Goal: Task Accomplishment & Management: Use online tool/utility

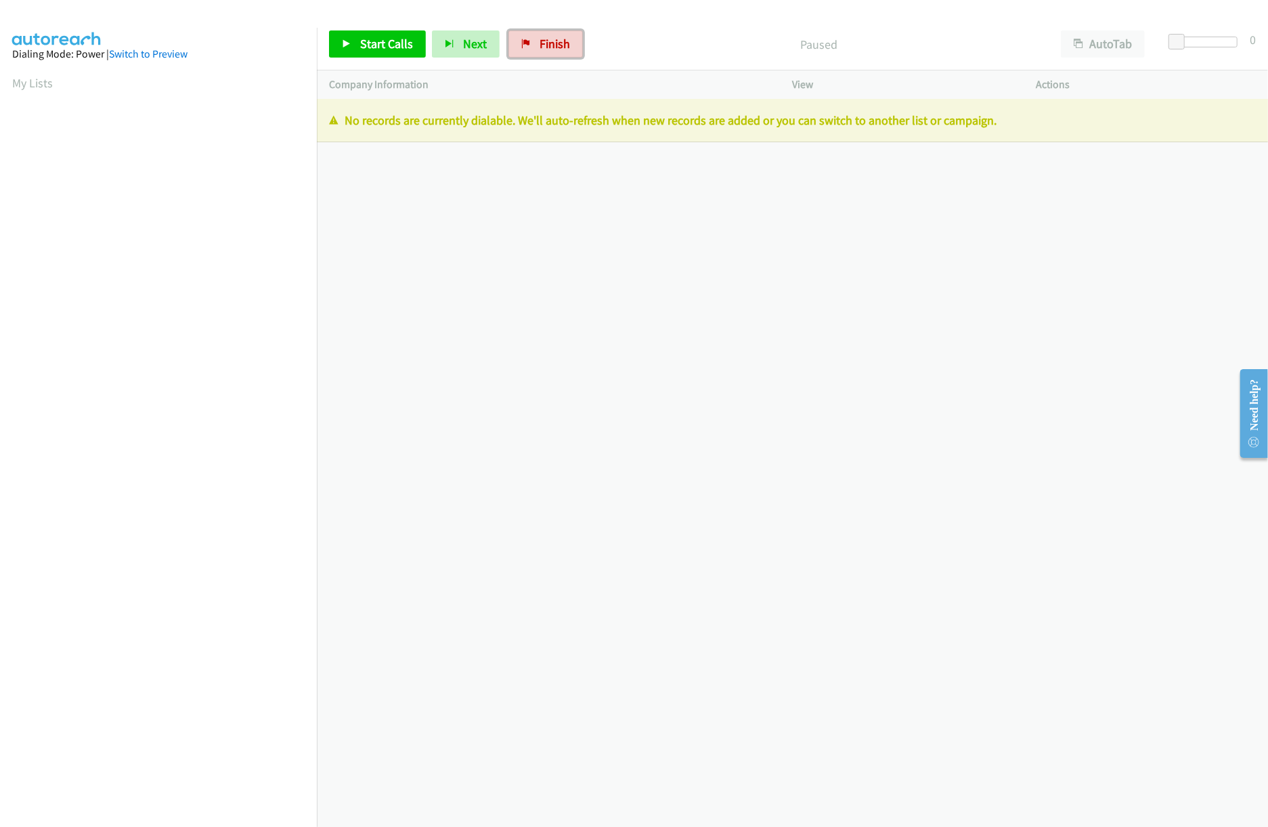
click at [557, 46] on span "Finish" at bounding box center [555, 44] width 30 height 16
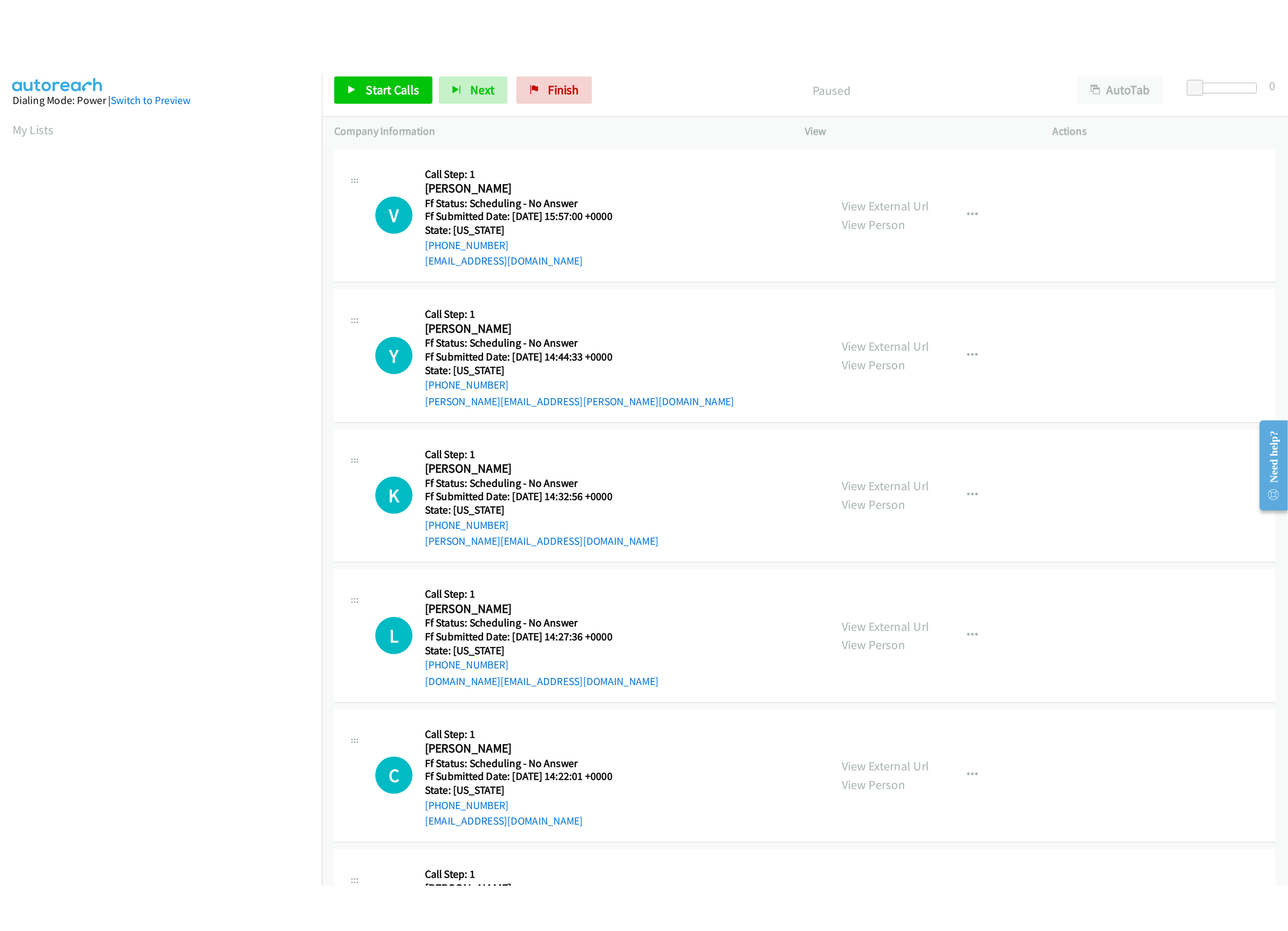
scroll to position [0, 2]
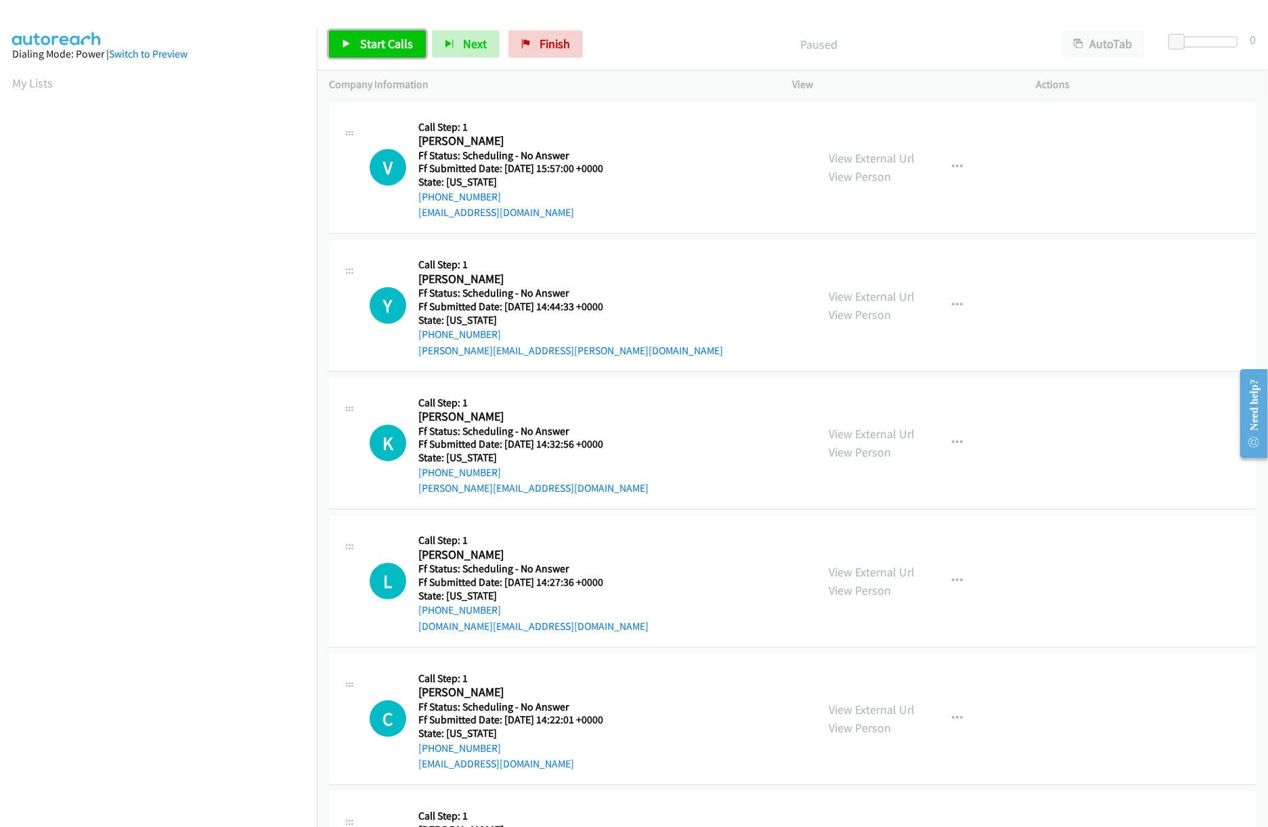
click at [345, 43] on icon at bounding box center [346, 44] width 9 height 9
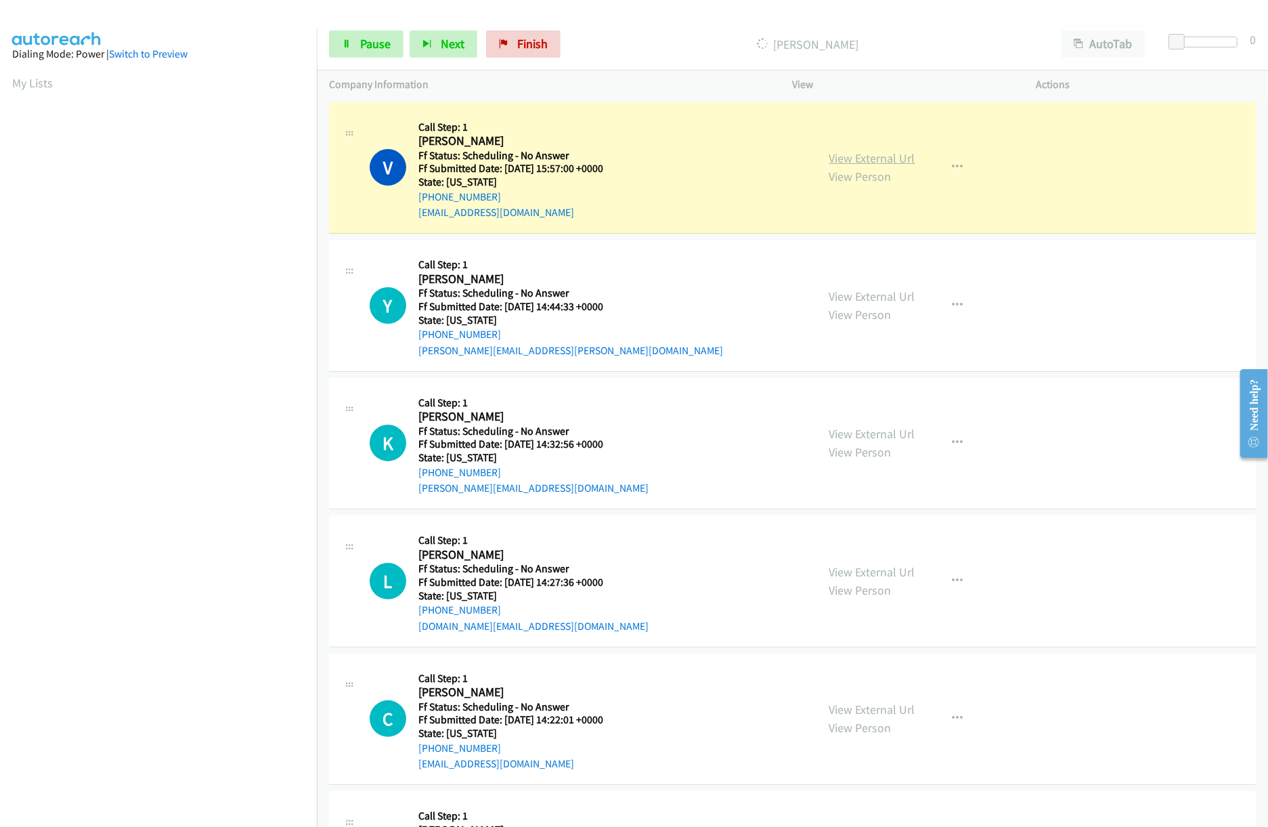
click at [875, 163] on link "View External Url" at bounding box center [873, 158] width 86 height 16
click at [361, 56] on link "Pause" at bounding box center [366, 43] width 74 height 27
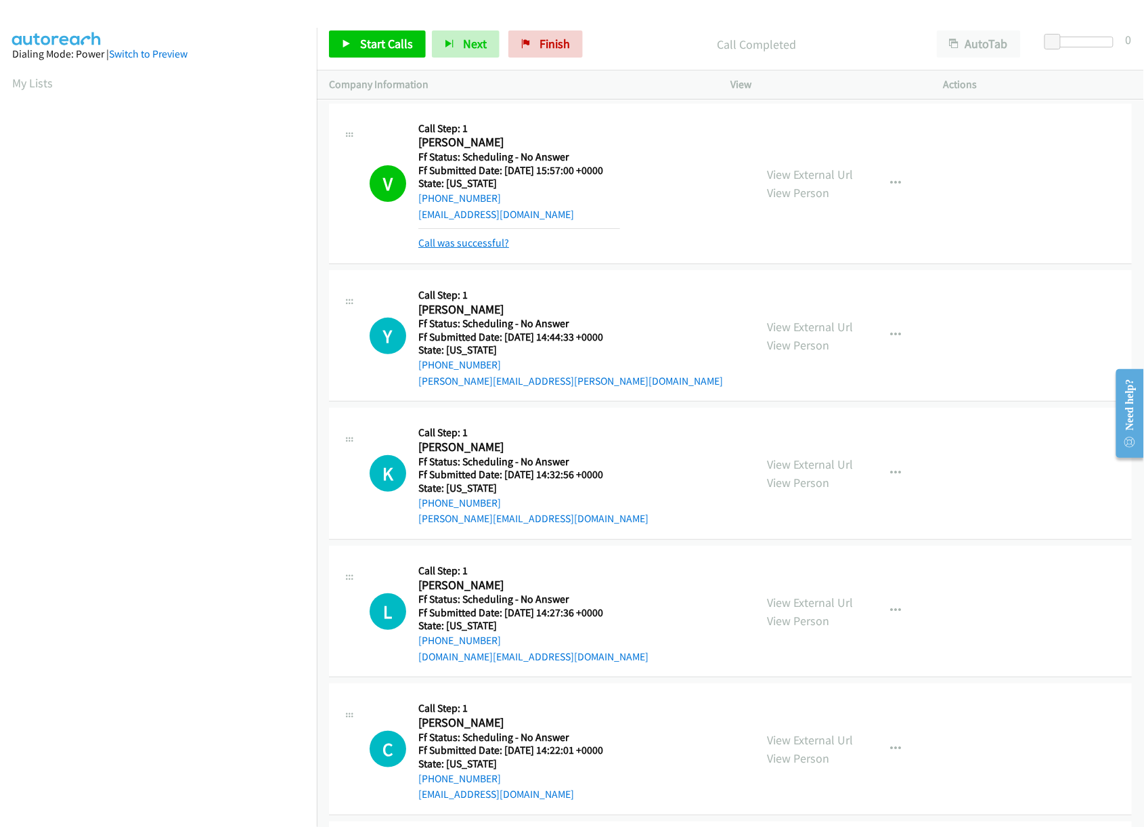
click at [439, 245] on link "Call was successful?" at bounding box center [463, 242] width 91 height 13
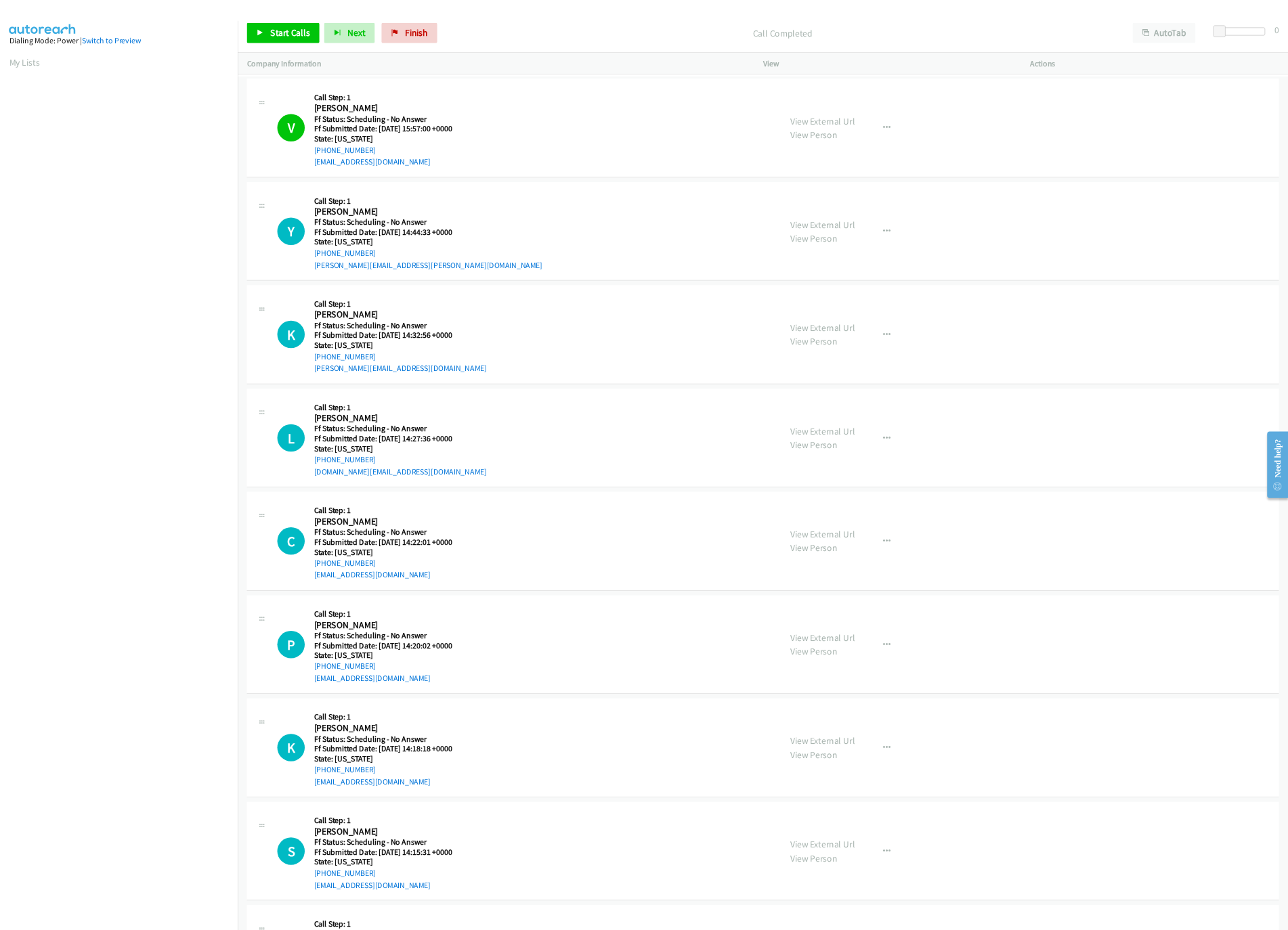
scroll to position [0, 4]
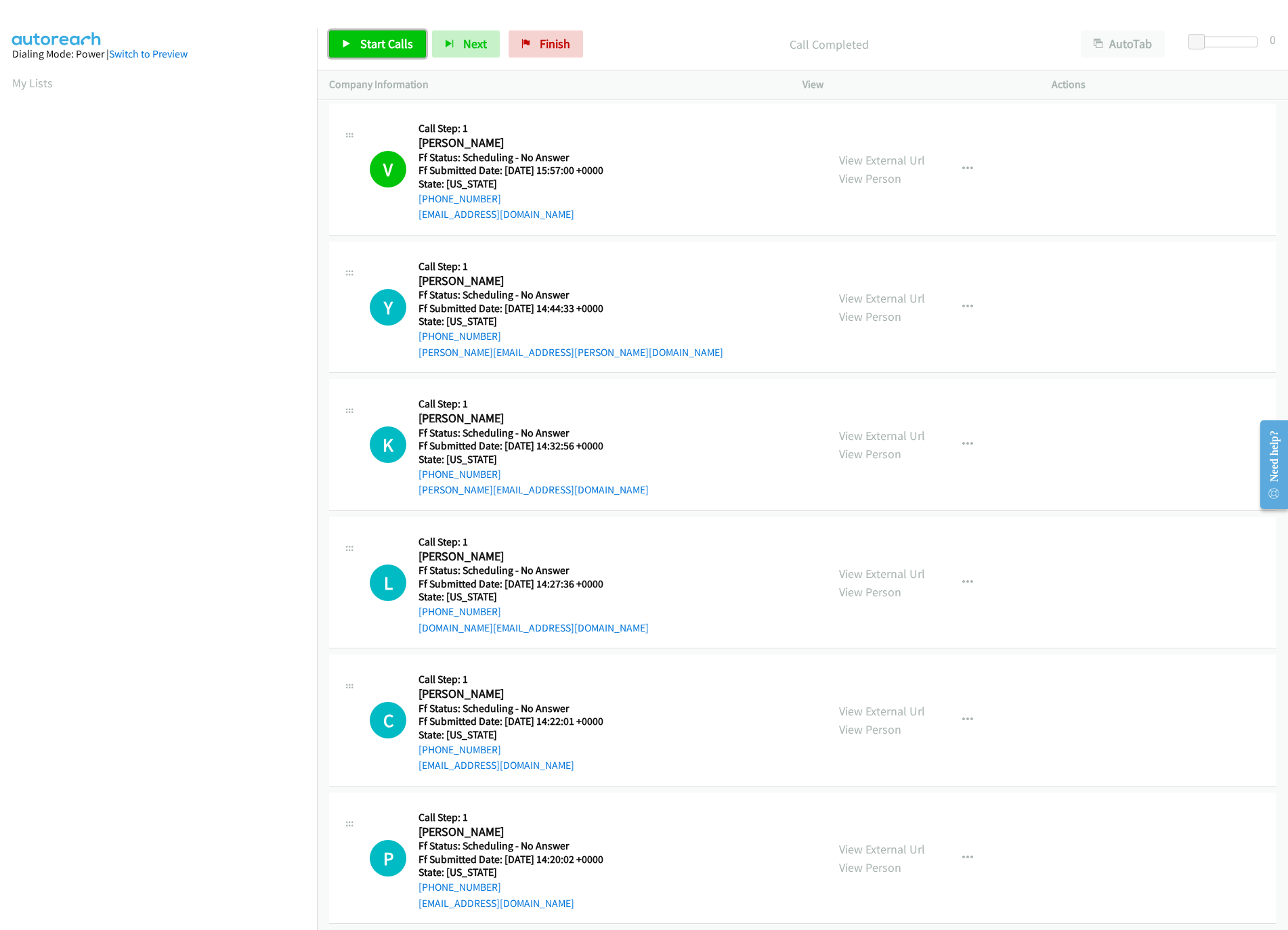
click at [378, 39] on span "Start Calls" at bounding box center [386, 44] width 53 height 16
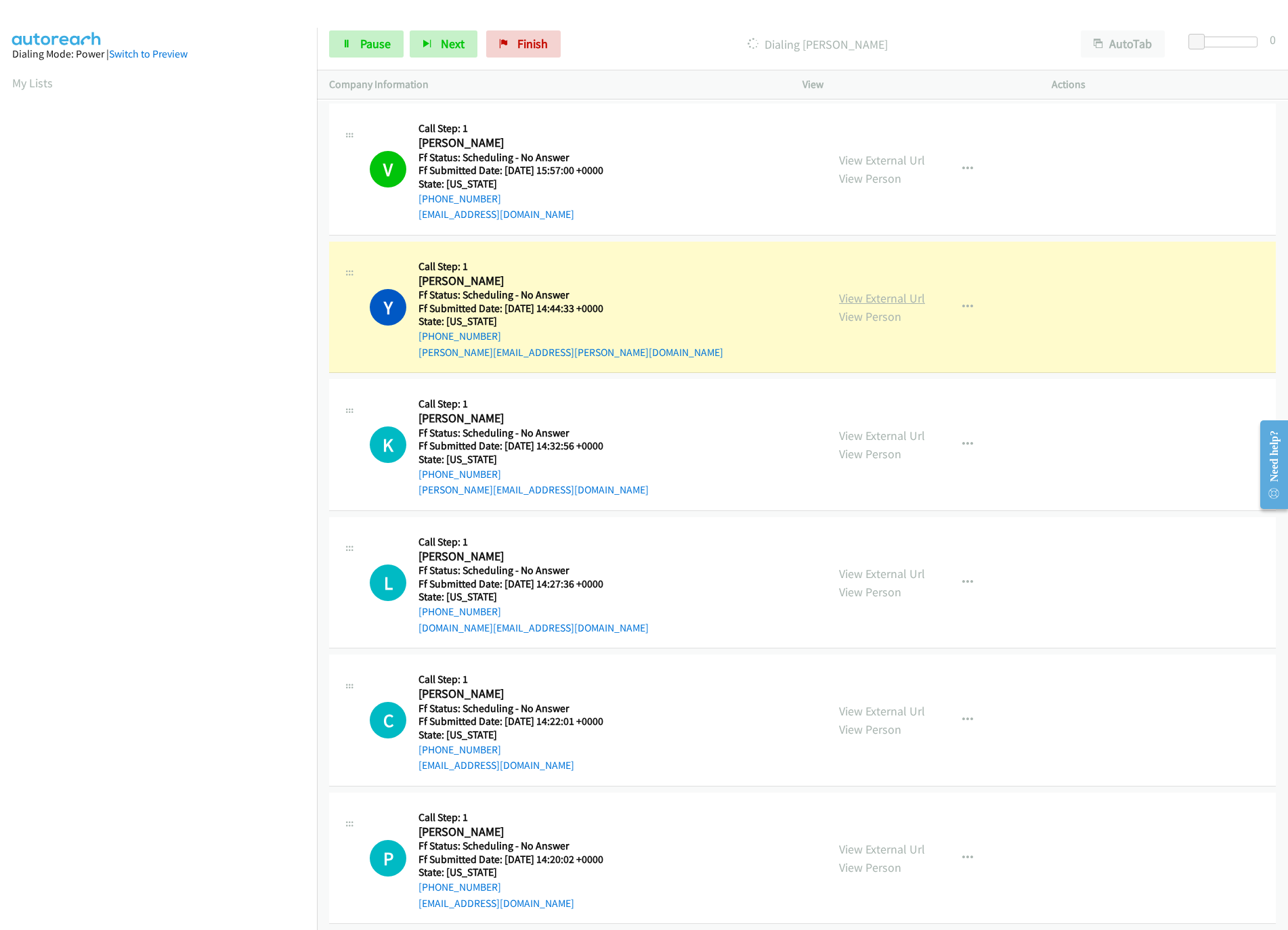
click at [860, 291] on link "View External Url" at bounding box center [882, 299] width 86 height 16
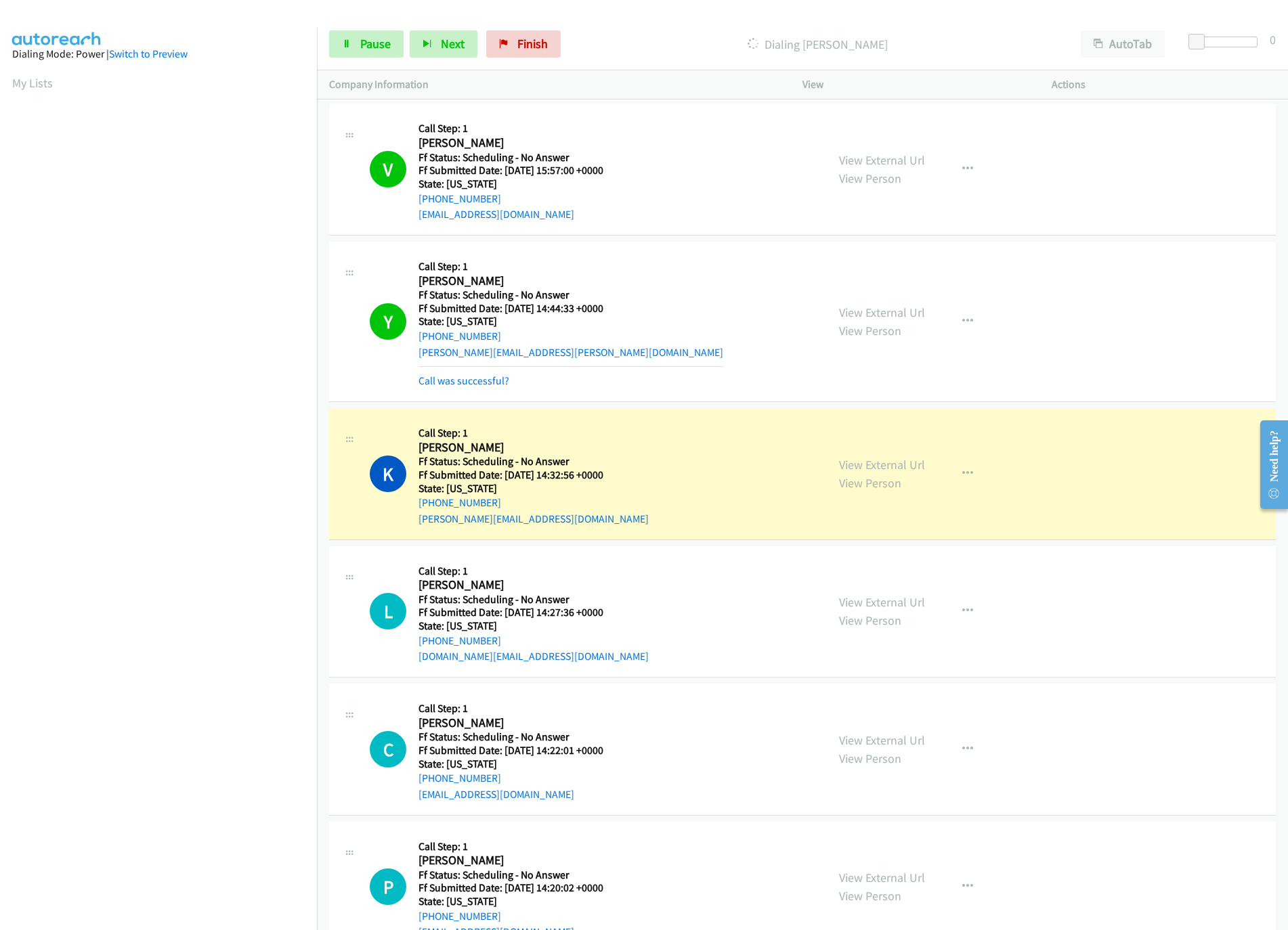
click at [886, 453] on div "View External Url View Person View External Url Email Schedule/Manage Callback …" at bounding box center [957, 474] width 261 height 107
click at [886, 466] on link "View External Url" at bounding box center [882, 465] width 86 height 16
click at [356, 35] on link "Pause" at bounding box center [366, 43] width 74 height 27
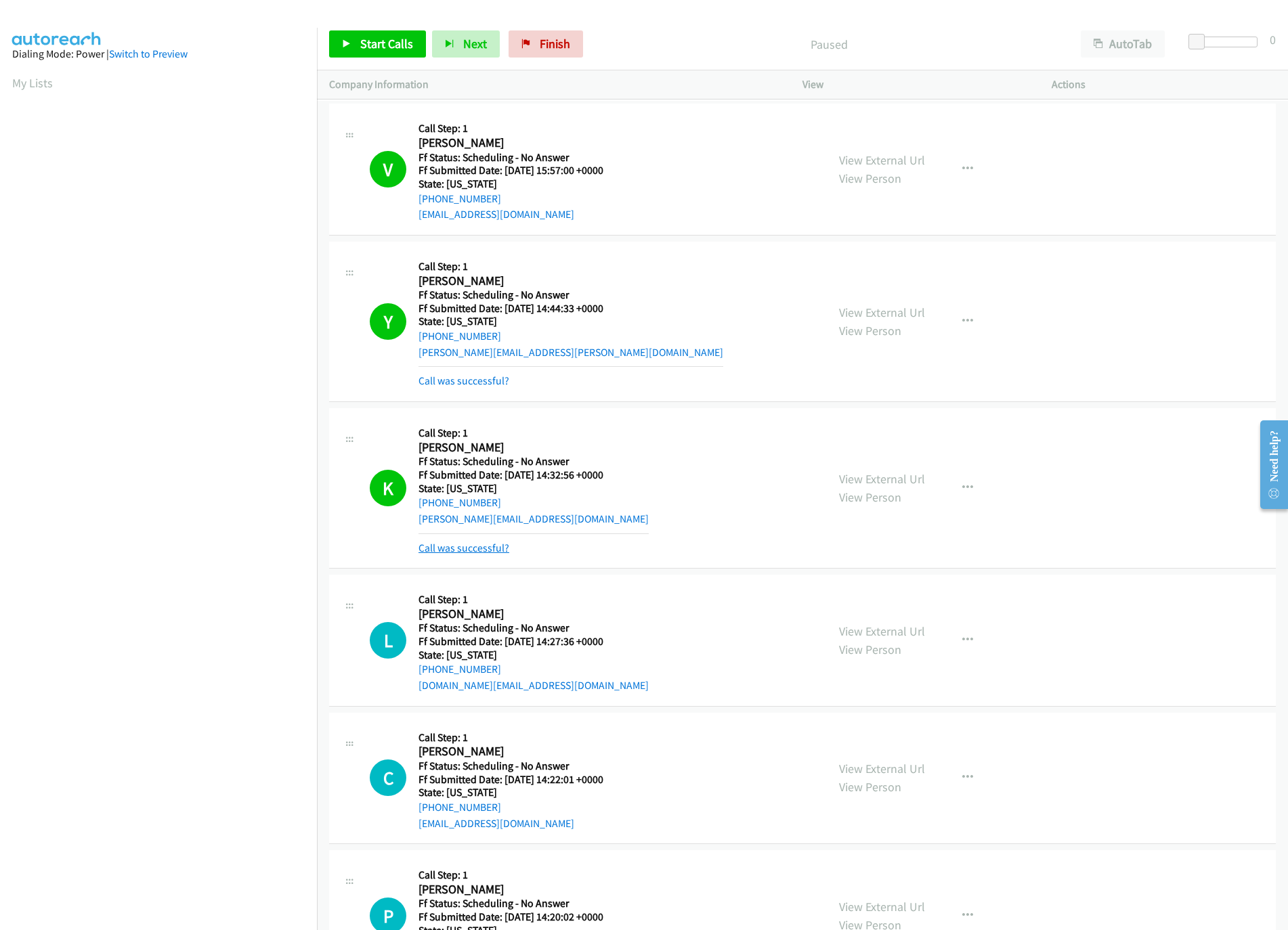
click at [494, 551] on link "Call was successful?" at bounding box center [463, 548] width 91 height 13
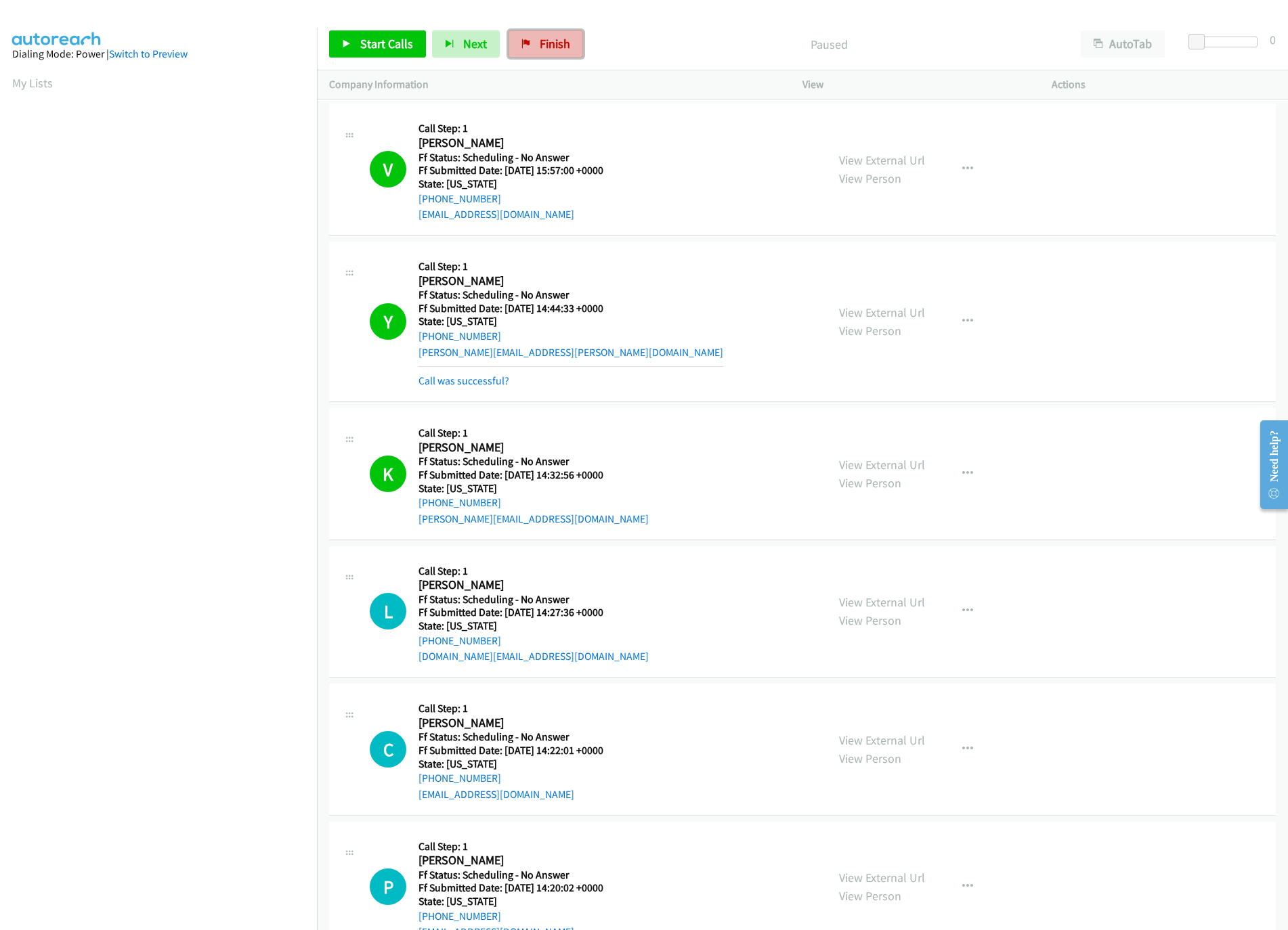
click at [532, 37] on link "Finish" at bounding box center [546, 43] width 74 height 27
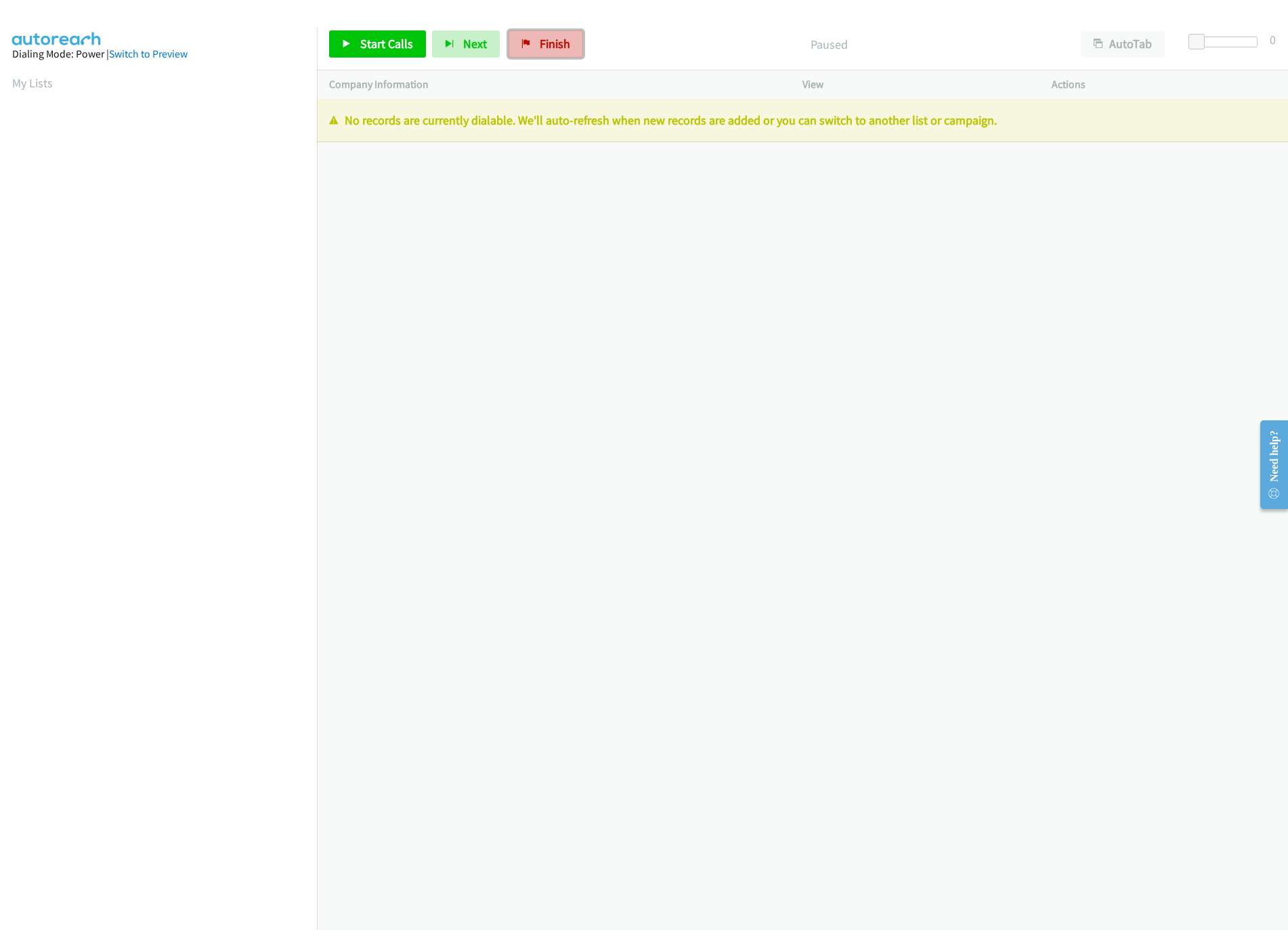
click at [540, 47] on span "Finish" at bounding box center [555, 44] width 30 height 16
drag, startPoint x: 541, startPoint y: 455, endPoint x: 540, endPoint y: 442, distance: 13.6
click at [542, 447] on div "[PHONE_NUMBER] Call failed - Please reload the list and try again The Callbar F…" at bounding box center [802, 515] width 971 height 832
click at [531, 69] on div "Start Calls Pause Next Finish Paused AutoTab AutoTab 0" at bounding box center [802, 44] width 971 height 52
click at [540, 49] on span "Finish" at bounding box center [555, 44] width 30 height 16
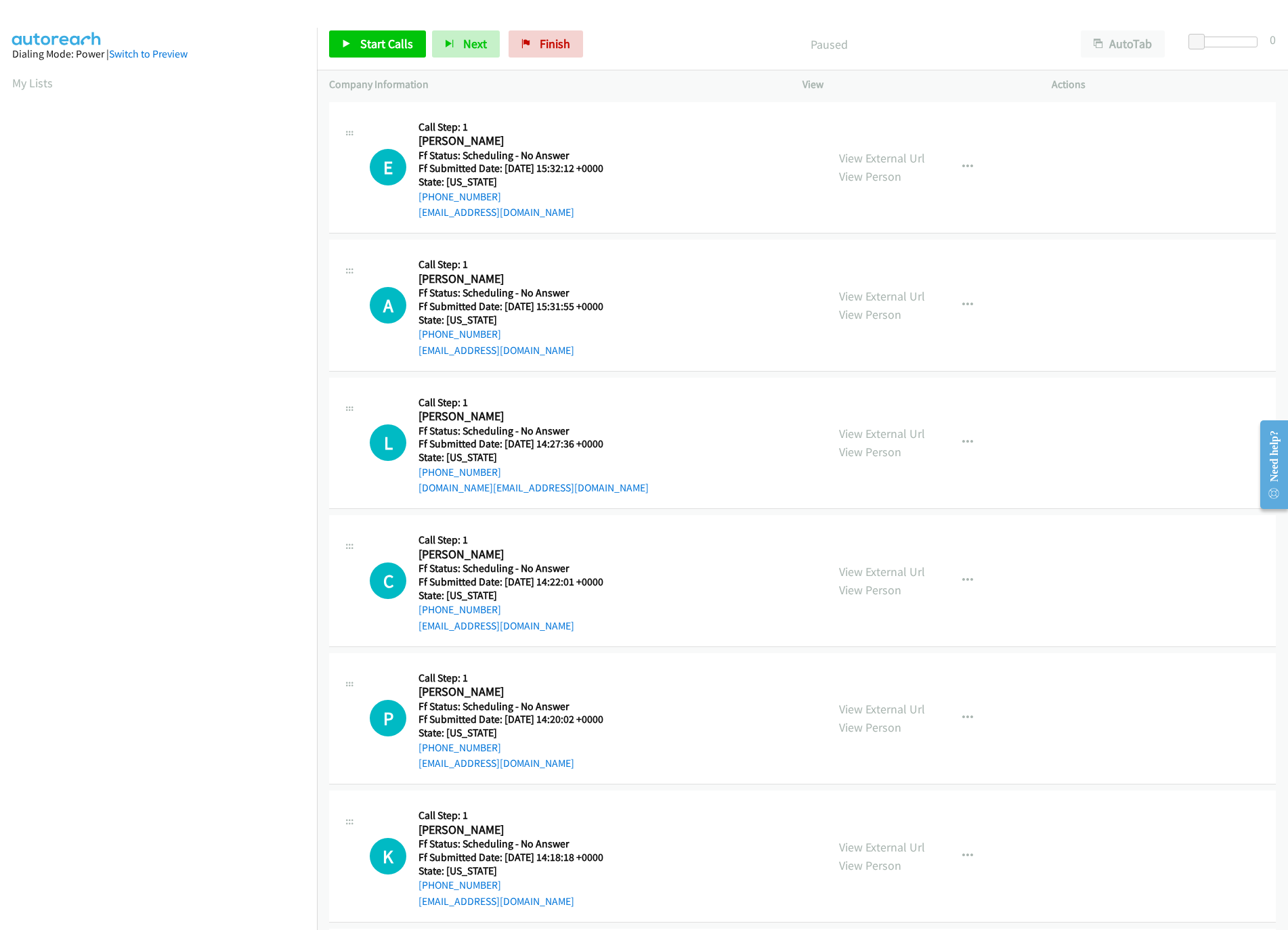
click at [374, 59] on div "Start Calls Pause Next Finish Paused AutoTab AutoTab 0" at bounding box center [802, 44] width 971 height 52
click at [374, 47] on span "Start Calls" at bounding box center [386, 44] width 53 height 16
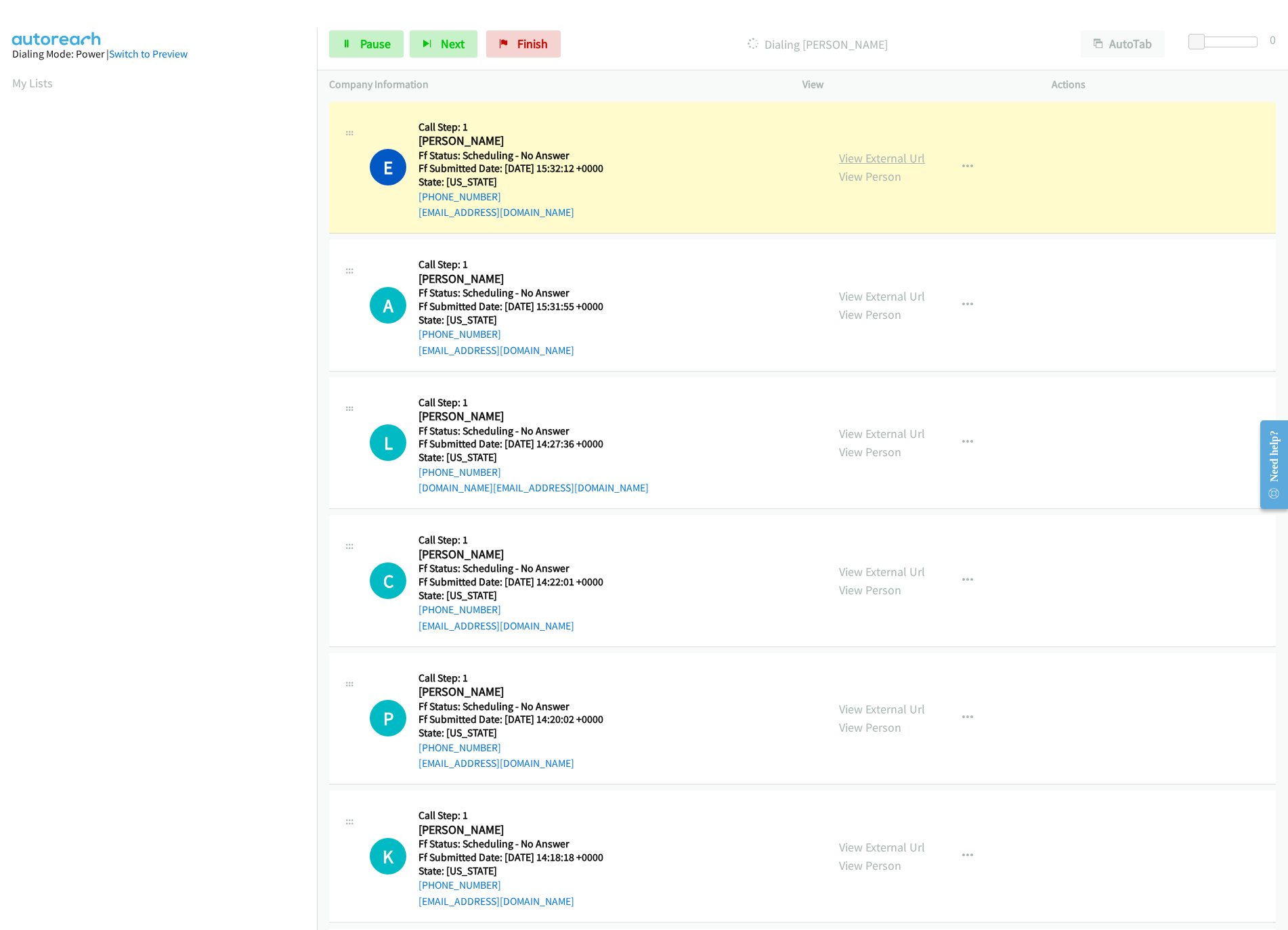
click at [902, 160] on link "View External Url" at bounding box center [882, 158] width 86 height 16
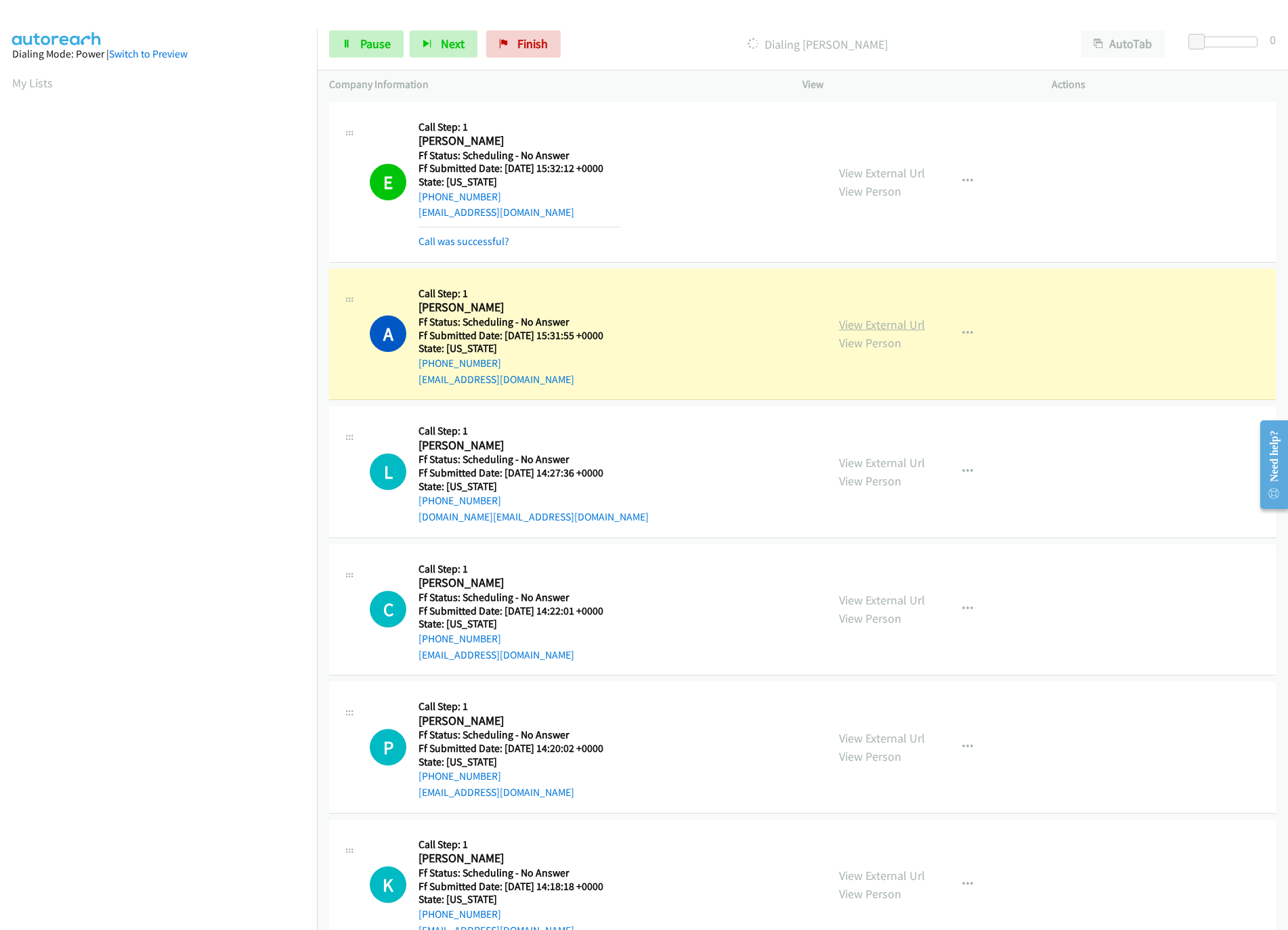
click at [849, 324] on link "View External Url" at bounding box center [882, 325] width 86 height 16
click at [364, 43] on span "Pause" at bounding box center [375, 44] width 30 height 16
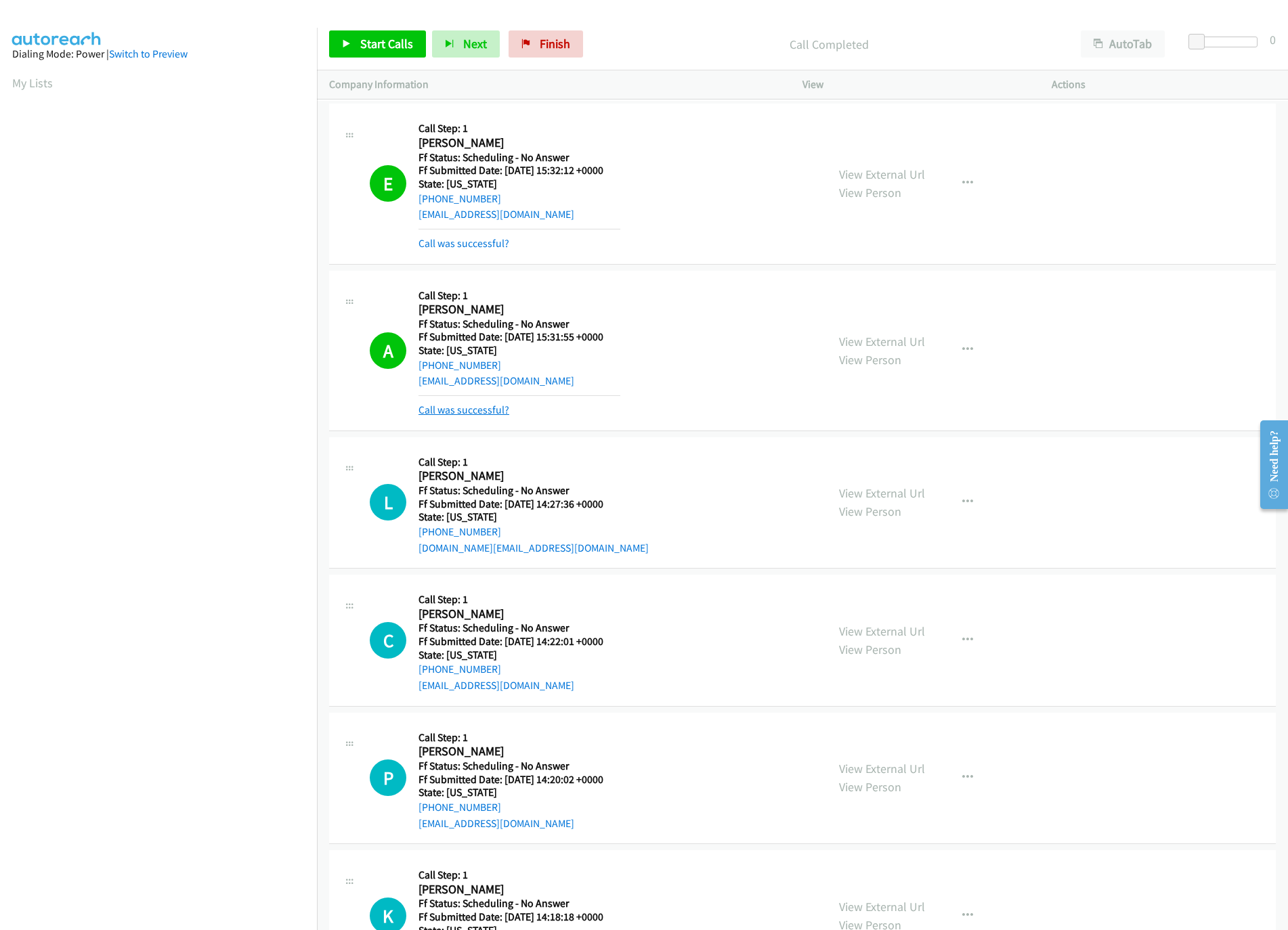
click at [431, 415] on link "Call was successful?" at bounding box center [463, 410] width 91 height 13
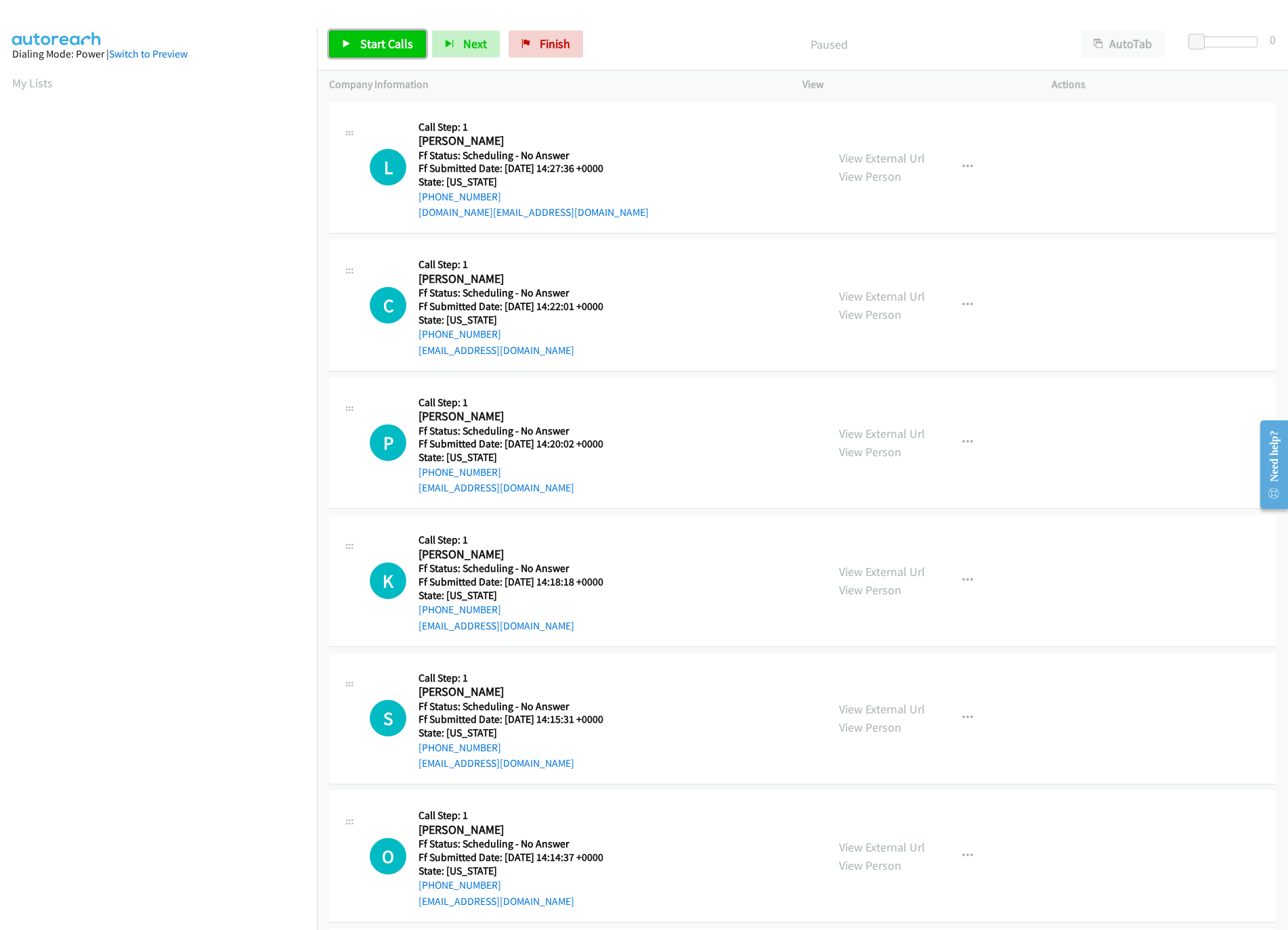
click at [383, 45] on span "Start Calls" at bounding box center [386, 44] width 53 height 16
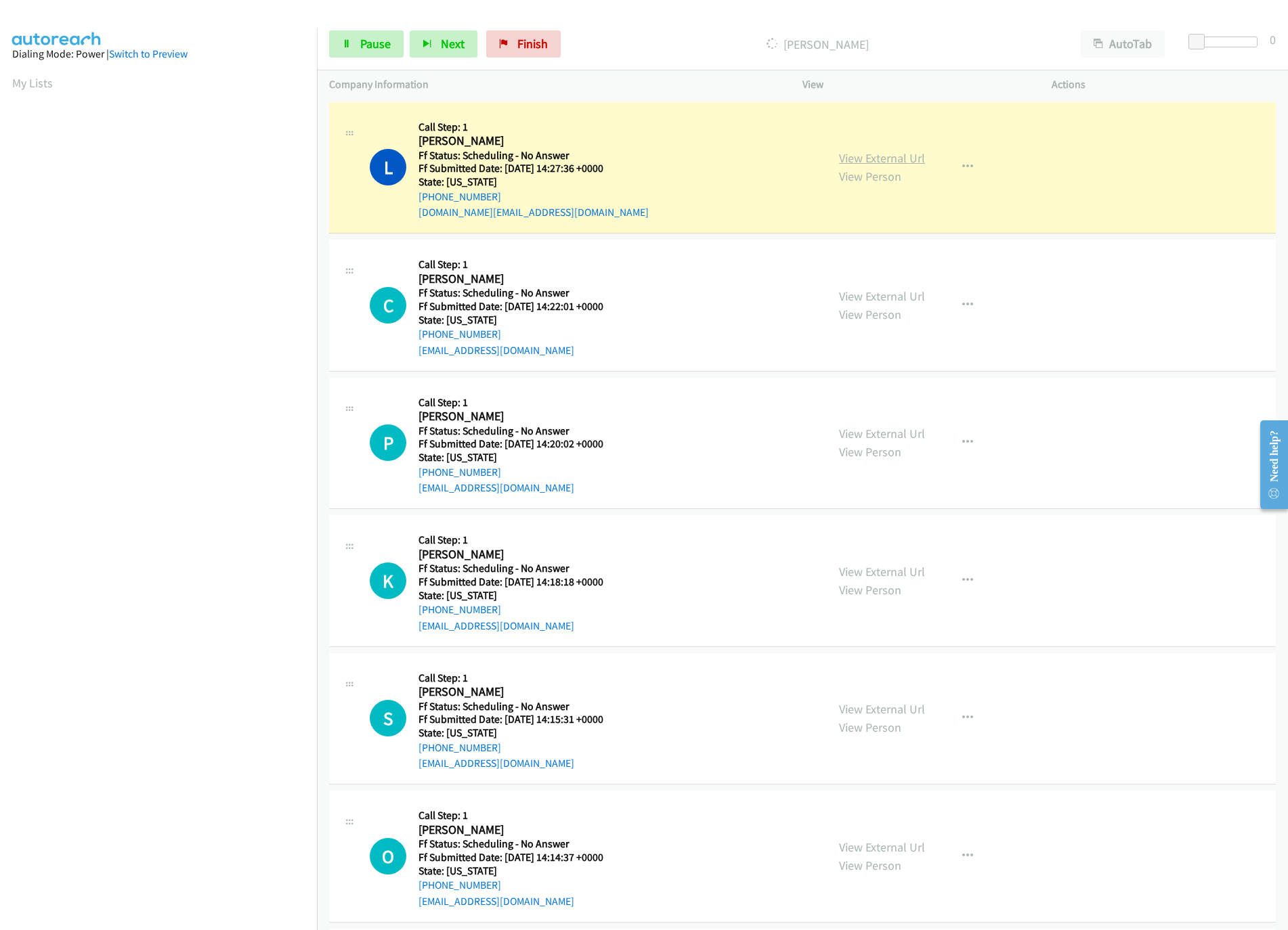
click at [878, 155] on link "View External Url" at bounding box center [882, 158] width 86 height 16
click at [378, 58] on link "Pause" at bounding box center [366, 43] width 74 height 27
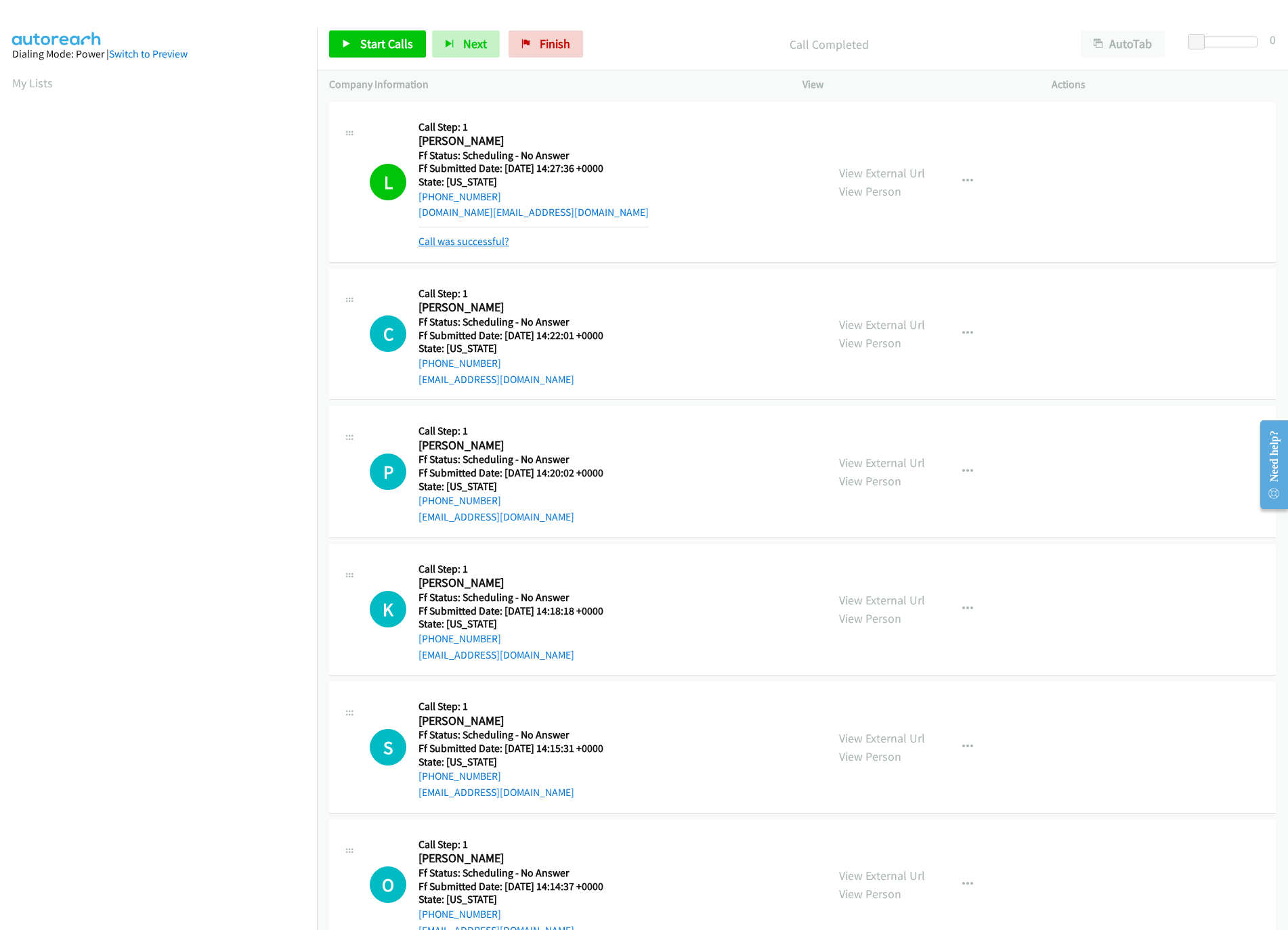
click at [492, 244] on link "Call was successful?" at bounding box center [463, 241] width 91 height 13
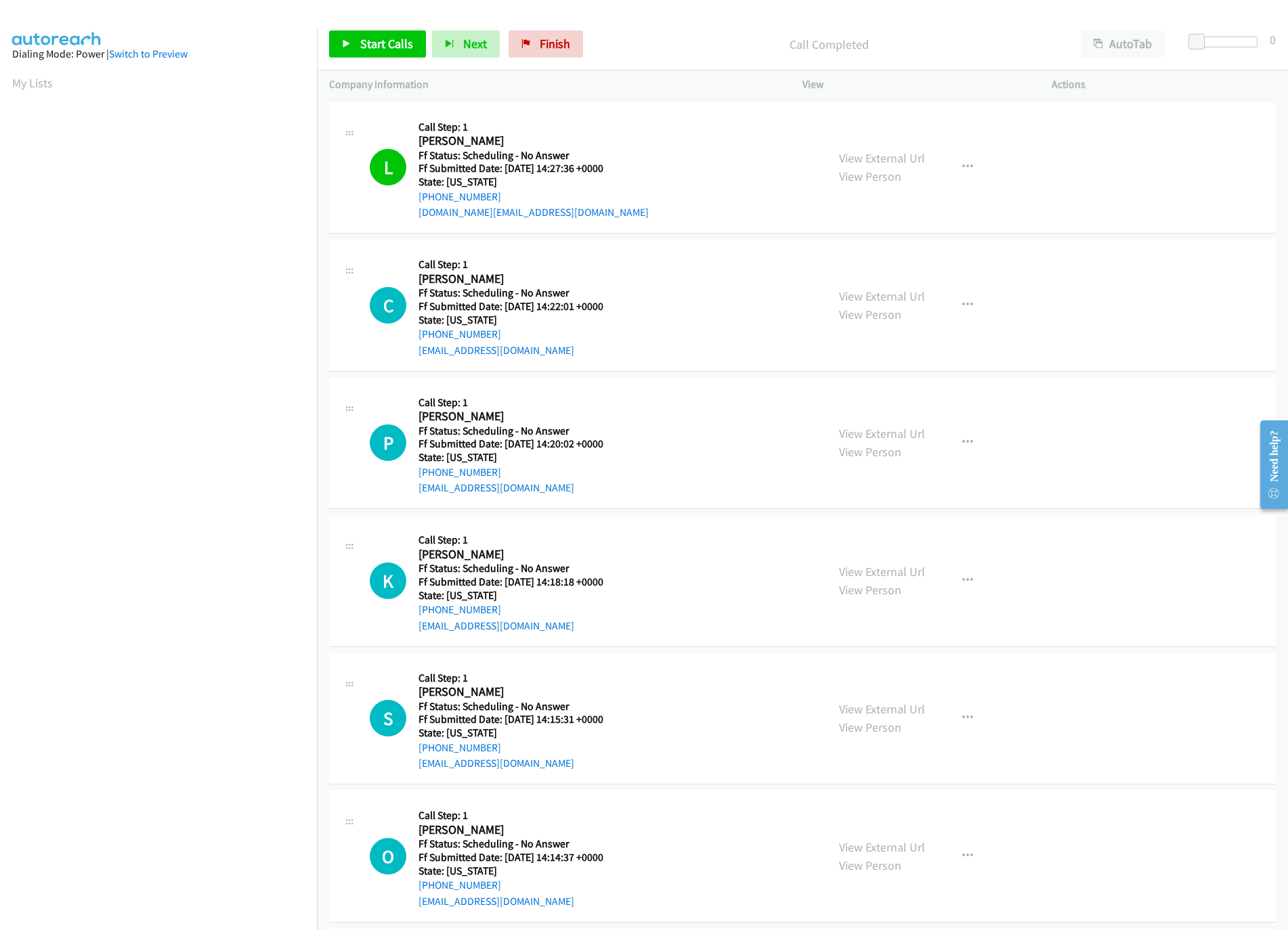
click at [567, 25] on div "Start Calls Pause Next Finish Call Completed AutoTab AutoTab 0" at bounding box center [802, 44] width 971 height 52
click at [553, 39] on span "Finish" at bounding box center [555, 44] width 30 height 16
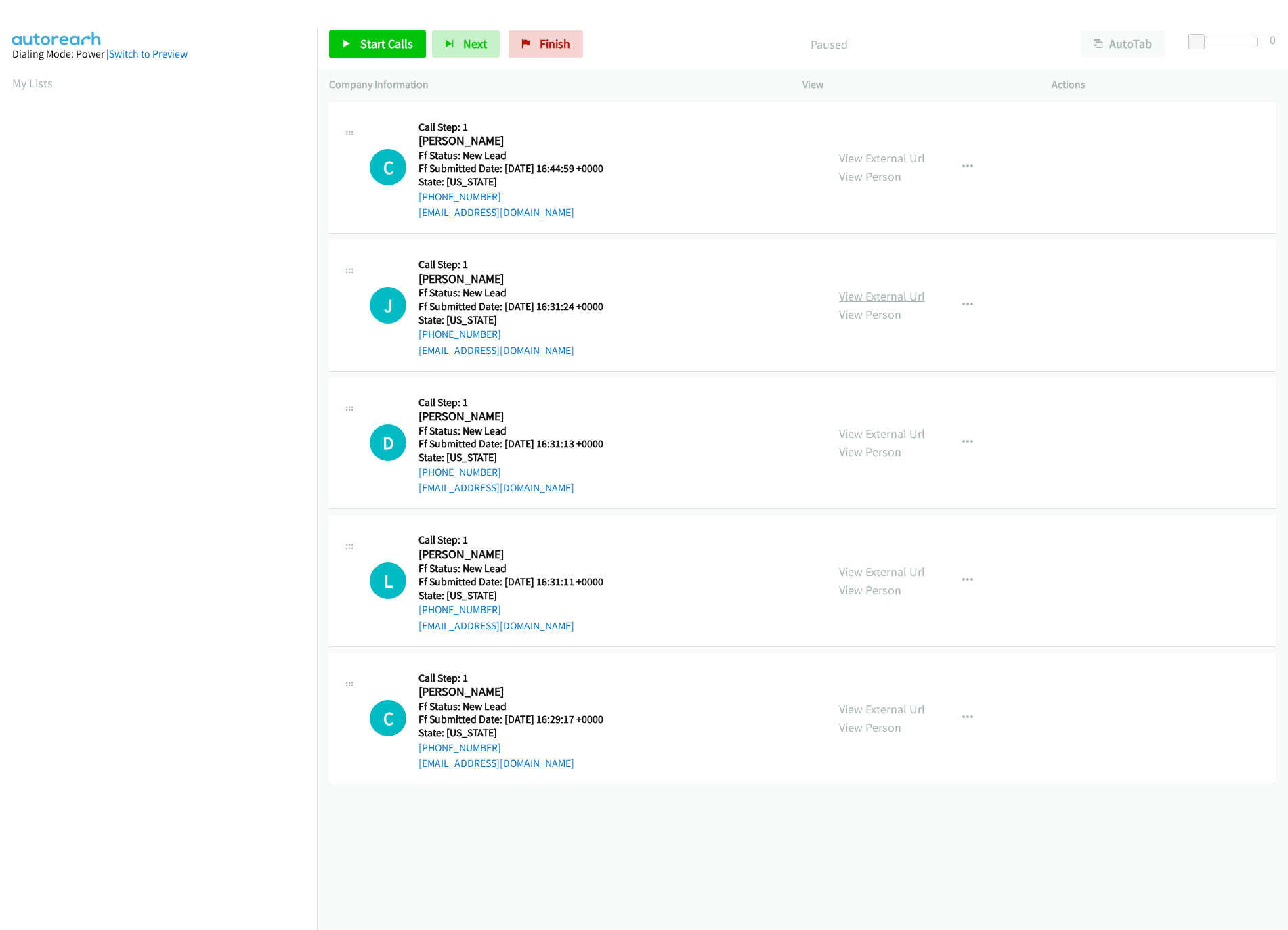
click at [852, 303] on link "View External Url" at bounding box center [882, 296] width 86 height 16
click at [872, 163] on link "View External Url" at bounding box center [882, 158] width 86 height 16
click at [378, 39] on span "Start Calls" at bounding box center [386, 44] width 53 height 16
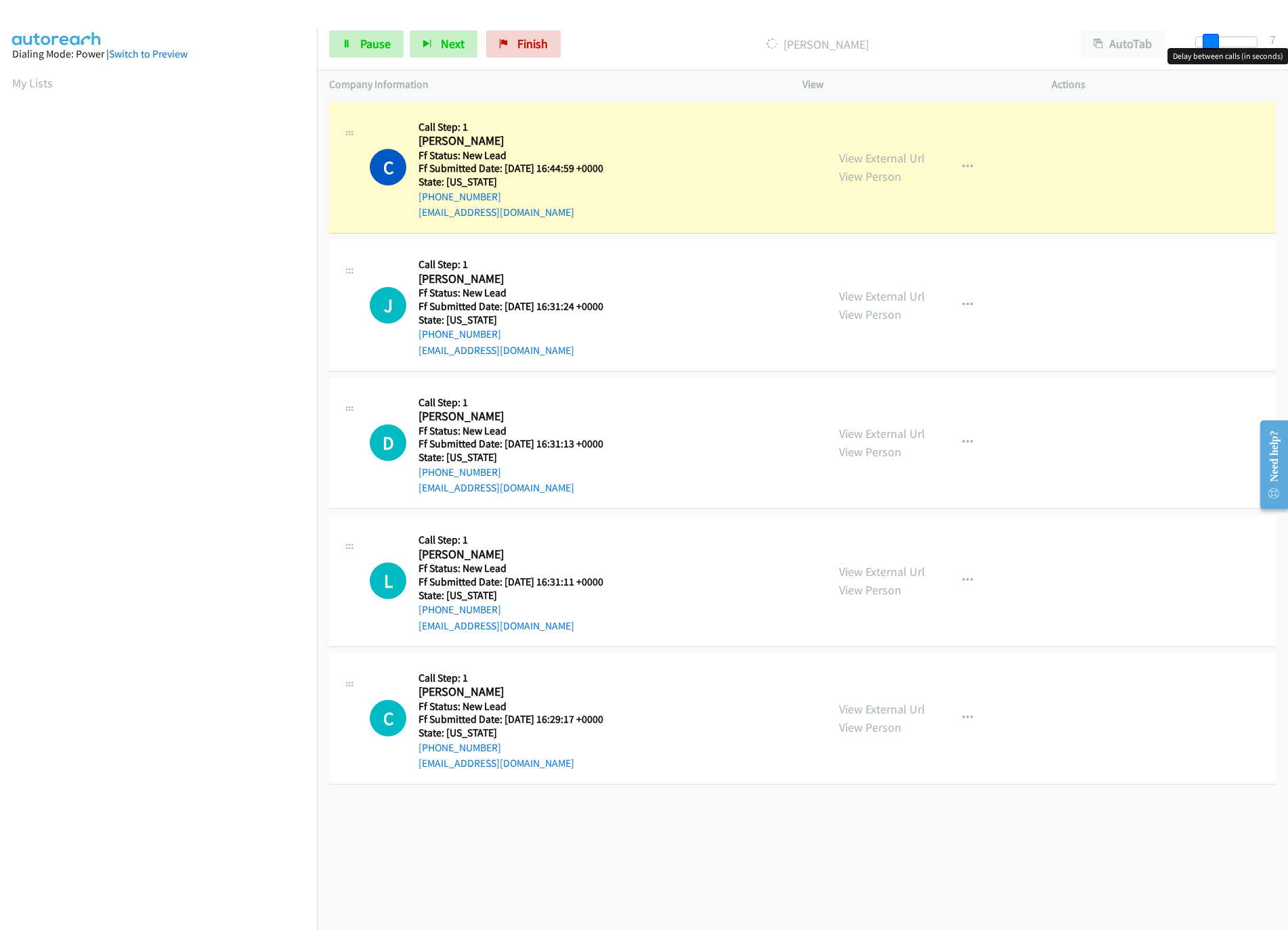
drag, startPoint x: 1205, startPoint y: 39, endPoint x: 1217, endPoint y: 47, distance: 13.7
click at [1217, 47] on span at bounding box center [1211, 42] width 16 height 16
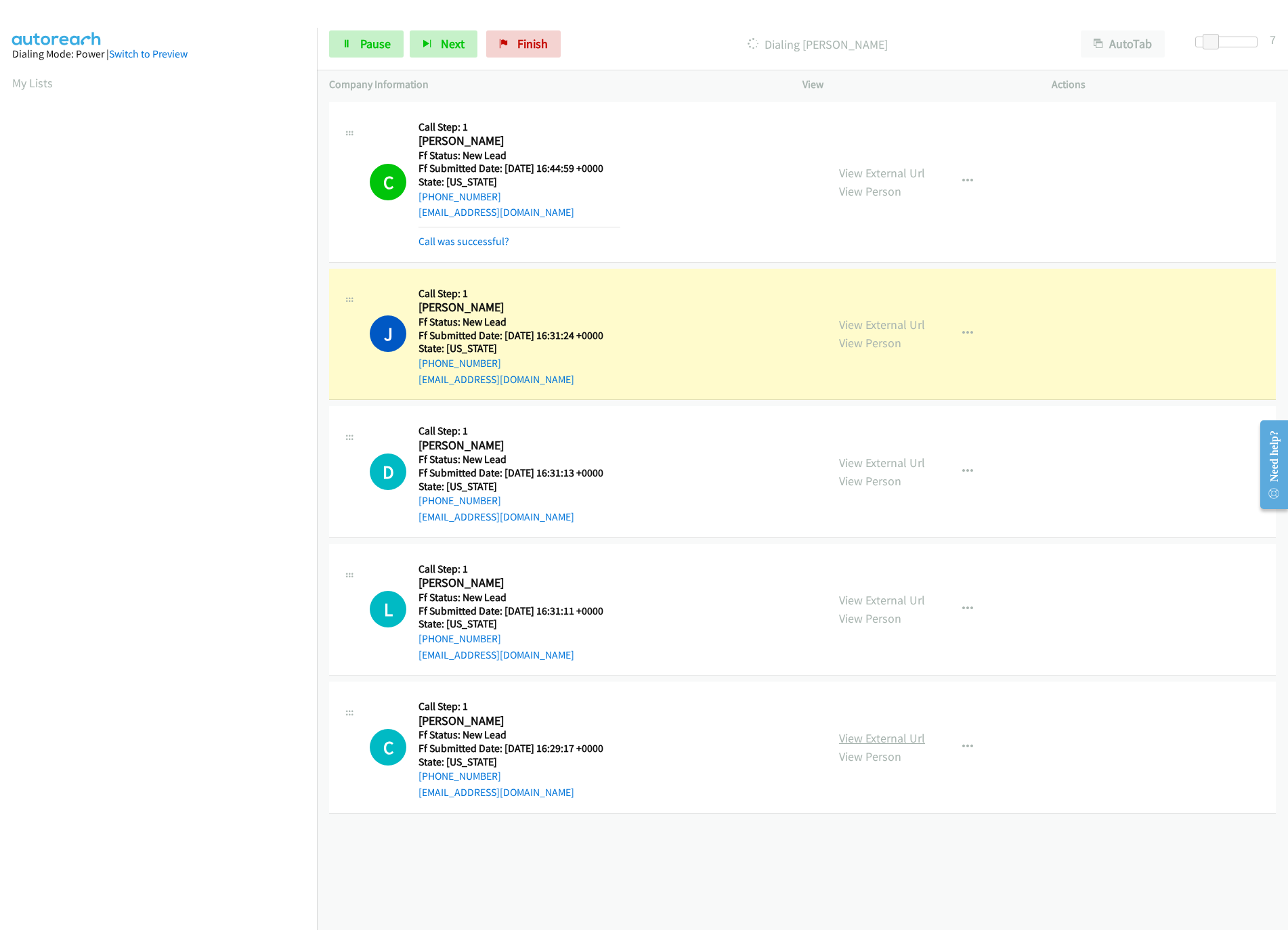
click at [856, 735] on link "View External Url" at bounding box center [882, 739] width 86 height 16
click at [878, 591] on div "View External Url View Person View External Url Email Schedule/Manage Callback …" at bounding box center [957, 610] width 261 height 107
click at [874, 608] on link "View External Url" at bounding box center [882, 601] width 86 height 16
click at [890, 459] on link "View External Url" at bounding box center [882, 463] width 86 height 16
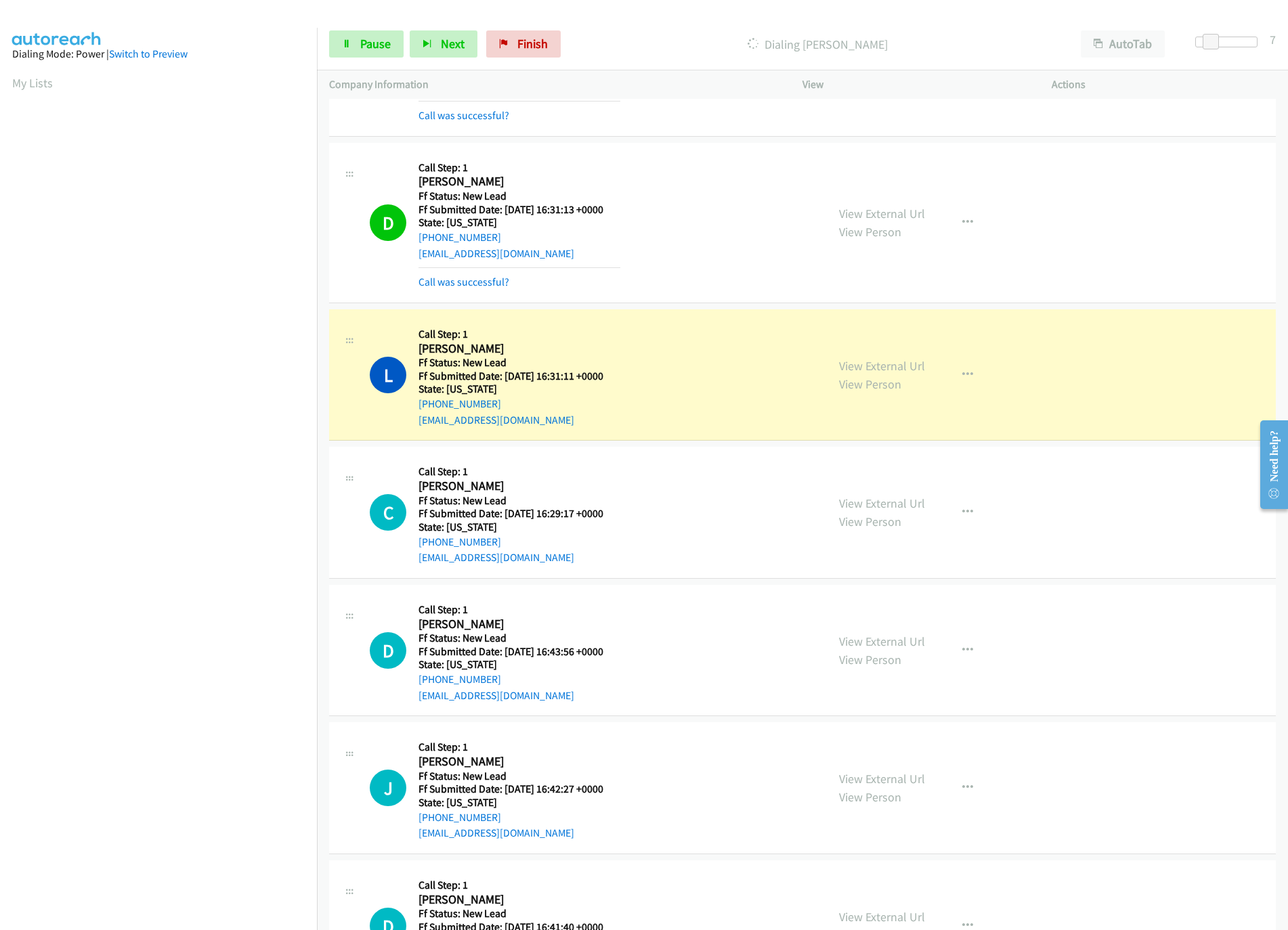
scroll to position [383, 0]
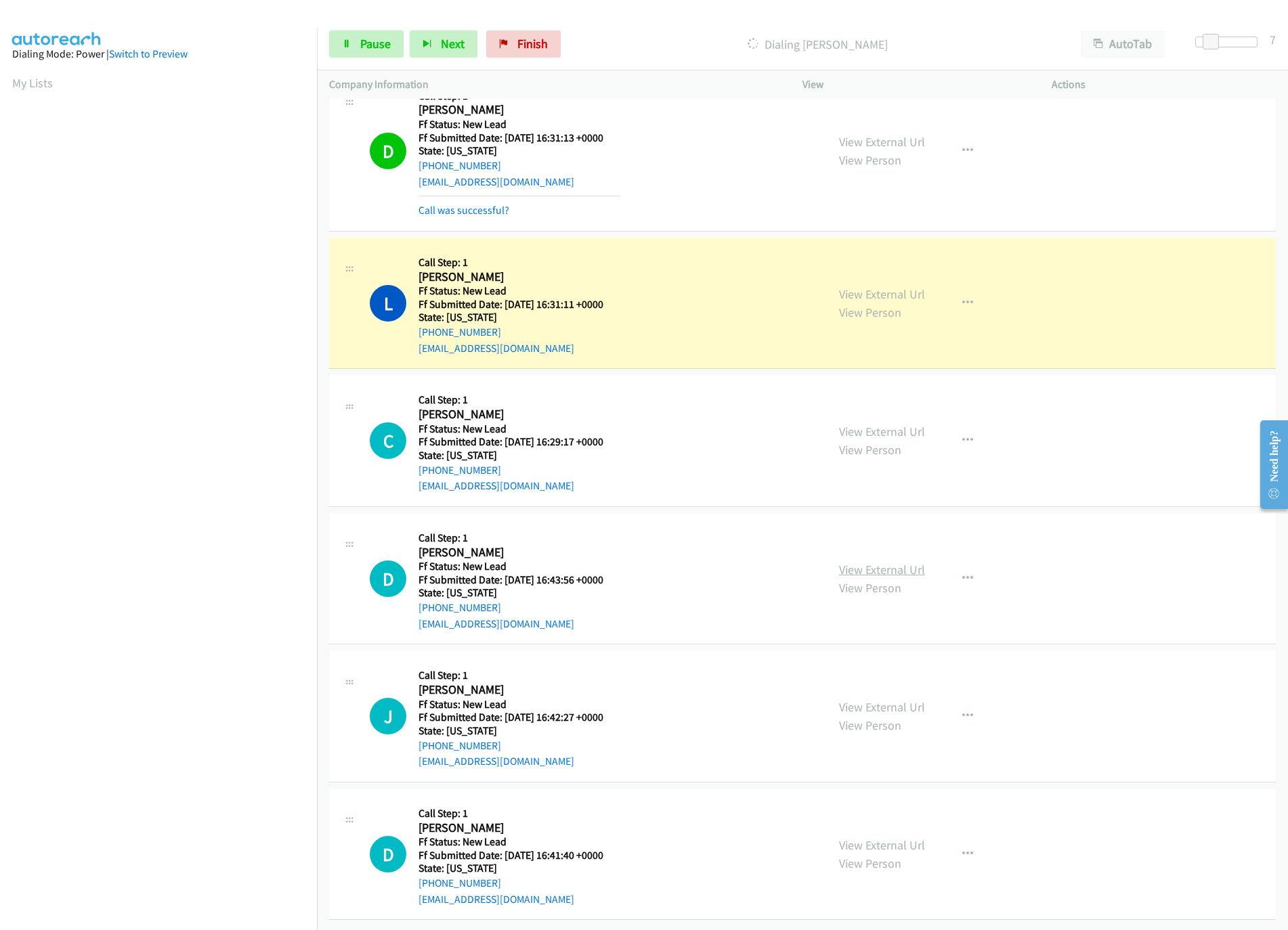
click at [896, 562] on link "View External Url" at bounding box center [882, 570] width 86 height 16
click at [888, 424] on link "View External Url" at bounding box center [882, 432] width 86 height 16
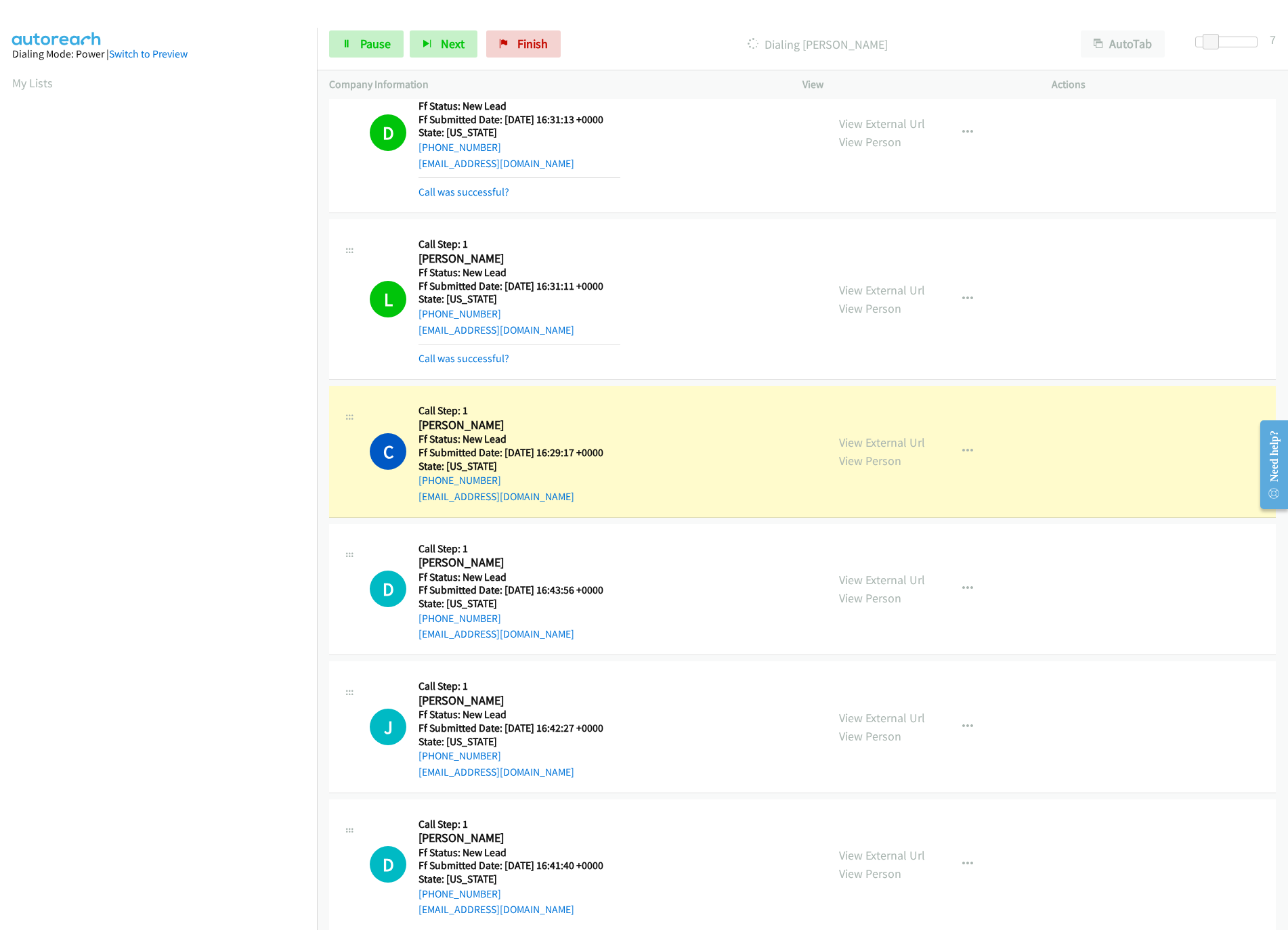
scroll to position [412, 0]
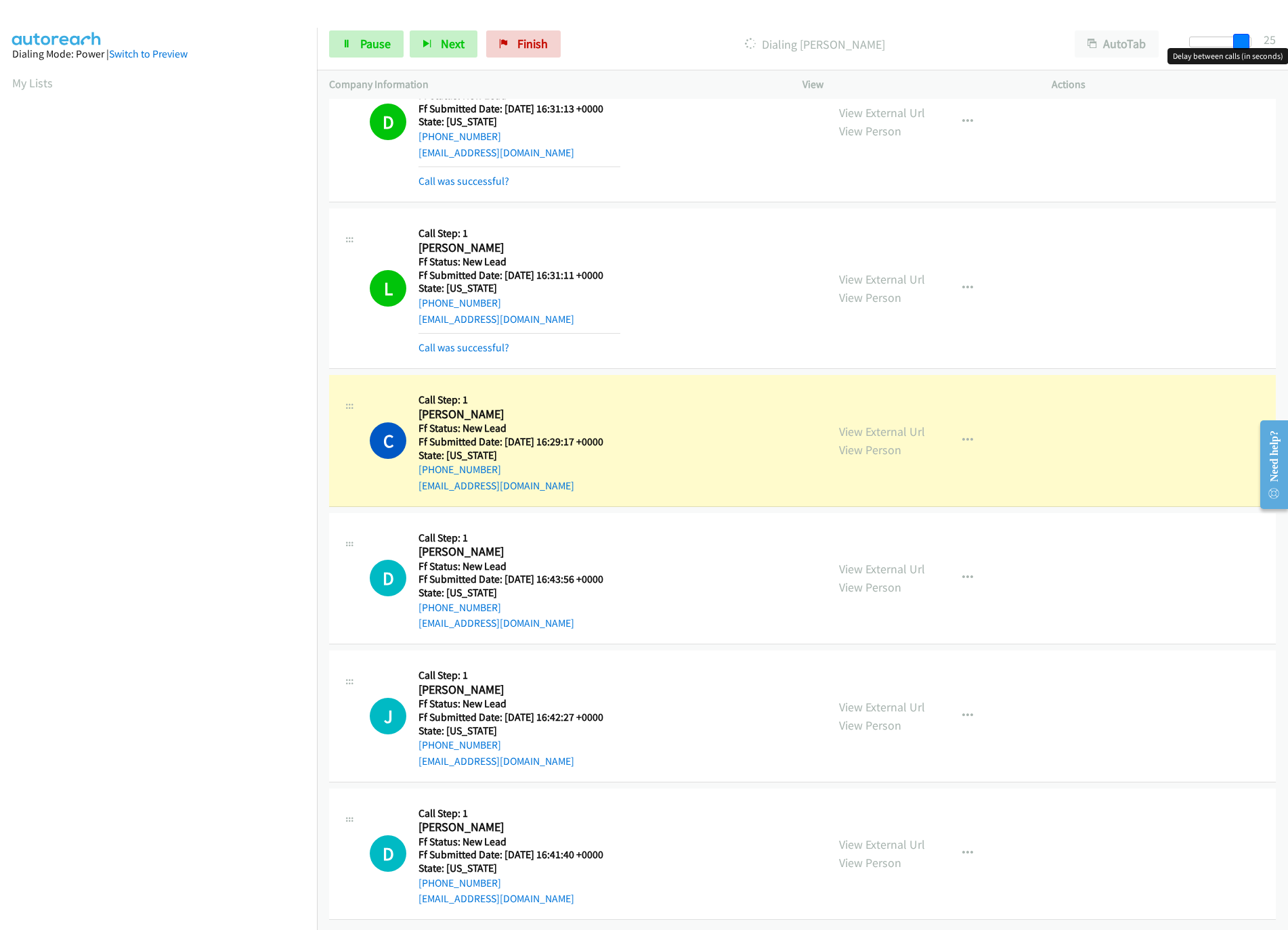
drag, startPoint x: 1214, startPoint y: 37, endPoint x: 1250, endPoint y: 37, distance: 36.6
click at [1250, 37] on div at bounding box center [1220, 42] width 62 height 11
drag, startPoint x: 1246, startPoint y: 37, endPoint x: 1266, endPoint y: 31, distance: 20.6
click at [1266, 31] on div "Start Calls Pause Next Finish Dialing Cindy Logan AutoTab AutoTab 25" at bounding box center [802, 44] width 971 height 52
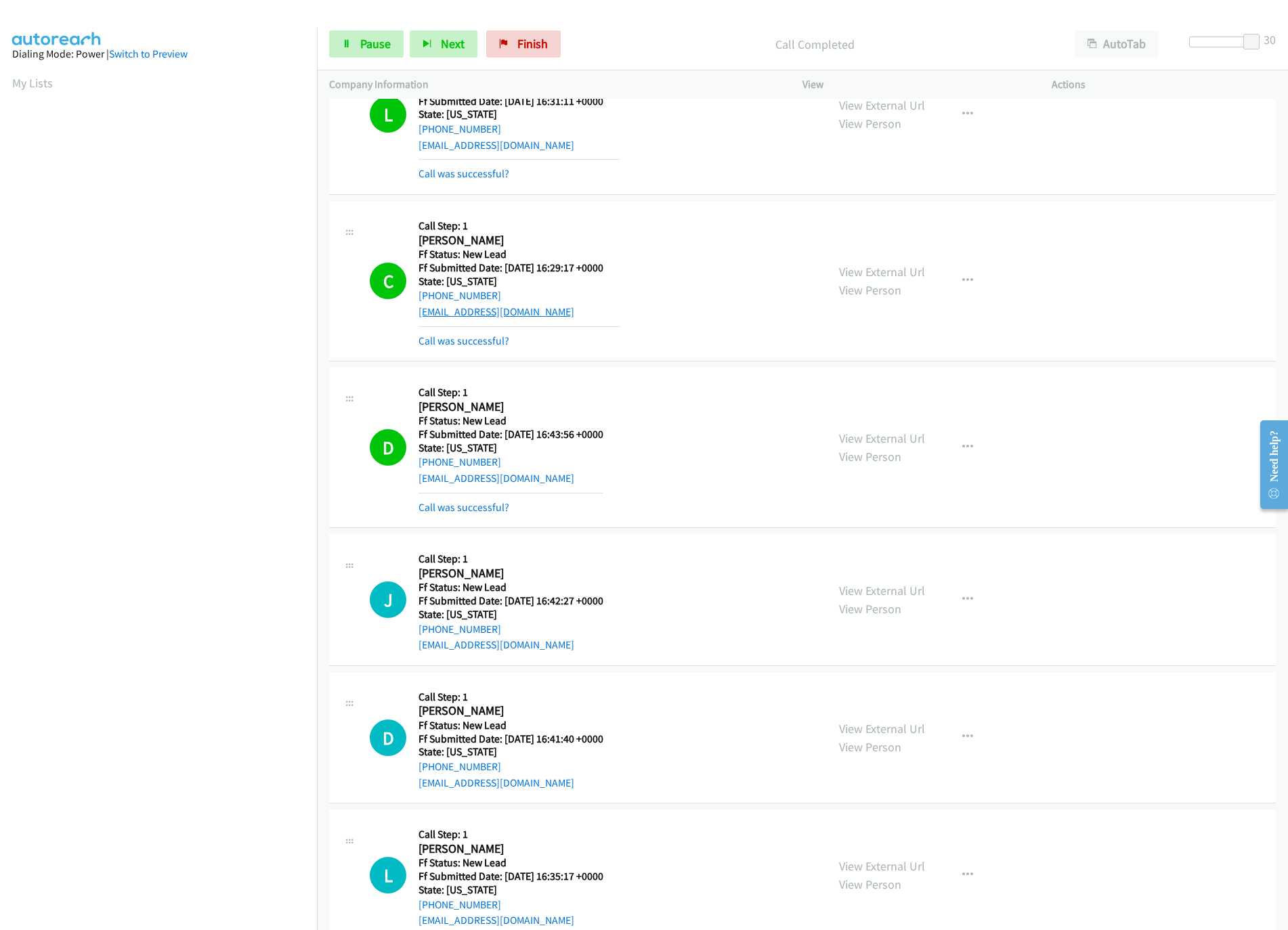
scroll to position [547, 0]
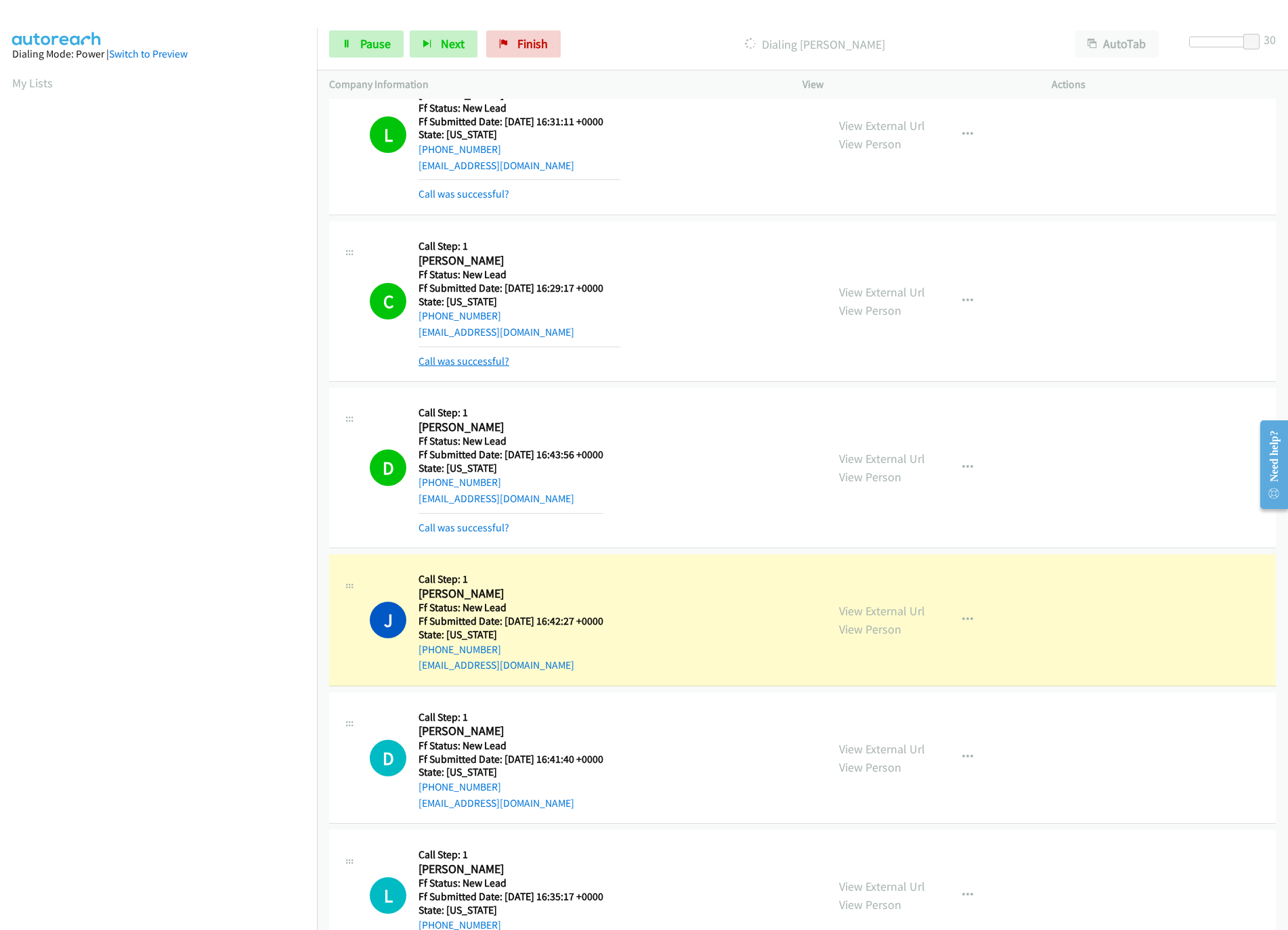
click at [480, 364] on link "Call was successful?" at bounding box center [463, 361] width 91 height 13
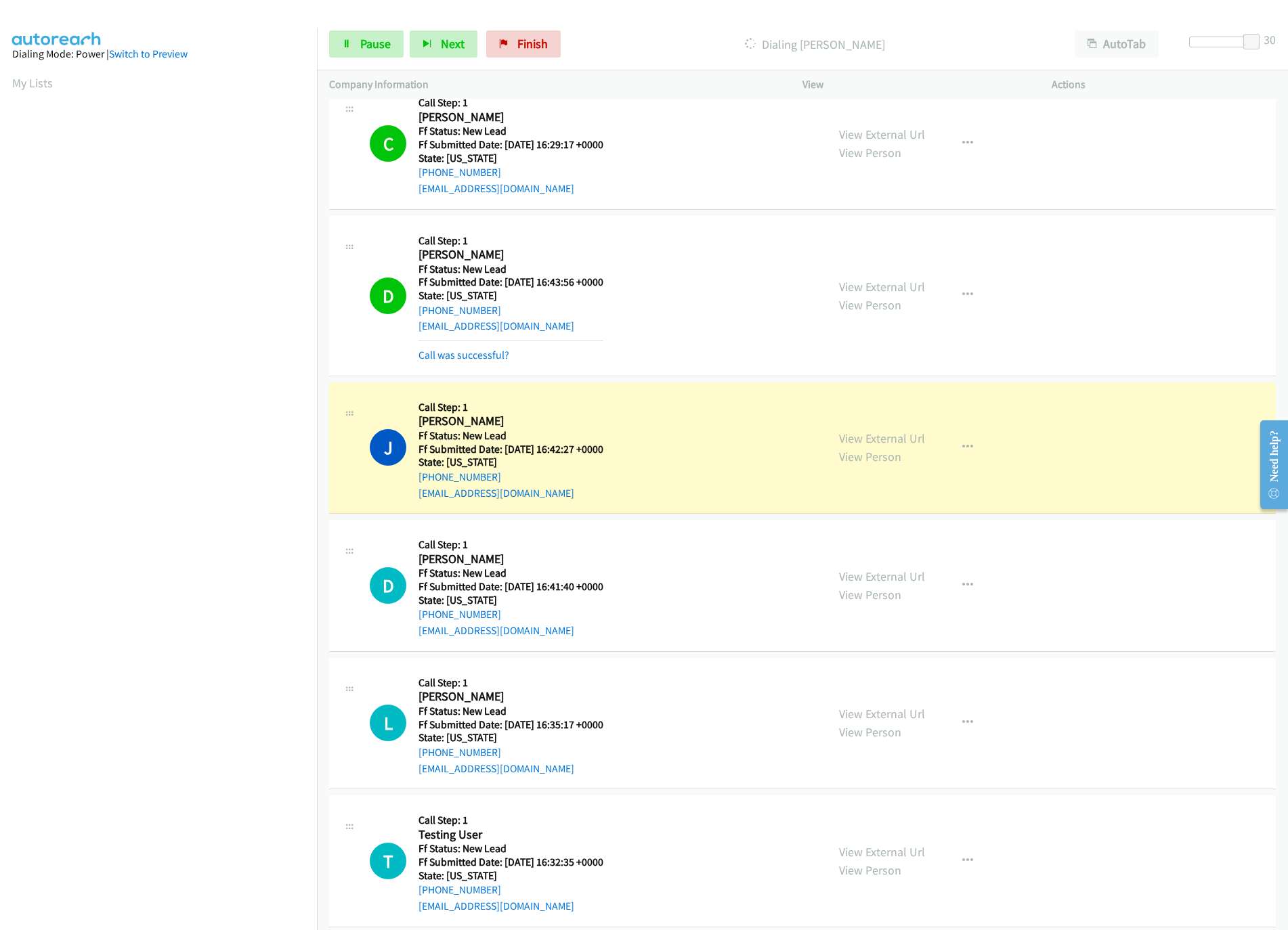
scroll to position [819, 0]
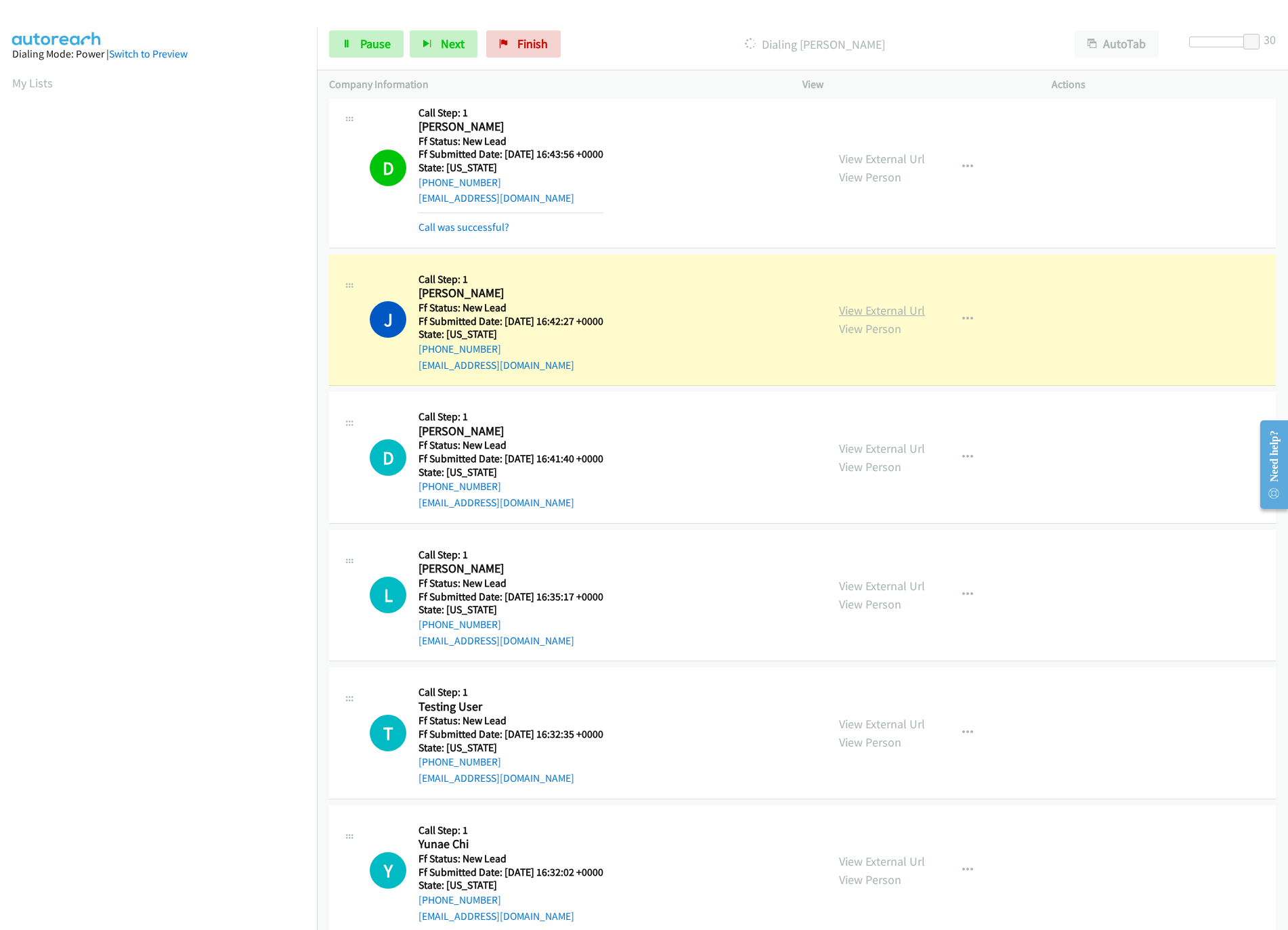
click at [902, 311] on link "View External Url" at bounding box center [882, 311] width 86 height 16
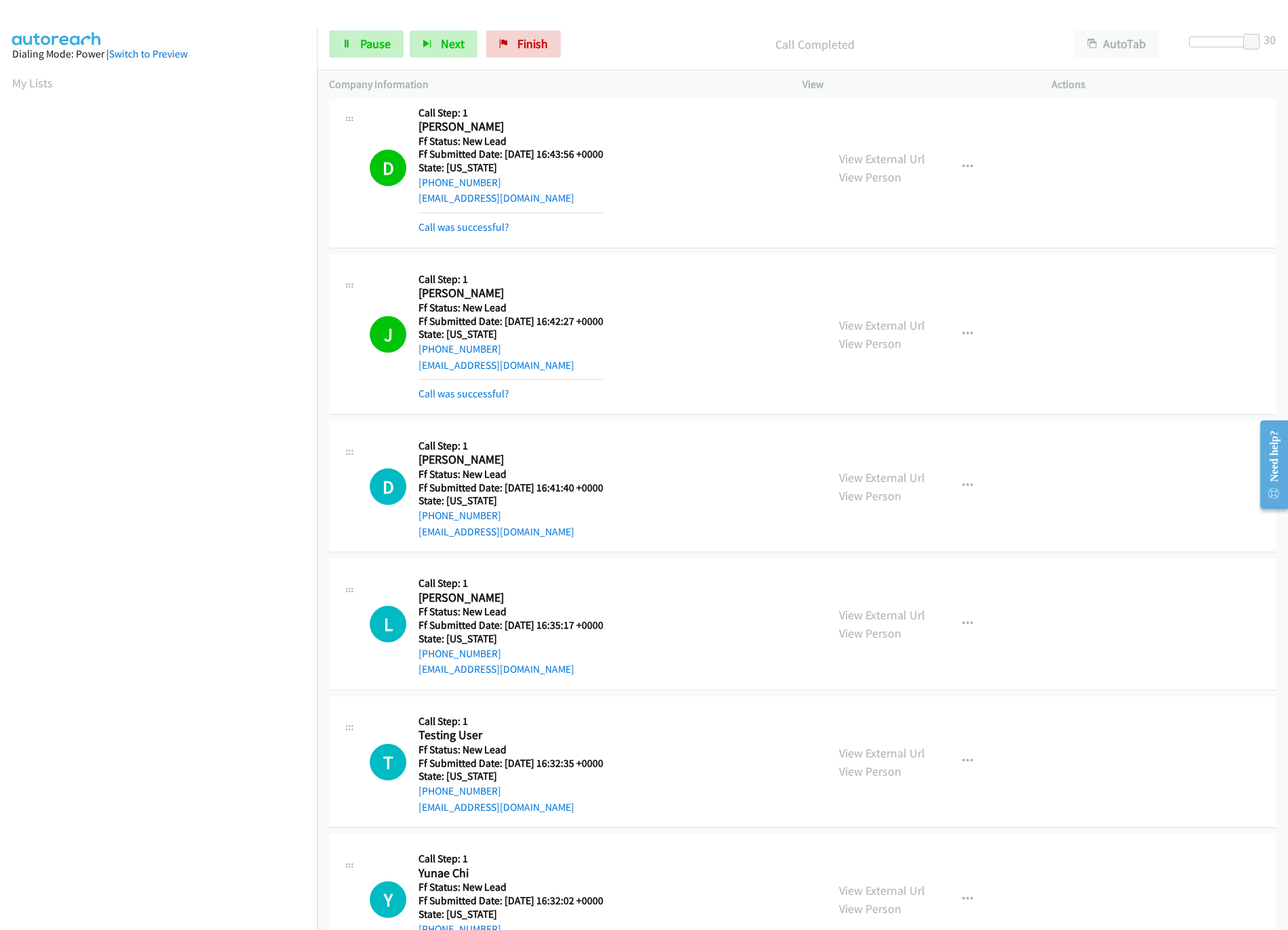
scroll to position [884, 0]
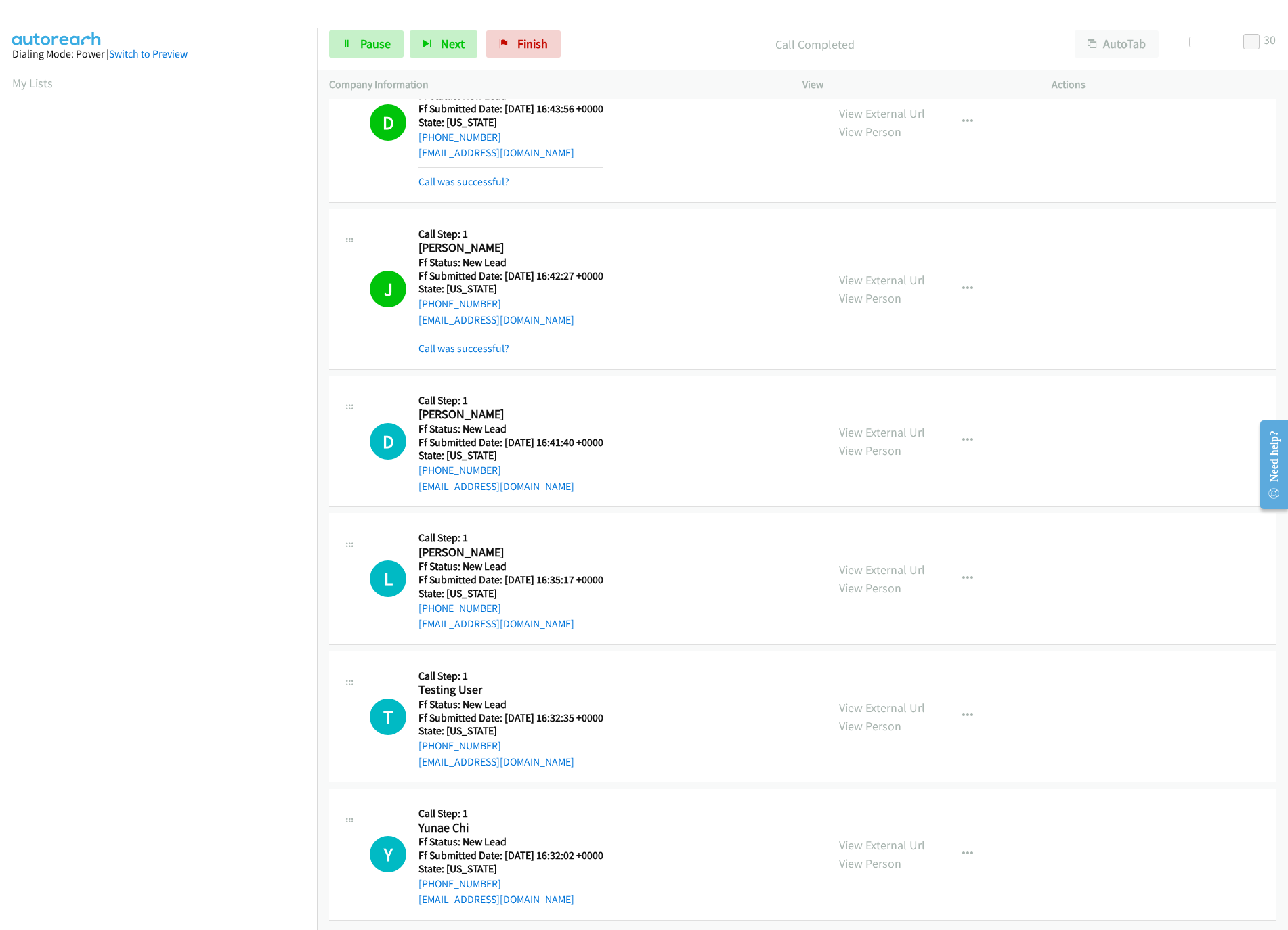
drag, startPoint x: 882, startPoint y: 697, endPoint x: 882, endPoint y: 685, distance: 11.5
click at [882, 700] on link "View External Url" at bounding box center [882, 708] width 86 height 16
click at [898, 562] on link "View External Url" at bounding box center [882, 570] width 86 height 16
click at [884, 425] on link "View External Url" at bounding box center [882, 433] width 86 height 16
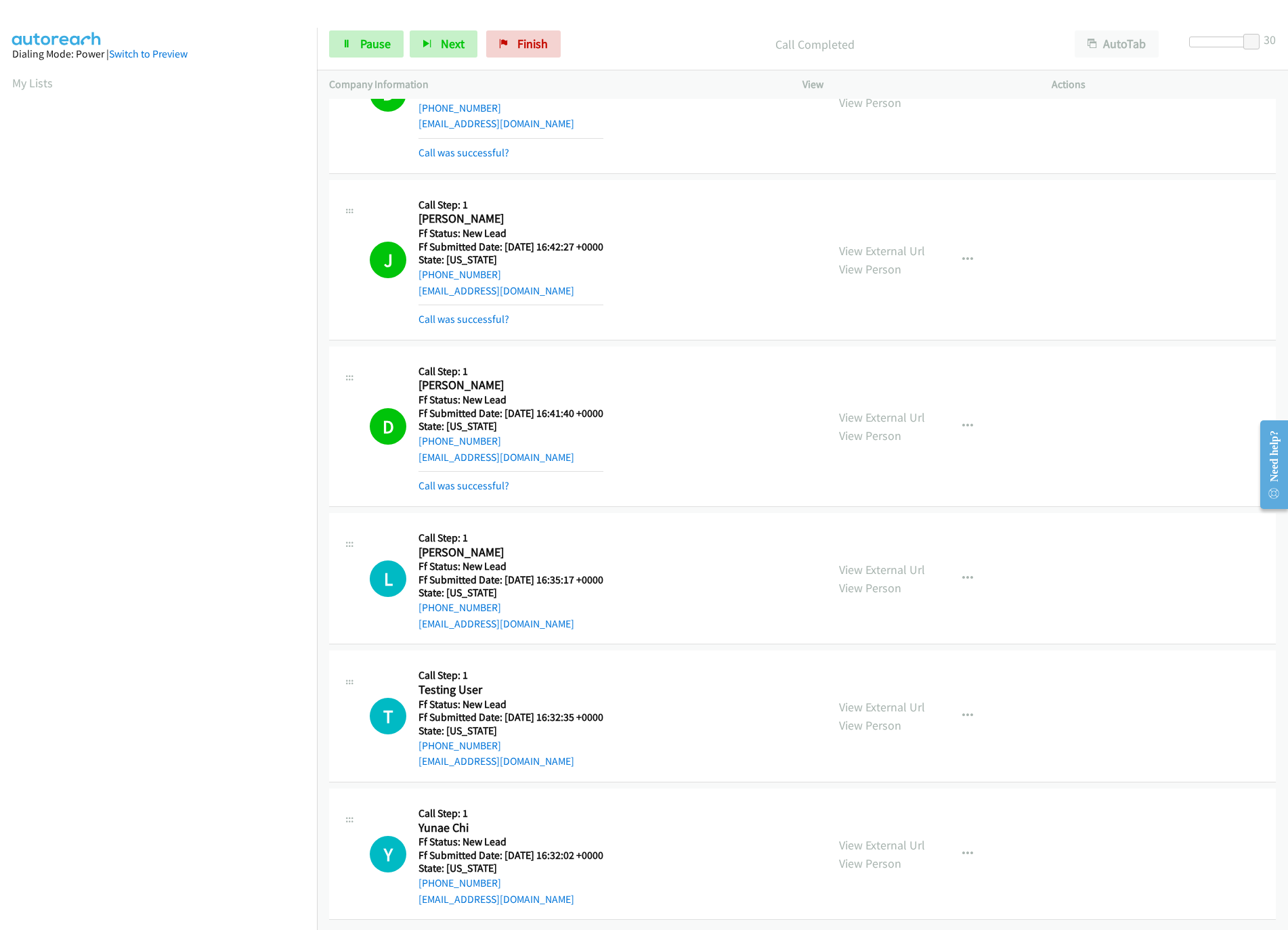
scroll to position [914, 0]
click at [886, 838] on link "View External Url" at bounding box center [882, 846] width 86 height 16
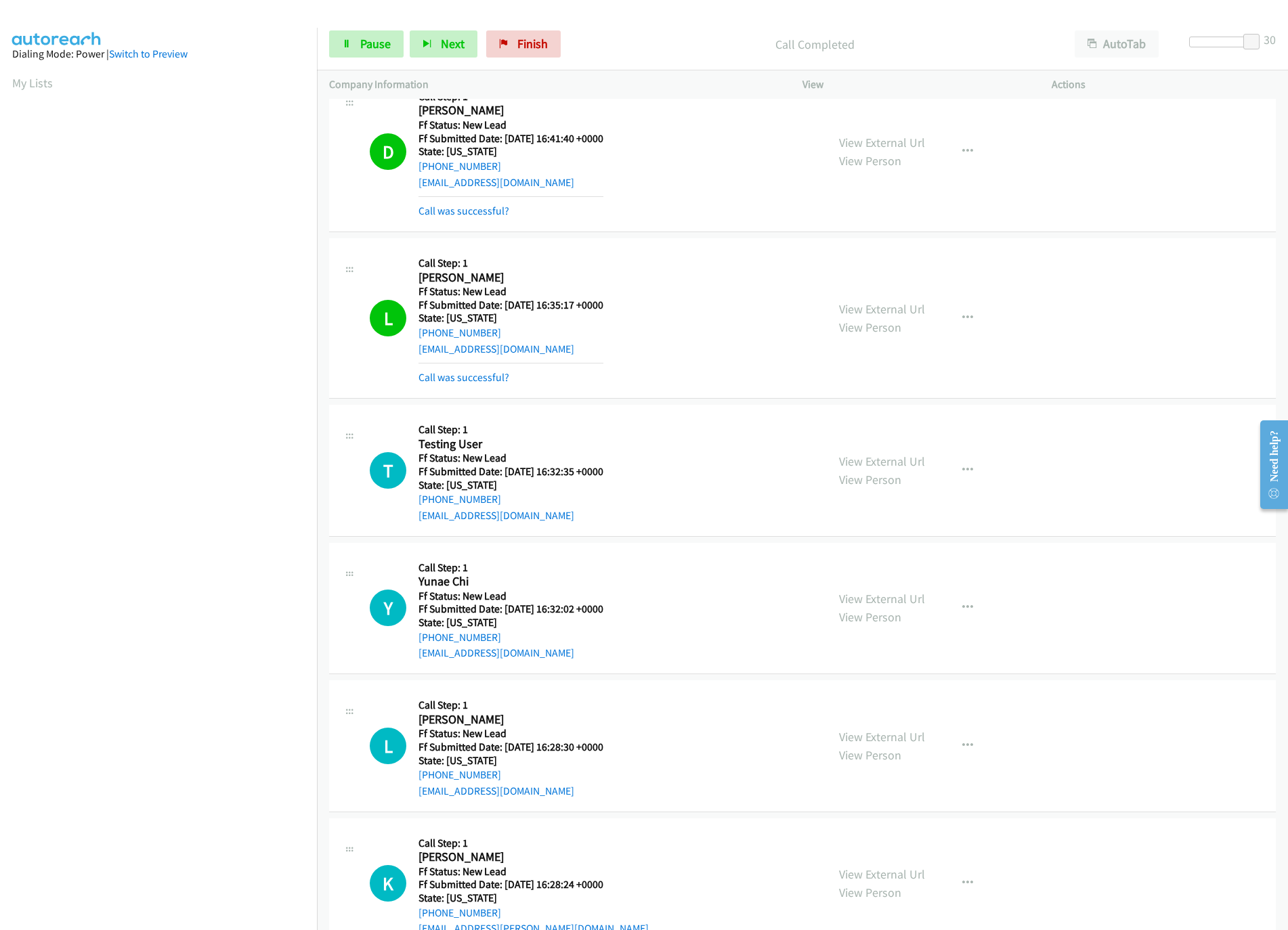
scroll to position [1358, 0]
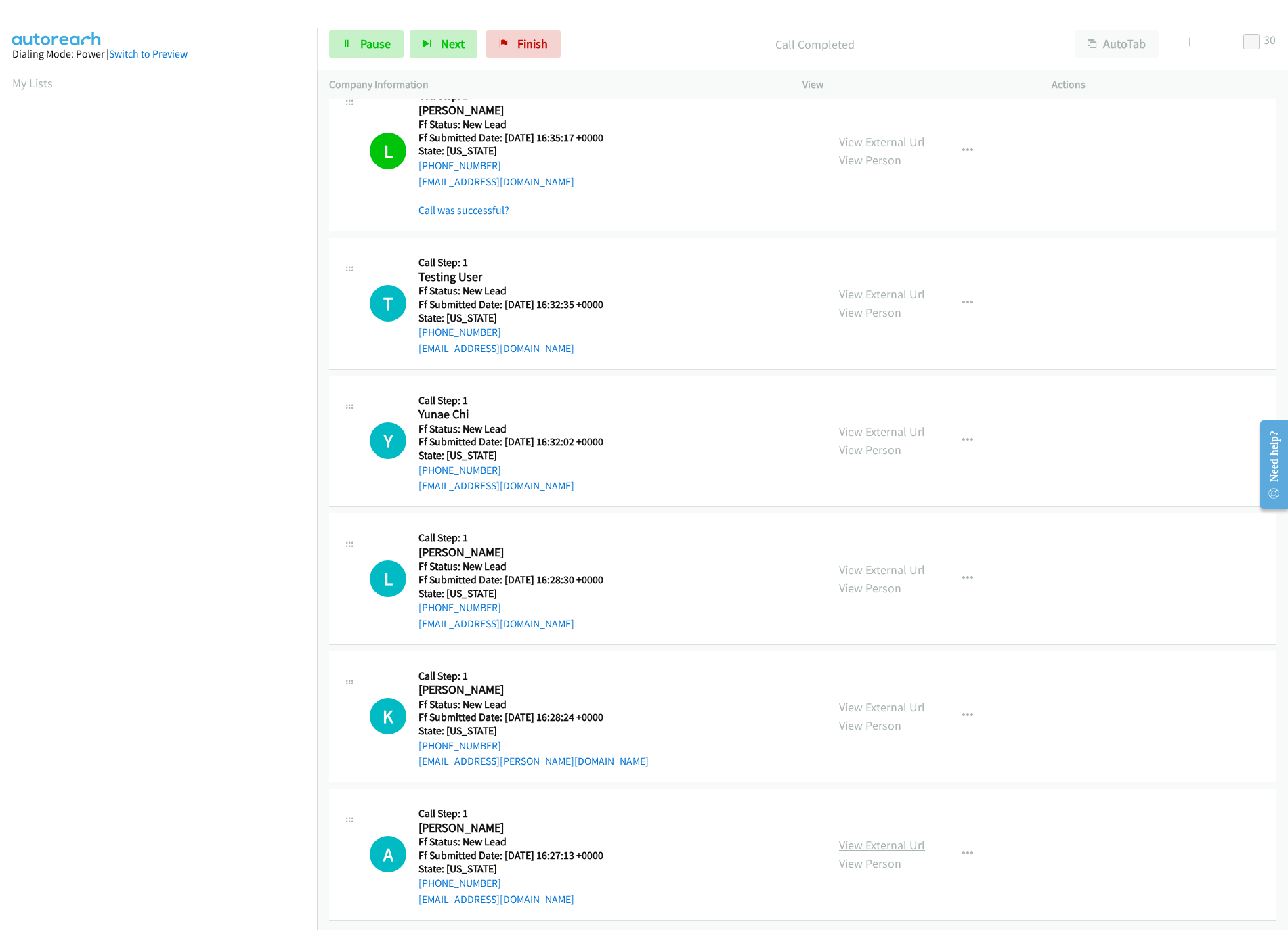
click at [852, 838] on link "View External Url" at bounding box center [882, 846] width 86 height 16
click at [907, 700] on link "View External Url" at bounding box center [882, 708] width 86 height 16
click at [884, 562] on link "View External Url" at bounding box center [882, 570] width 86 height 16
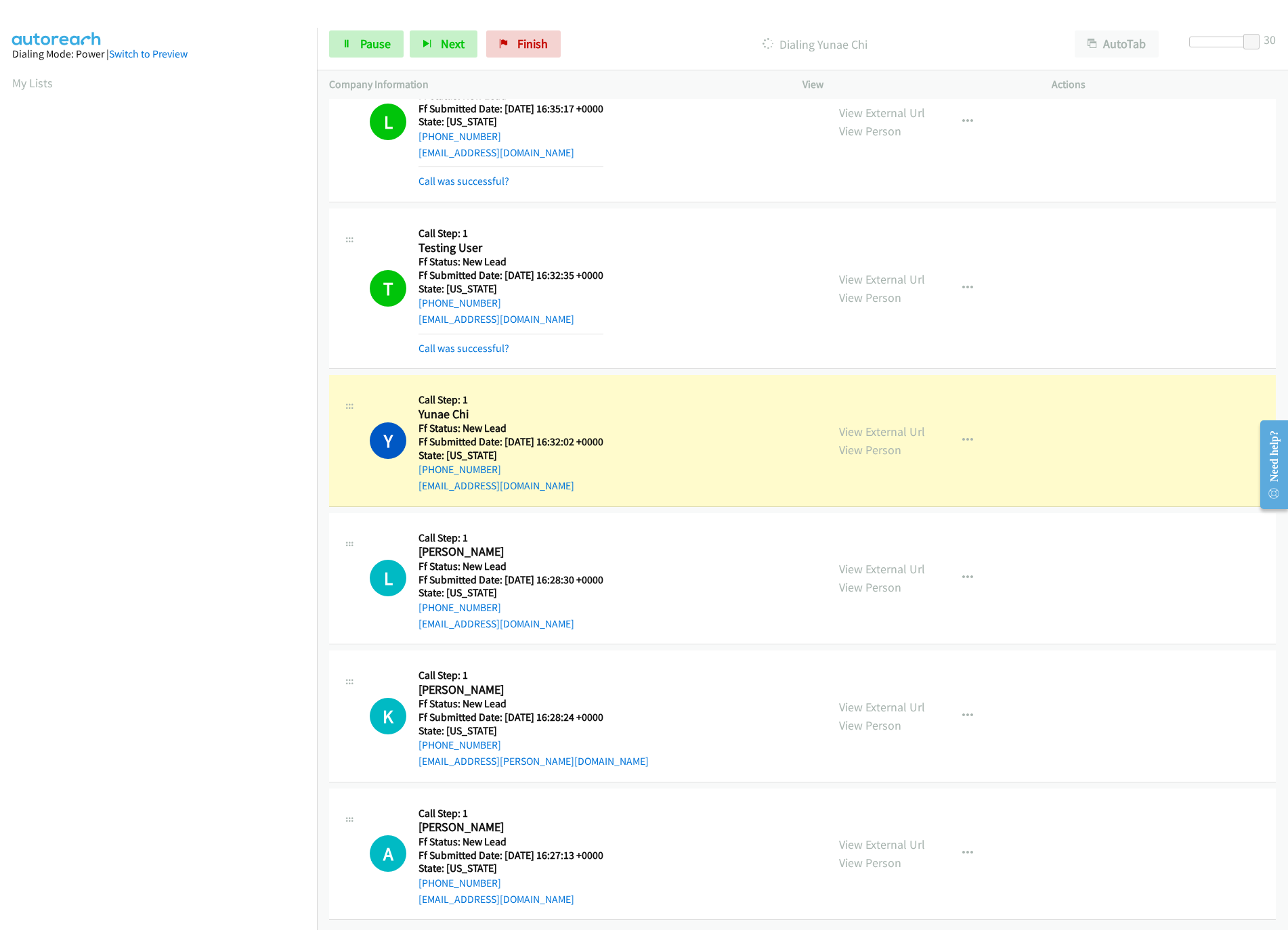
scroll to position [1386, 0]
click at [1201, 43] on div at bounding box center [1226, 42] width 62 height 11
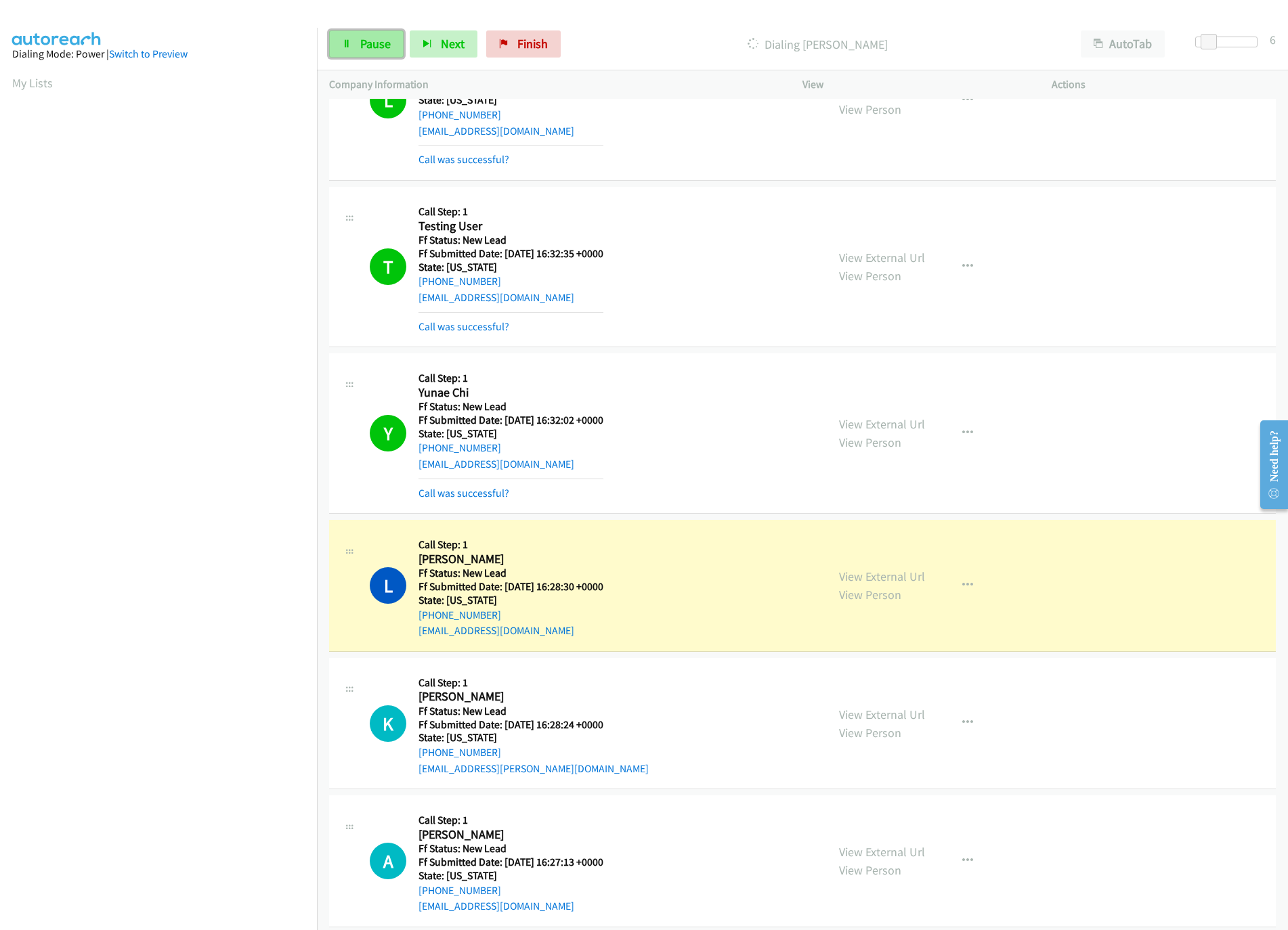
click at [356, 39] on link "Pause" at bounding box center [366, 43] width 74 height 27
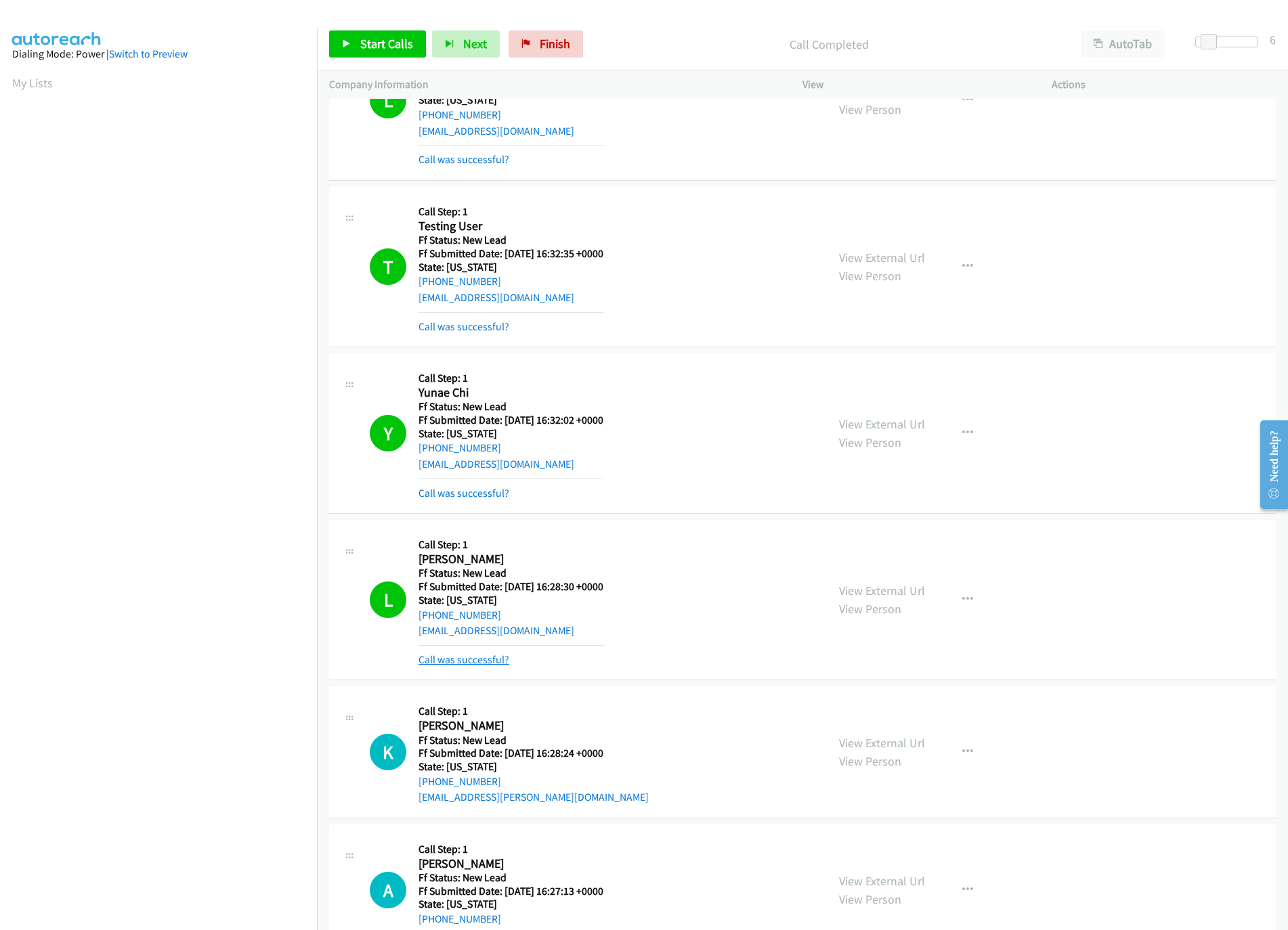
click at [484, 661] on link "Call was successful?" at bounding box center [463, 659] width 91 height 13
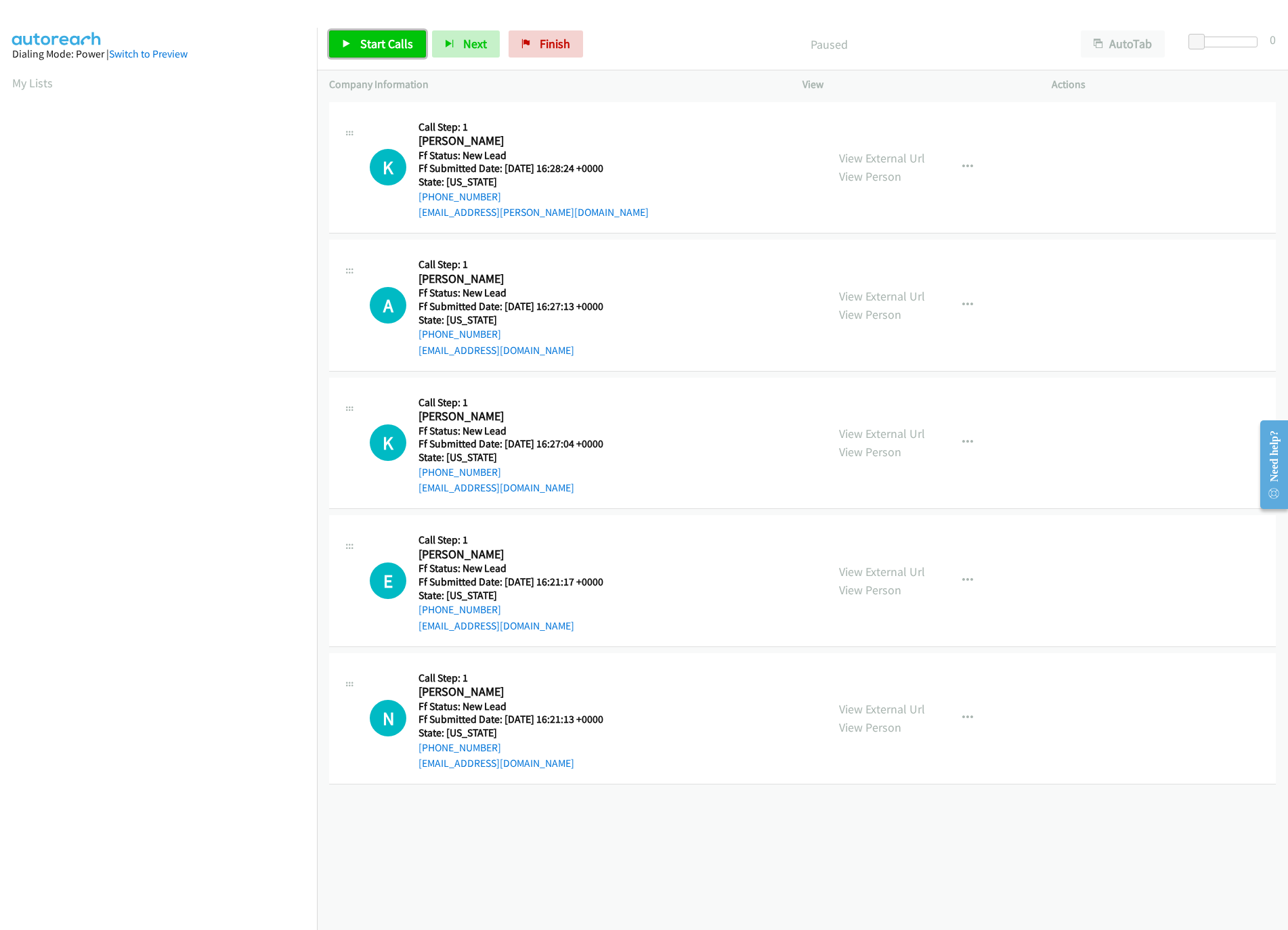
click at [356, 41] on link "Start Calls" at bounding box center [377, 43] width 97 height 27
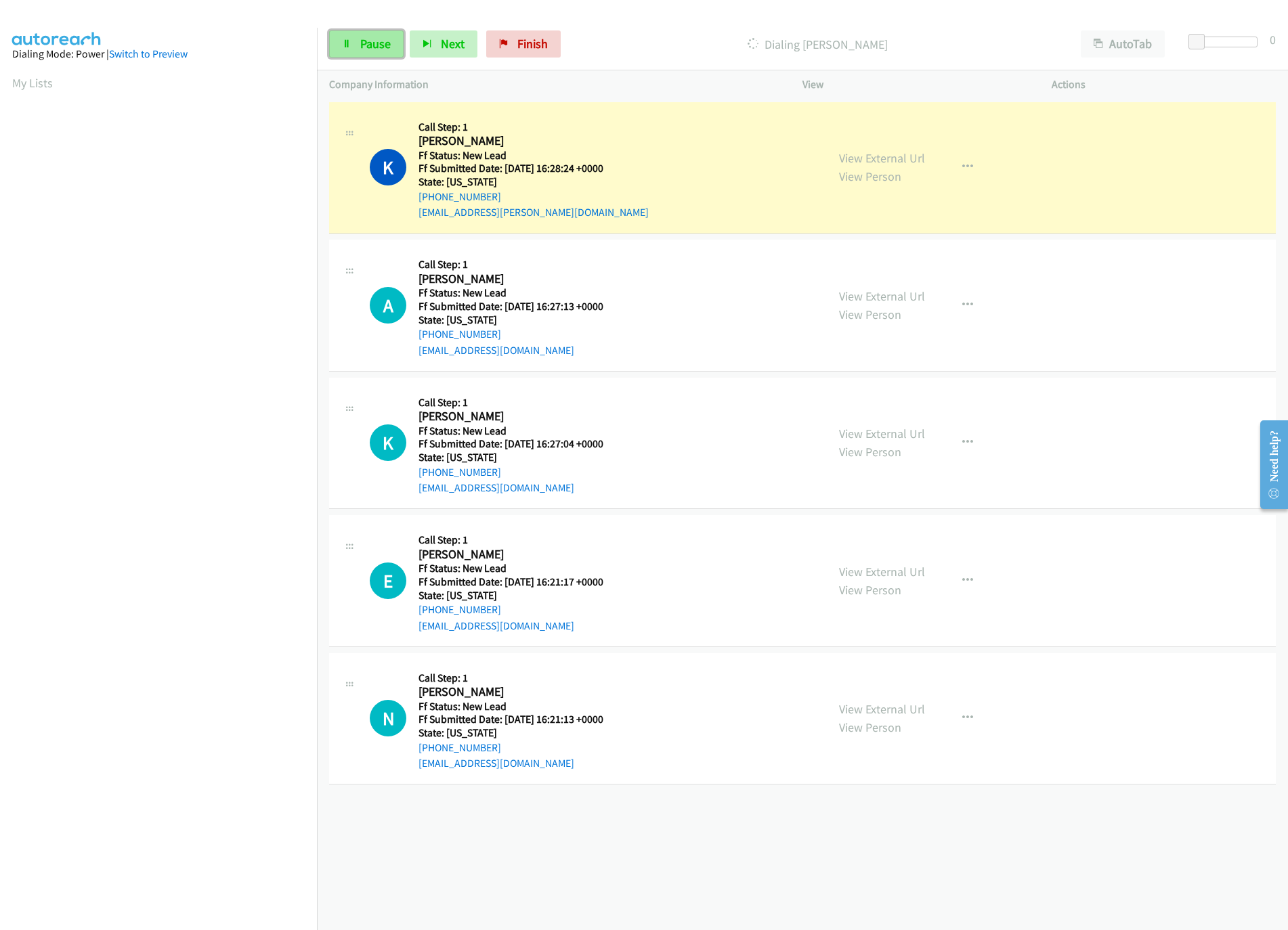
click at [374, 39] on span "Pause" at bounding box center [375, 44] width 30 height 16
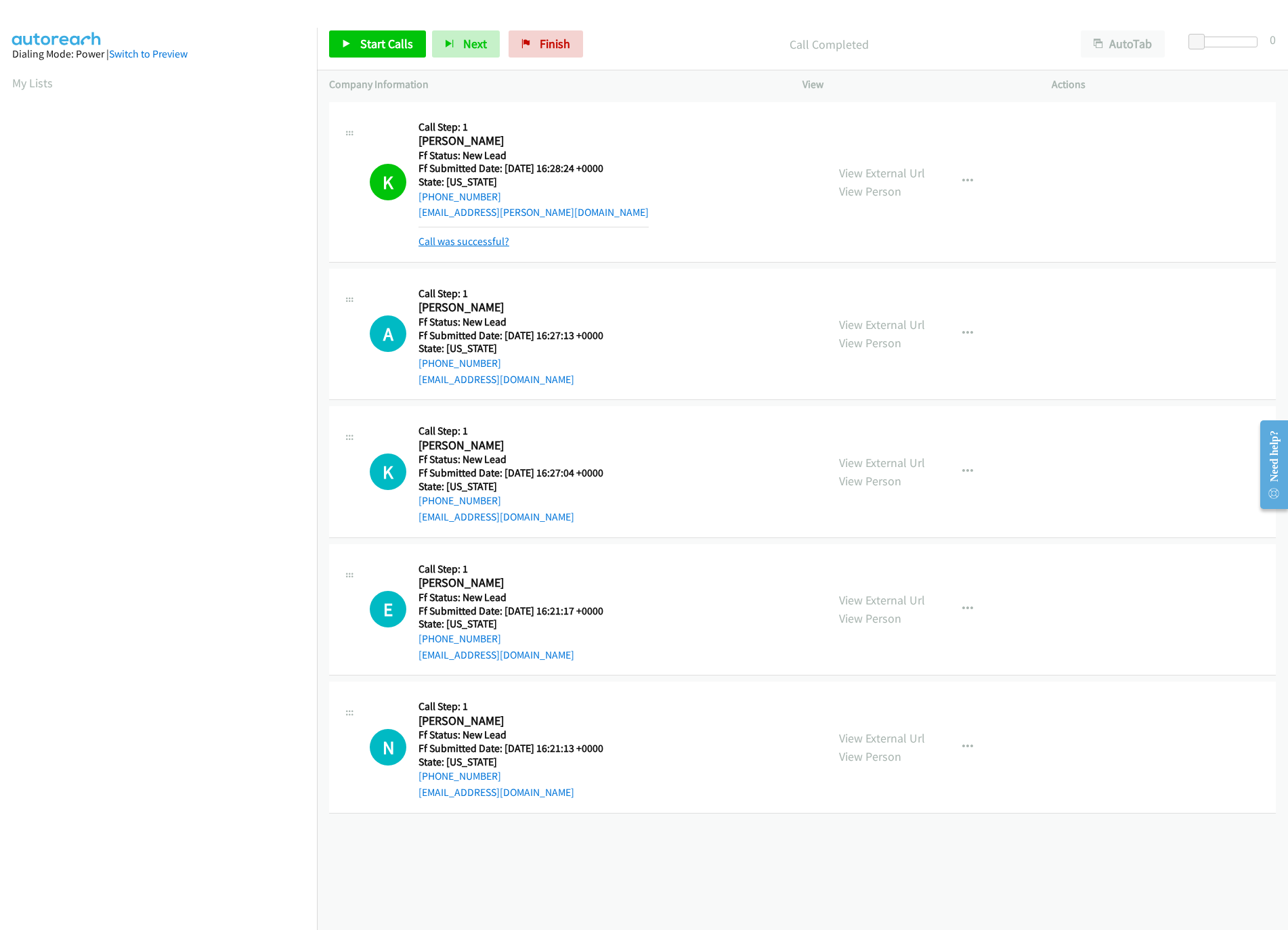
drag, startPoint x: 451, startPoint y: 234, endPoint x: 435, endPoint y: 238, distance: 16.1
click at [462, 238] on link "Call was successful?" at bounding box center [463, 241] width 91 height 13
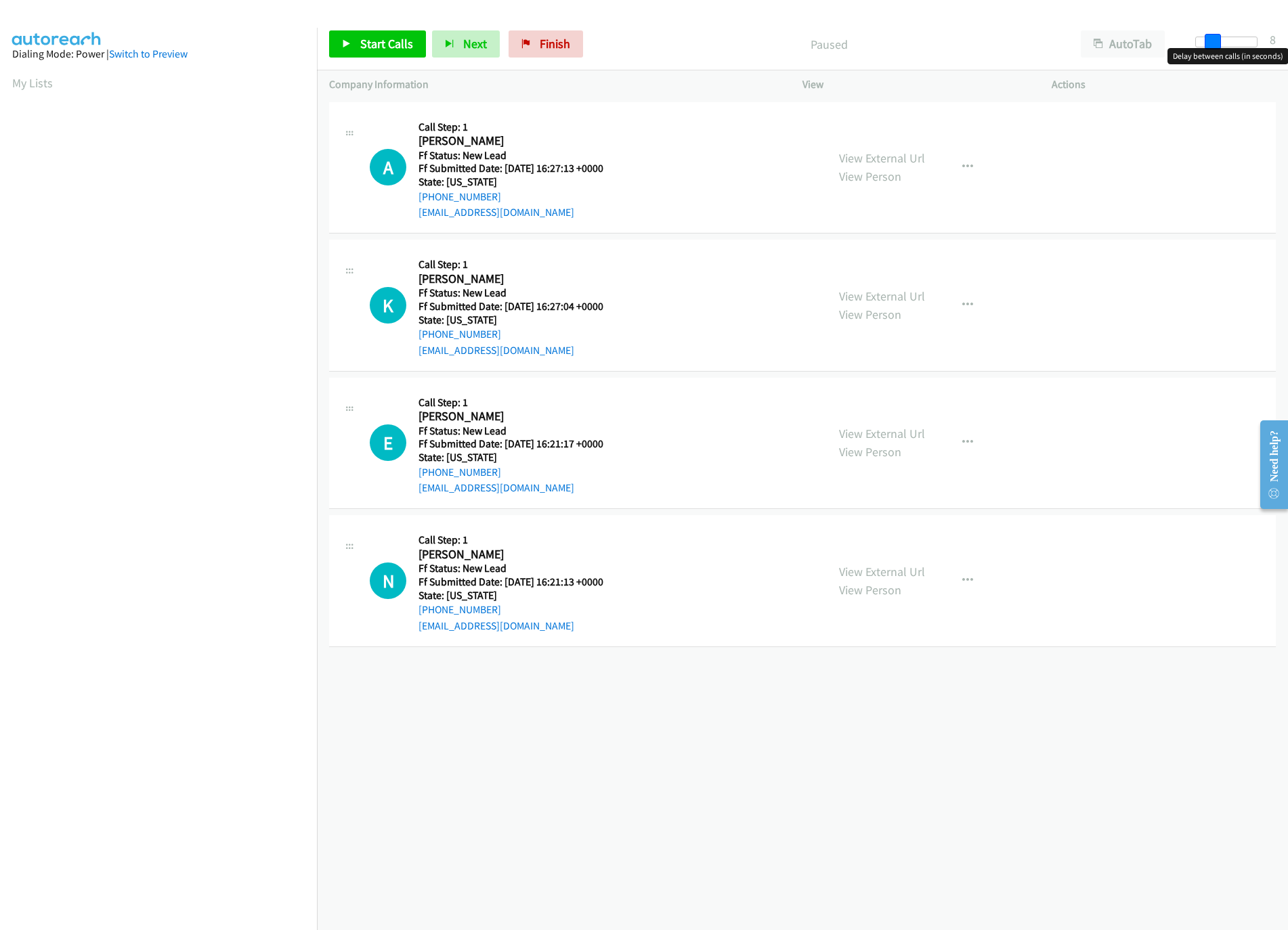
drag, startPoint x: 1197, startPoint y: 39, endPoint x: 1217, endPoint y: 37, distance: 19.7
click at [1217, 37] on span at bounding box center [1213, 42] width 16 height 16
drag, startPoint x: 1211, startPoint y: 51, endPoint x: 1028, endPoint y: 70, distance: 184.5
click at [1028, 70] on div "Start Calls Pause Next Finish Paused AutoTab AutoTab 10" at bounding box center [802, 44] width 971 height 52
drag, startPoint x: 1028, startPoint y: 70, endPoint x: 1178, endPoint y: 39, distance: 153.5
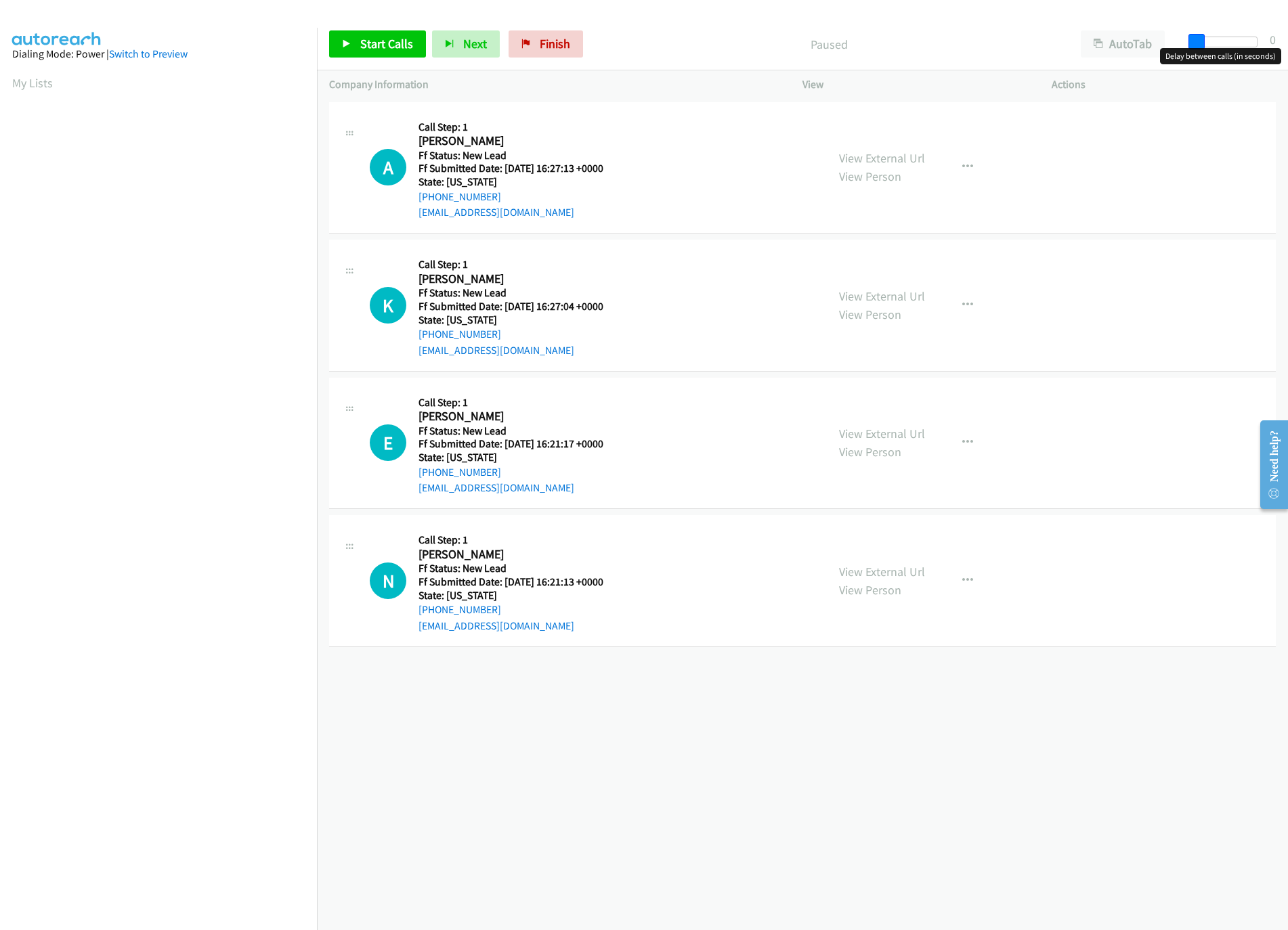
click at [1178, 39] on div "Start Calls Pause Next Finish Paused AutoTab AutoTab 0" at bounding box center [802, 44] width 971 height 52
click at [839, 291] on link "View External Url" at bounding box center [882, 296] width 86 height 16
click at [862, 437] on link "View External Url" at bounding box center [882, 434] width 86 height 16
click at [403, 47] on span "Start Calls" at bounding box center [386, 44] width 53 height 16
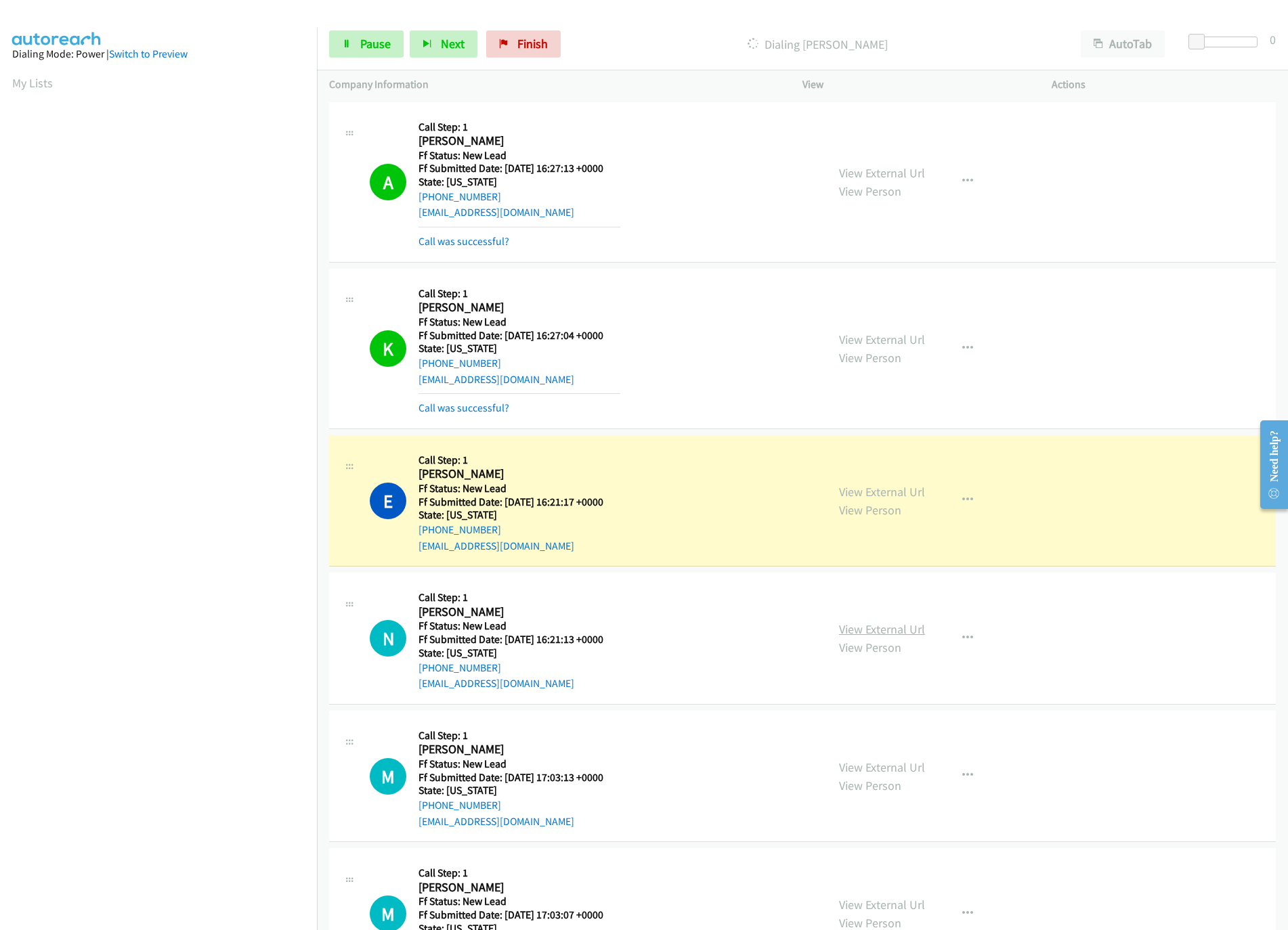
click at [843, 628] on link "View External Url" at bounding box center [882, 630] width 86 height 16
click at [1229, 41] on div at bounding box center [1220, 42] width 62 height 11
click at [377, 35] on link "Pause" at bounding box center [366, 43] width 74 height 27
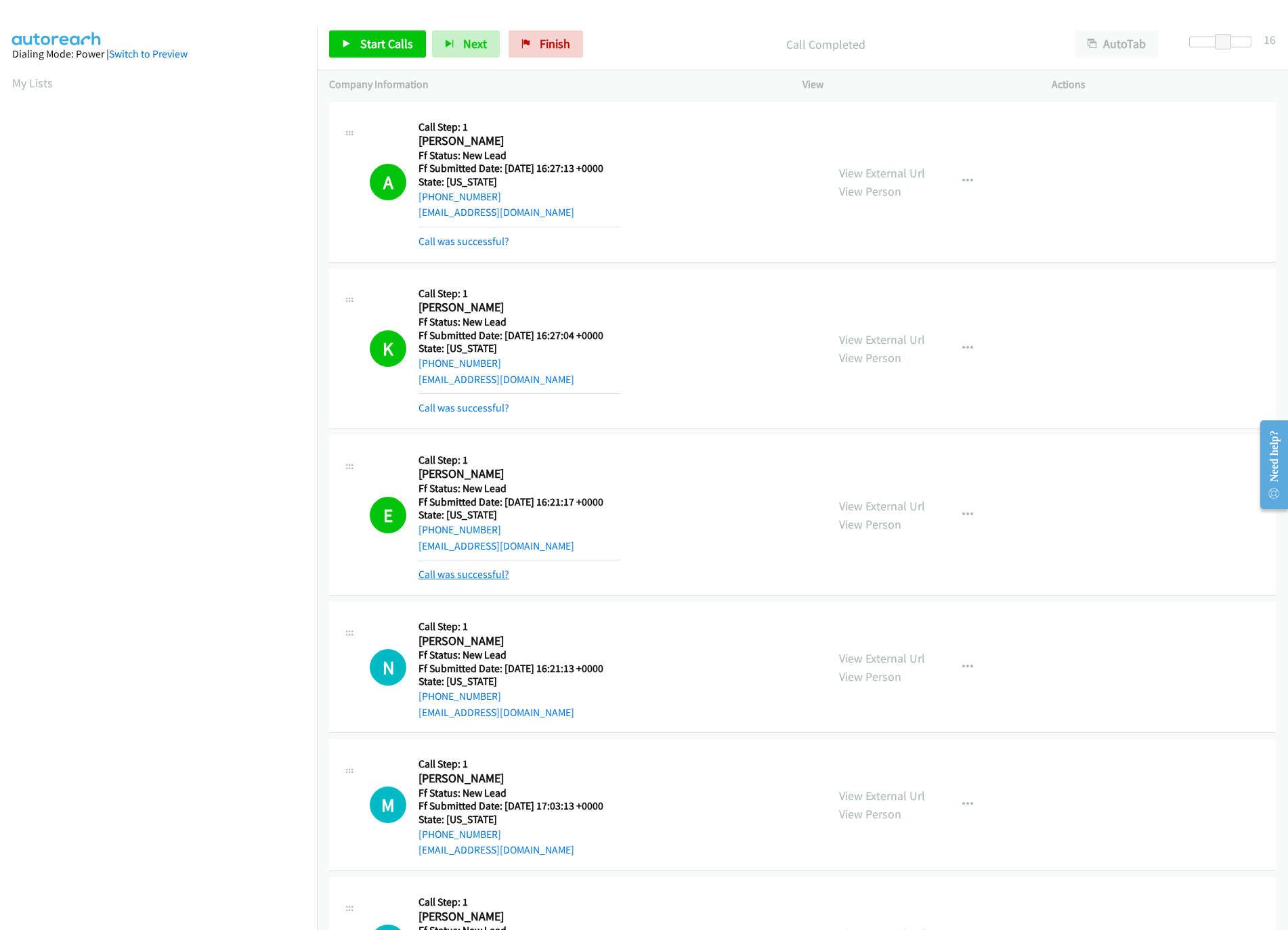
click at [453, 576] on link "Call was successful?" at bounding box center [463, 574] width 91 height 13
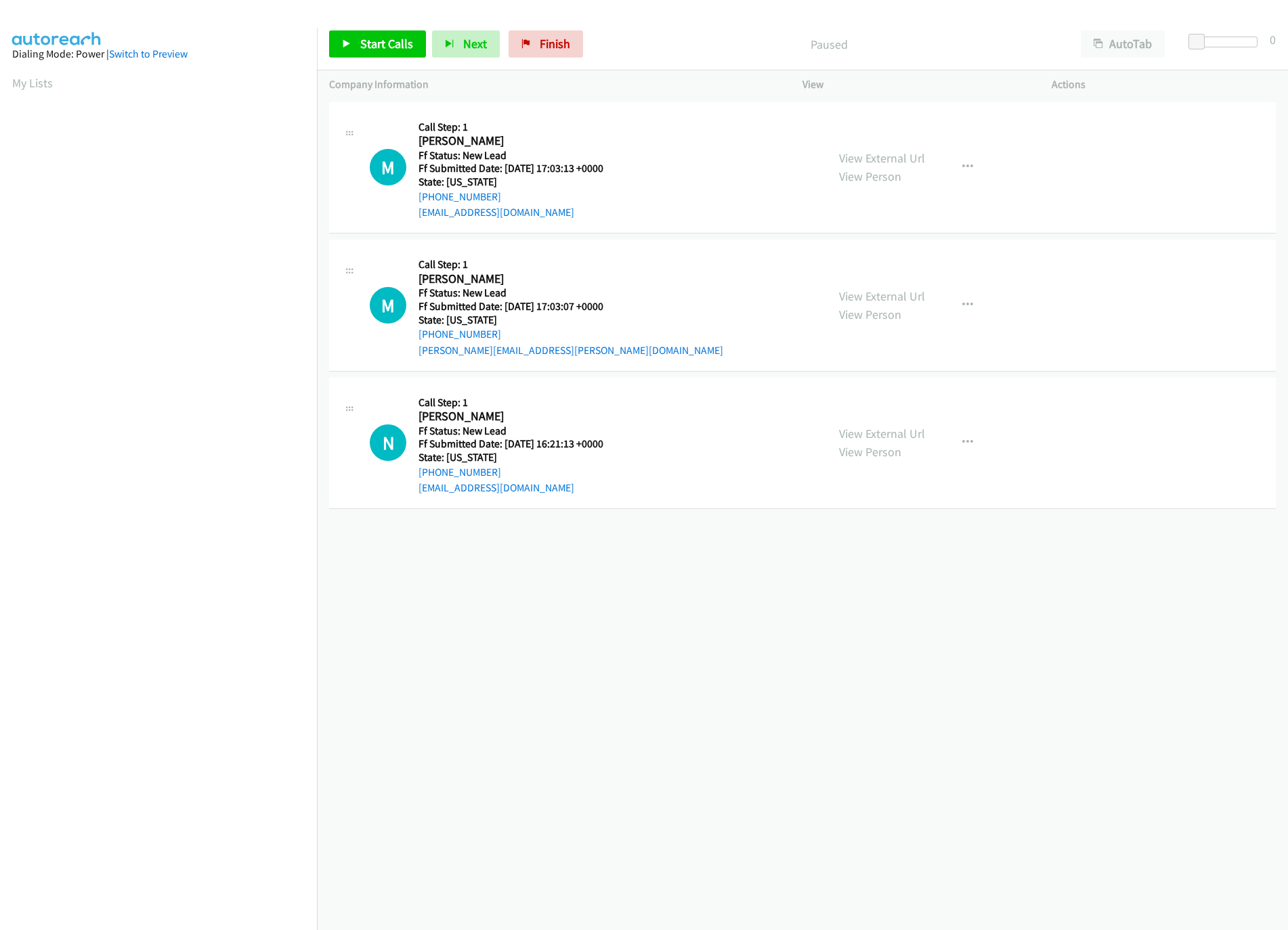
drag, startPoint x: 591, startPoint y: 418, endPoint x: 569, endPoint y: 159, distance: 260.3
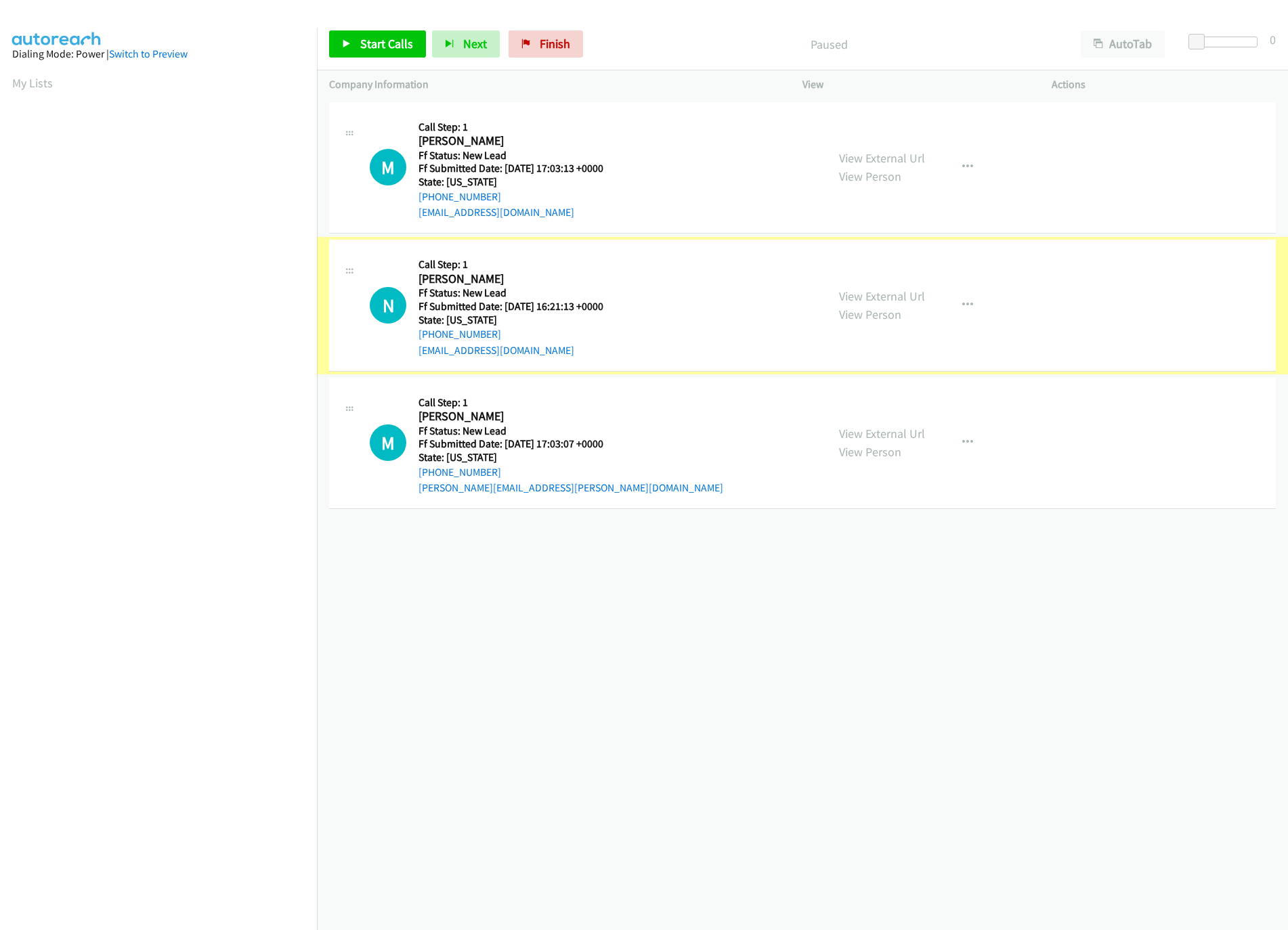
drag, startPoint x: 570, startPoint y: 150, endPoint x: 575, endPoint y: 130, distance: 21.0
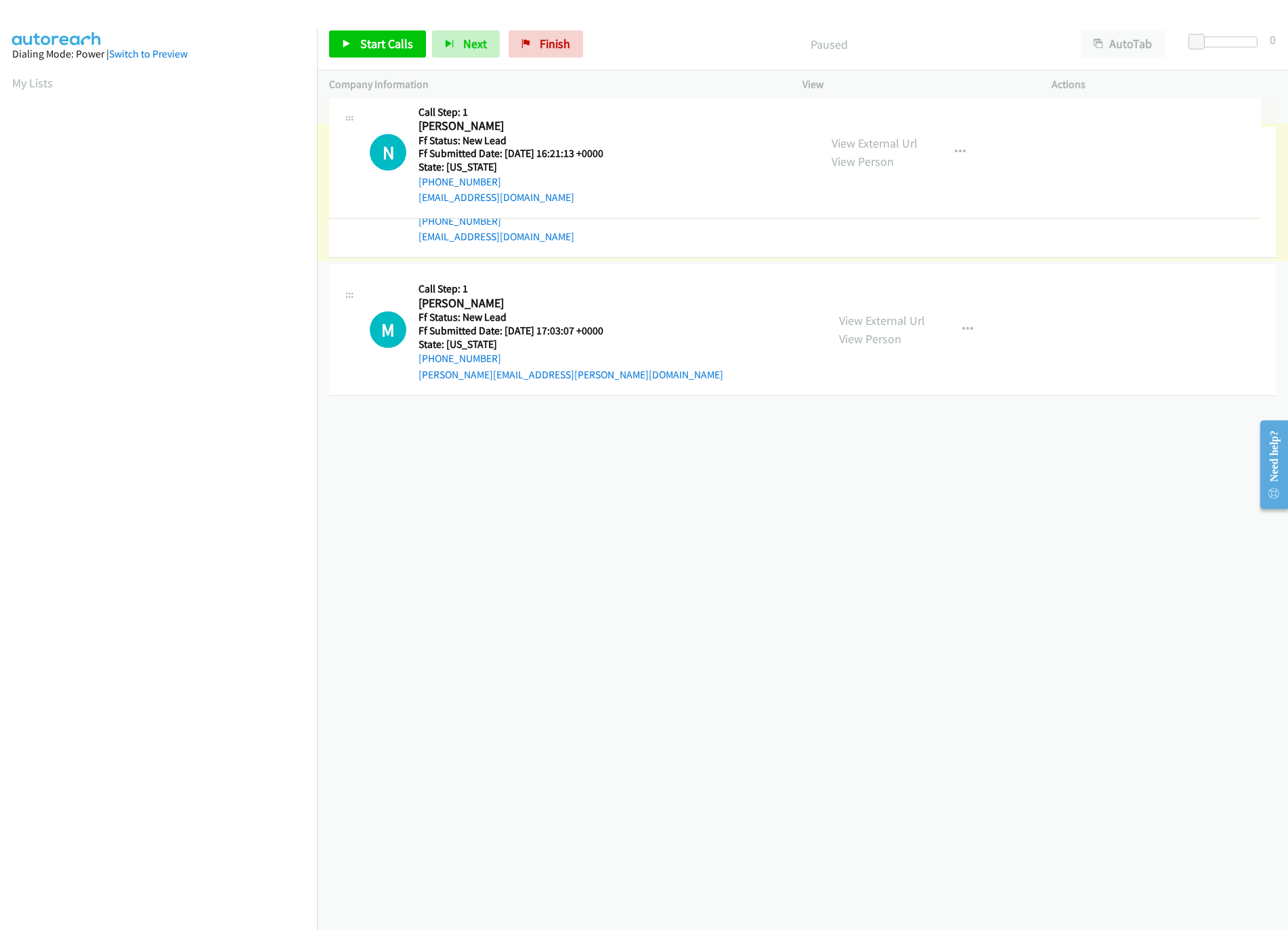
drag, startPoint x: 616, startPoint y: 316, endPoint x: 635, endPoint y: 110, distance: 206.0
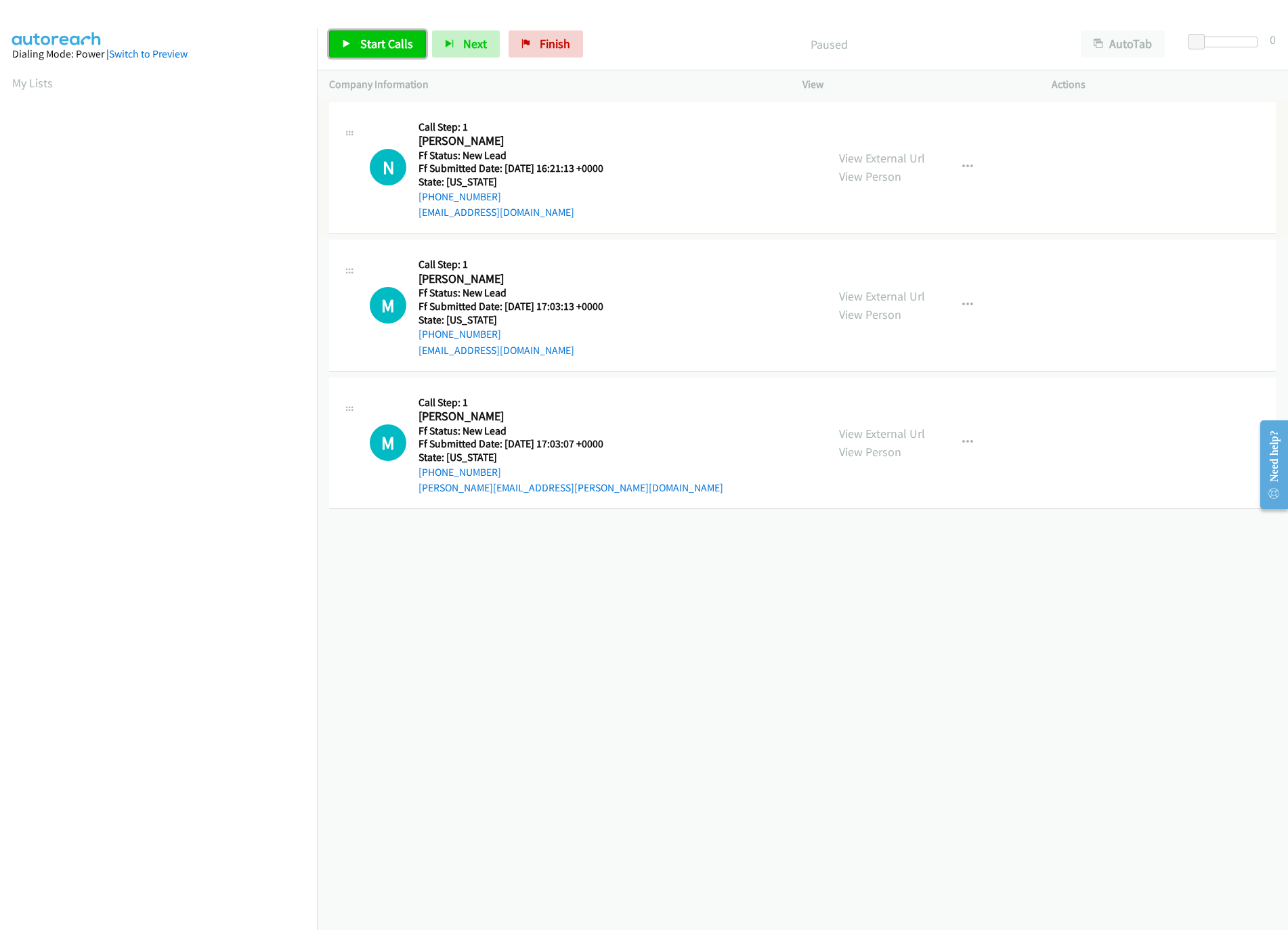
click at [338, 49] on link "Start Calls" at bounding box center [377, 43] width 97 height 27
click at [874, 433] on link "View External Url" at bounding box center [882, 434] width 86 height 16
click at [903, 289] on link "View External Url" at bounding box center [882, 296] width 86 height 16
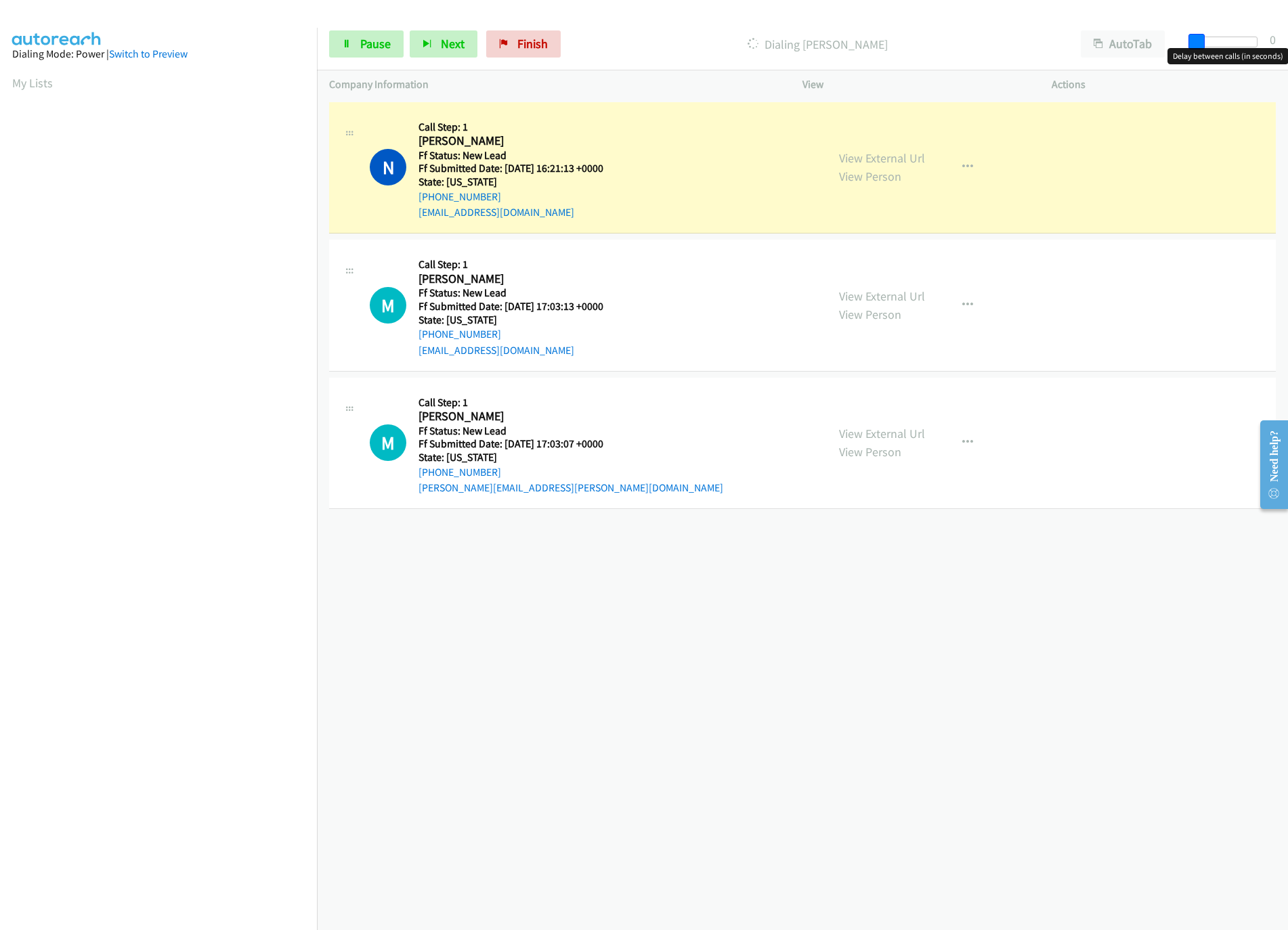
click at [1205, 39] on span at bounding box center [1196, 42] width 16 height 16
drag, startPoint x: 1205, startPoint y: 39, endPoint x: 1218, endPoint y: 39, distance: 12.2
click at [1218, 39] on span at bounding box center [1211, 42] width 16 height 16
drag, startPoint x: 1211, startPoint y: 39, endPoint x: 1228, endPoint y: 39, distance: 16.3
click at [1228, 39] on span at bounding box center [1221, 42] width 16 height 16
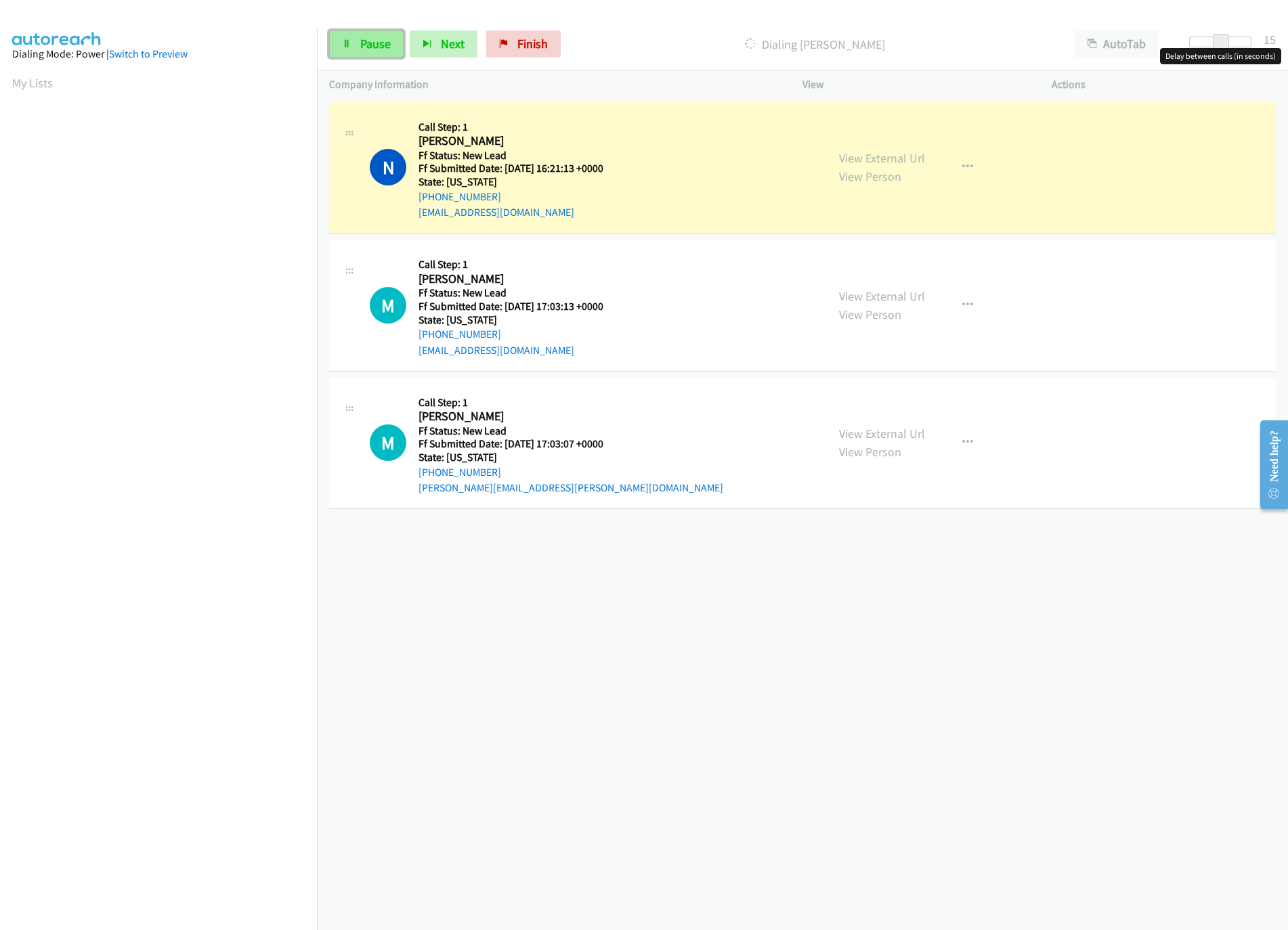
click at [360, 47] on span "Pause" at bounding box center [375, 44] width 30 height 16
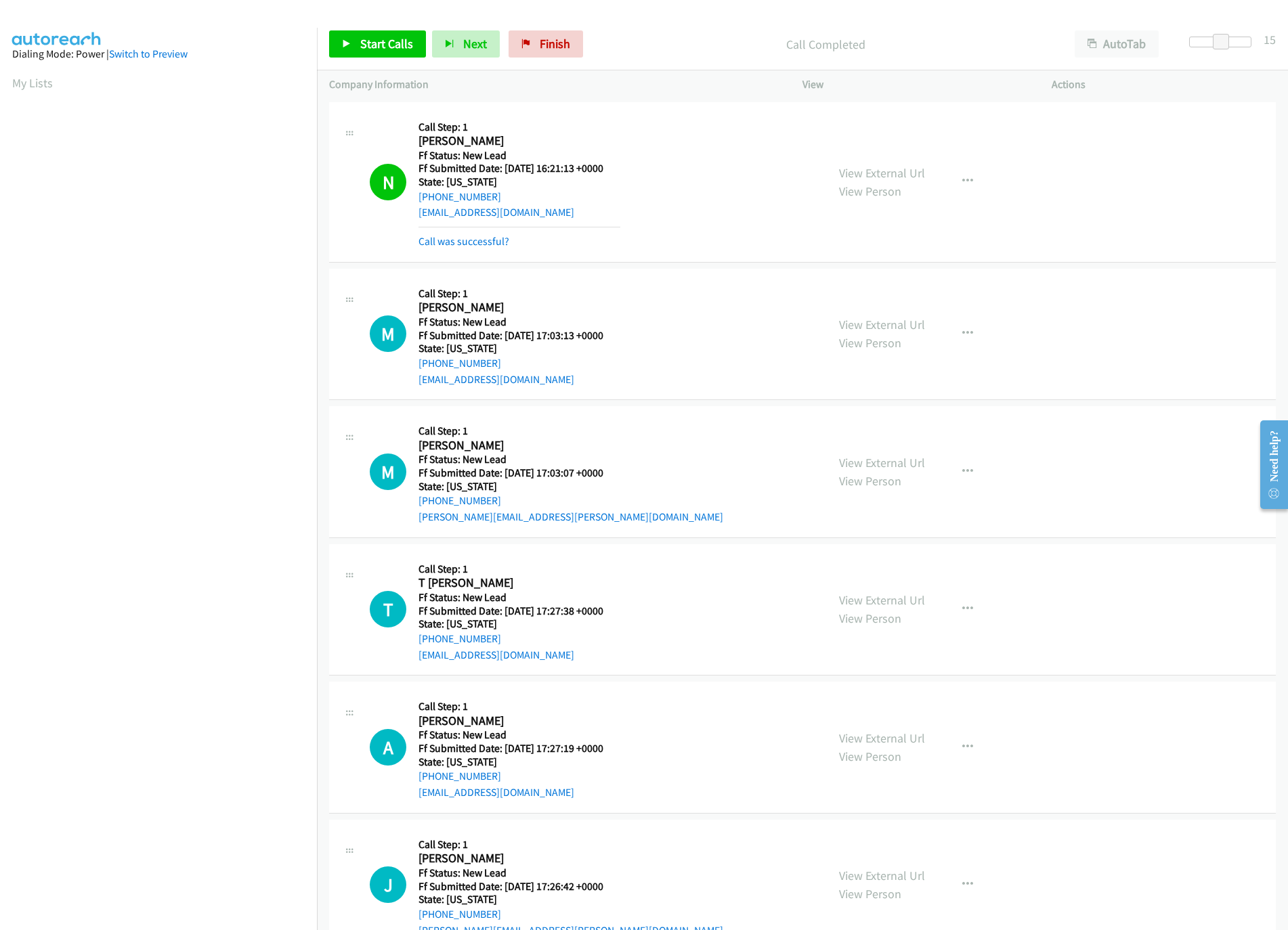
scroll to position [0, 5]
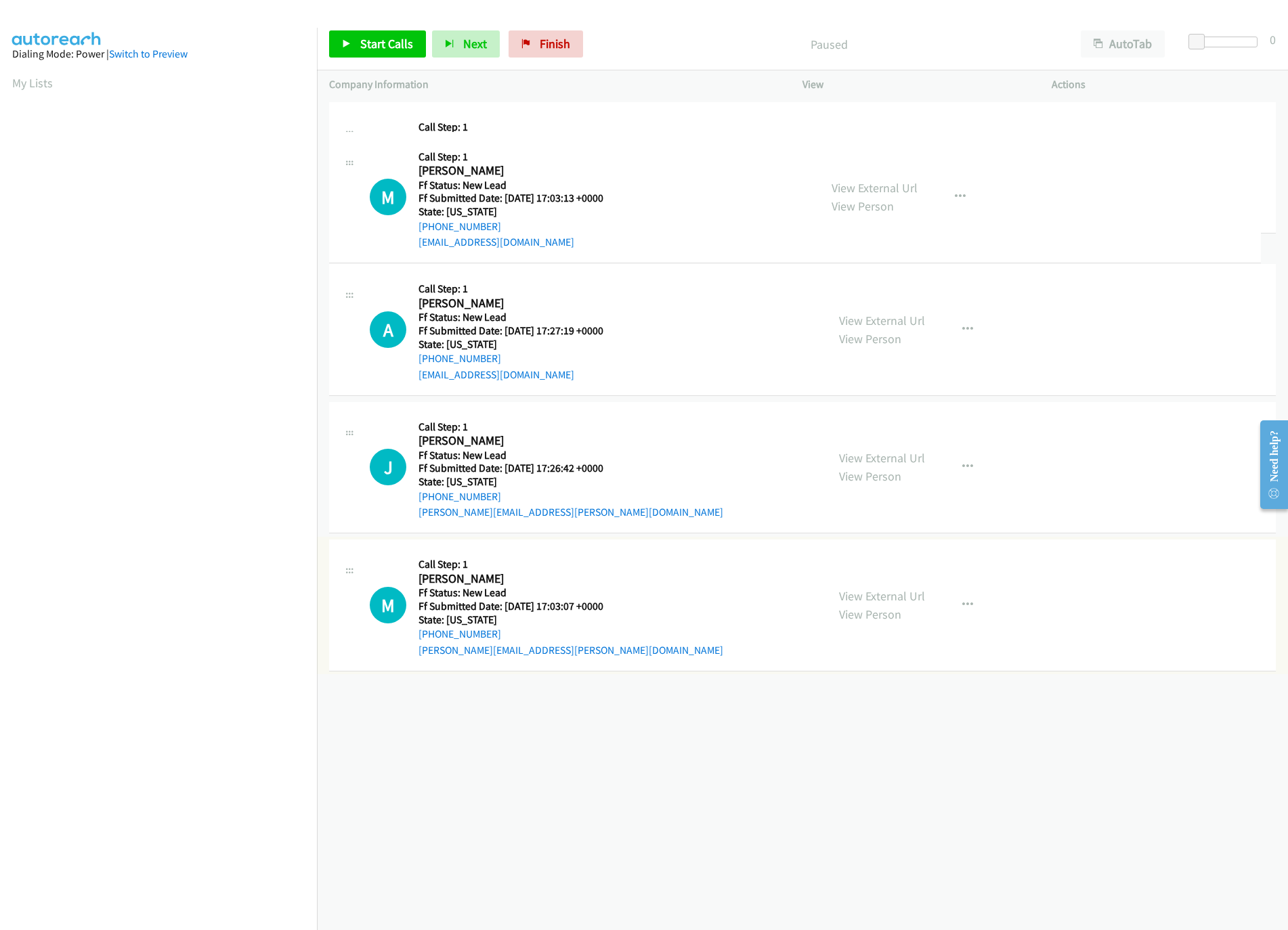
drag, startPoint x: 508, startPoint y: 580, endPoint x: 579, endPoint y: 195, distance: 391.2
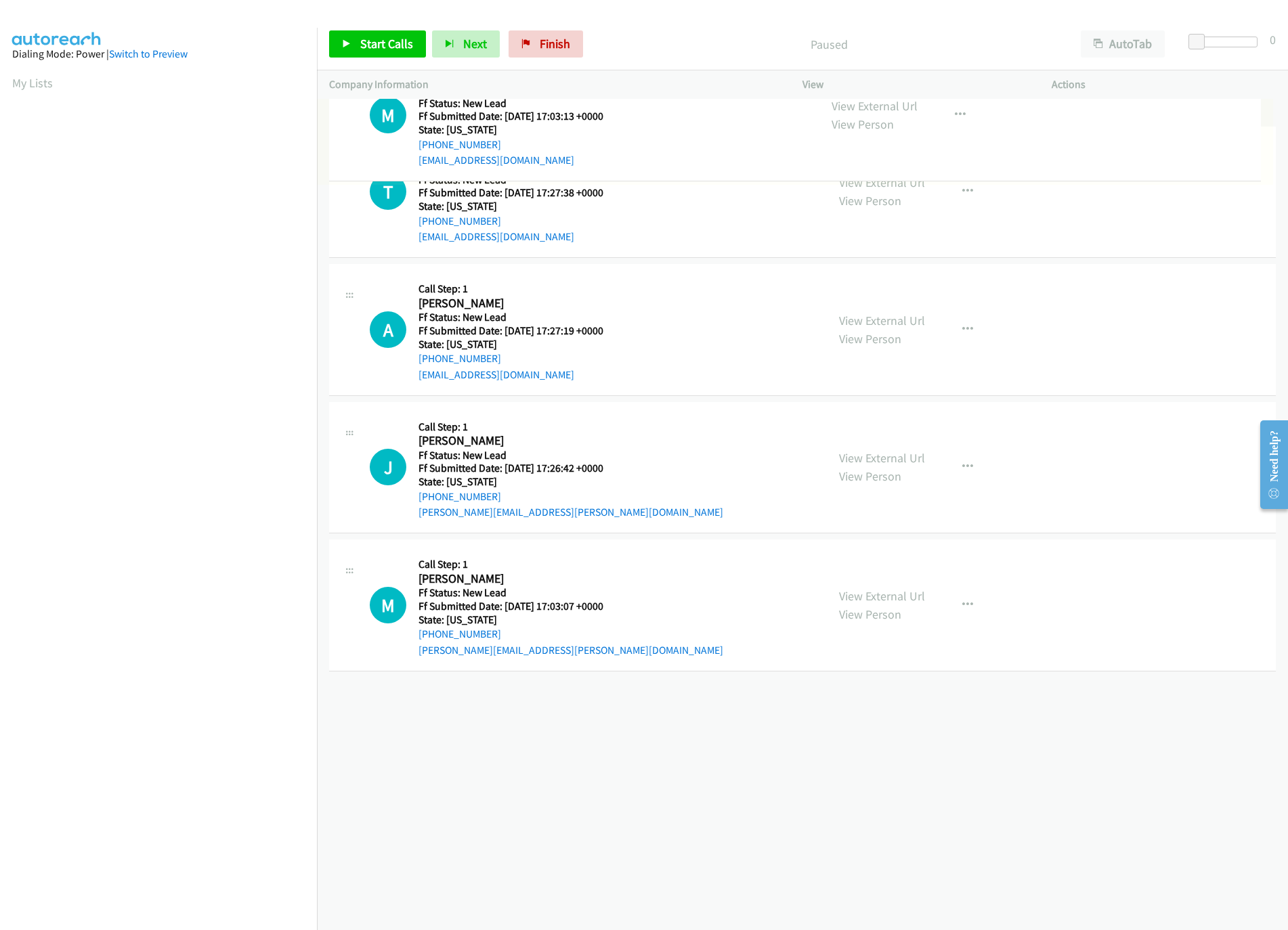
drag, startPoint x: 549, startPoint y: 272, endPoint x: 557, endPoint y: 80, distance: 192.5
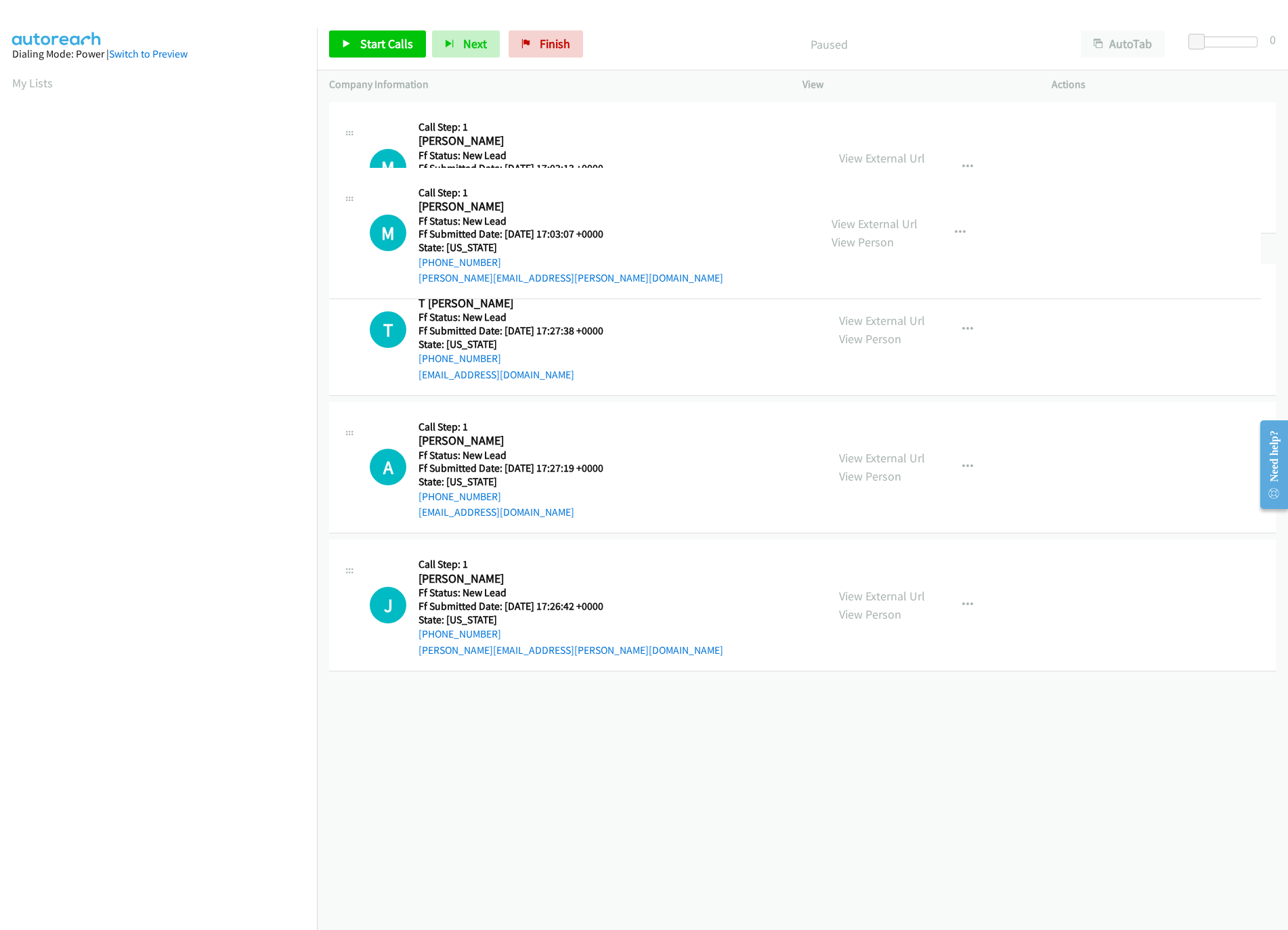
drag, startPoint x: 551, startPoint y: 701, endPoint x: 569, endPoint y: 214, distance: 487.2
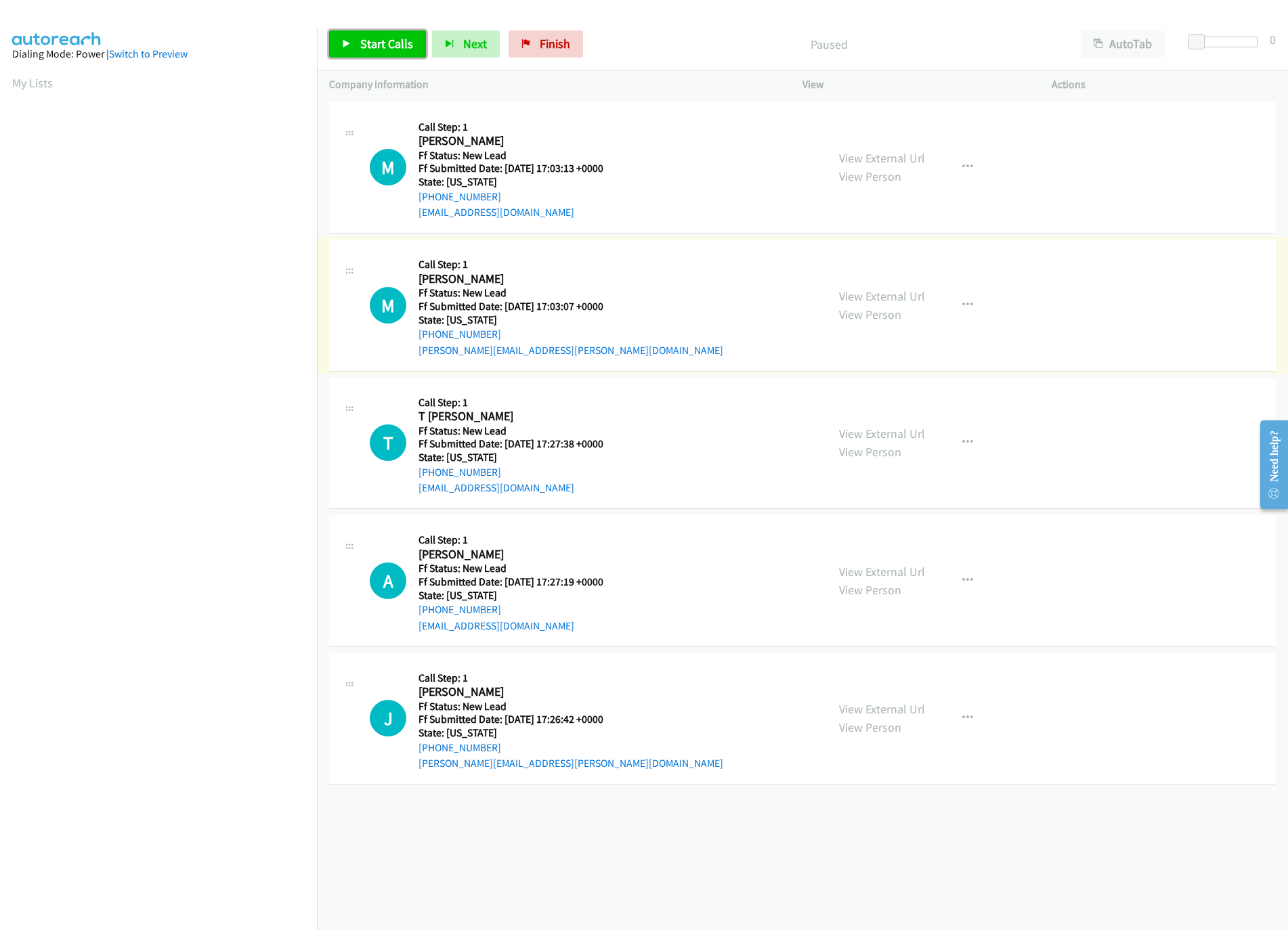
click at [385, 35] on link "Start Calls" at bounding box center [377, 43] width 97 height 27
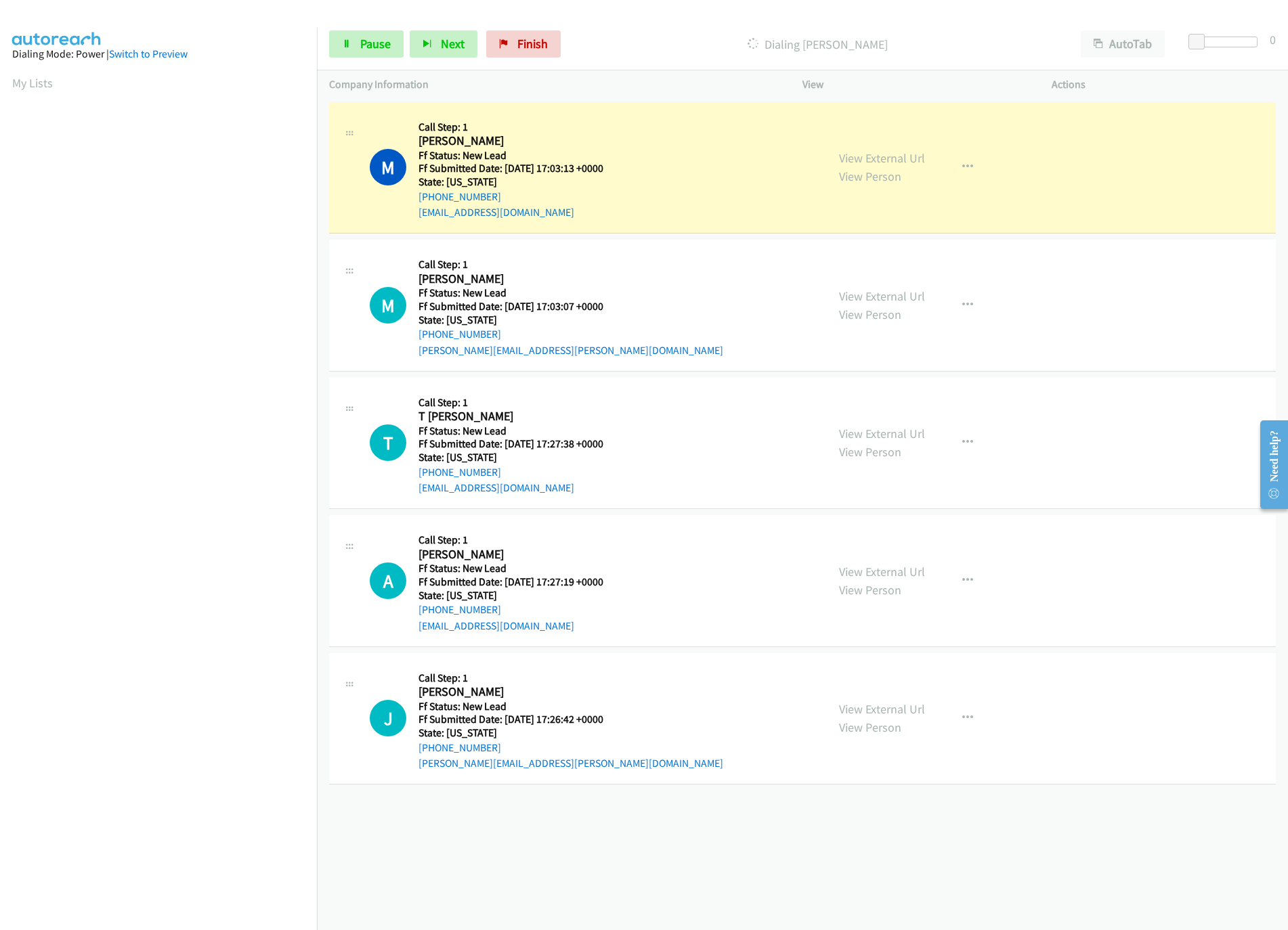
drag, startPoint x: 876, startPoint y: 571, endPoint x: 872, endPoint y: 525, distance: 46.2
click at [876, 571] on link "View External Url" at bounding box center [882, 572] width 86 height 16
click at [882, 437] on link "View External Url" at bounding box center [882, 434] width 86 height 16
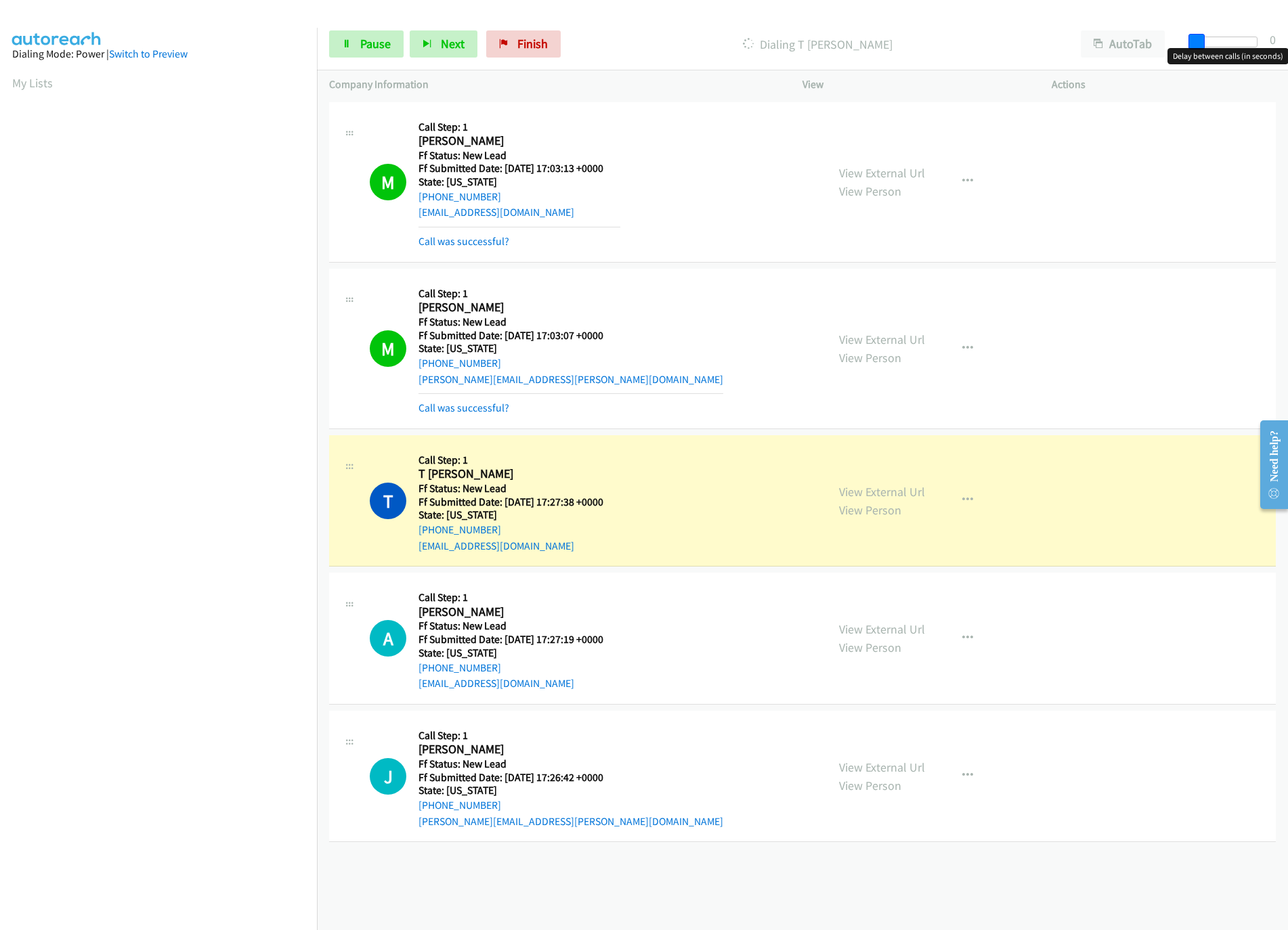
drag, startPoint x: 1195, startPoint y: 39, endPoint x: 1270, endPoint y: 22, distance: 76.2
click at [1270, 22] on div "Start Calls Pause Next Finish Dialing T Om Murphy AutoTab AutoTab 0" at bounding box center [802, 44] width 971 height 52
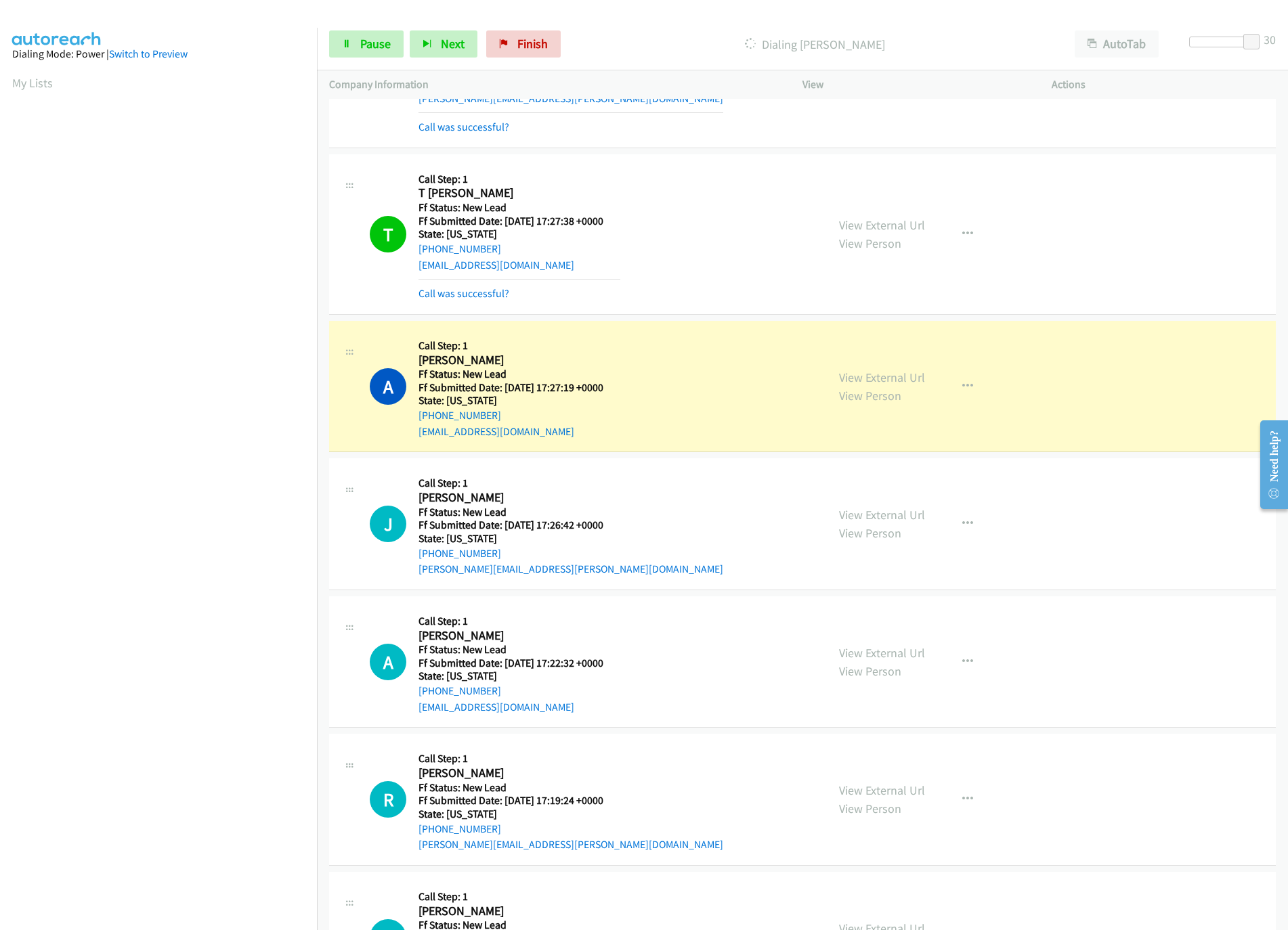
scroll to position [383, 0]
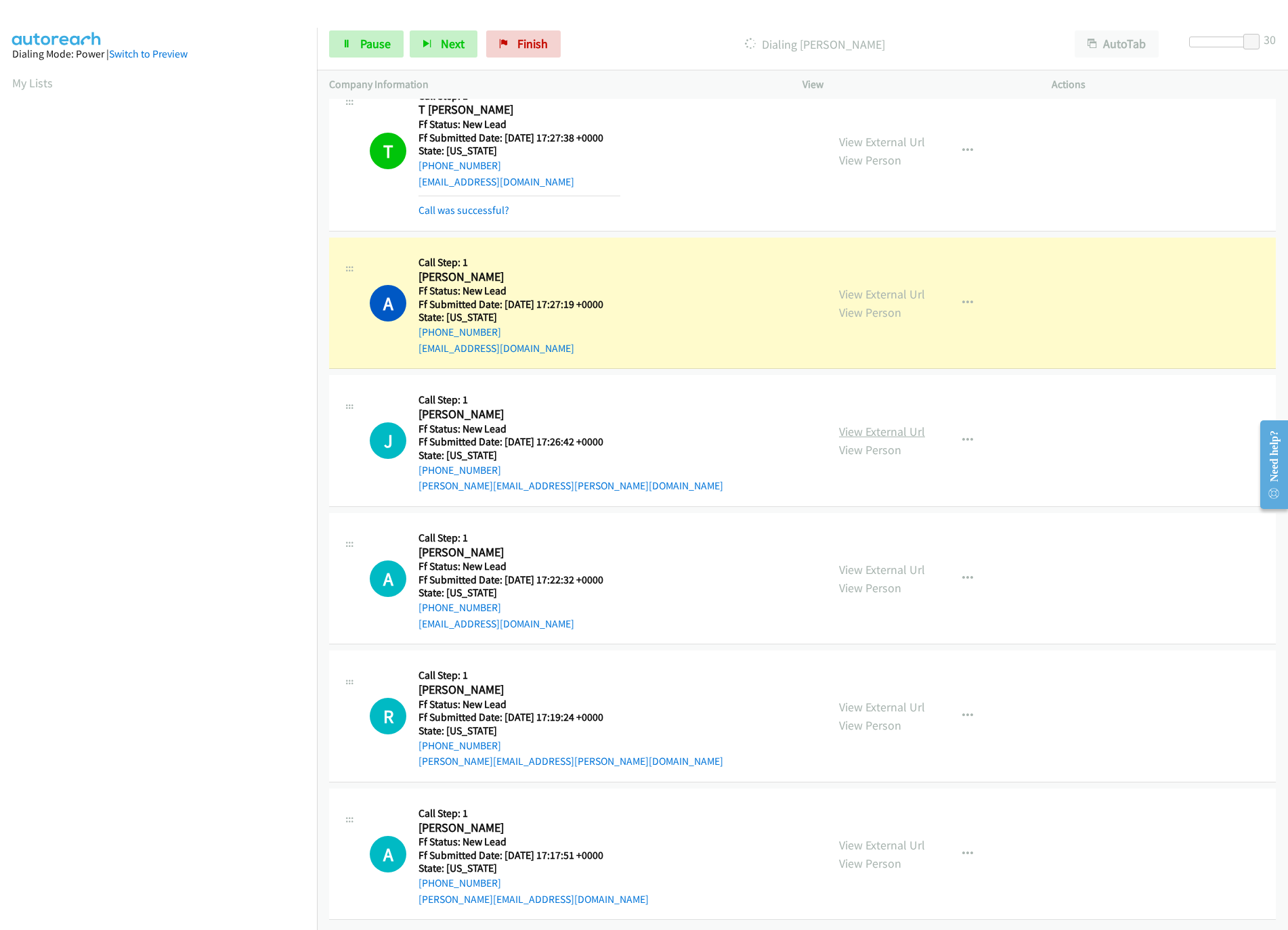
click at [843, 424] on link "View External Url" at bounding box center [882, 432] width 86 height 16
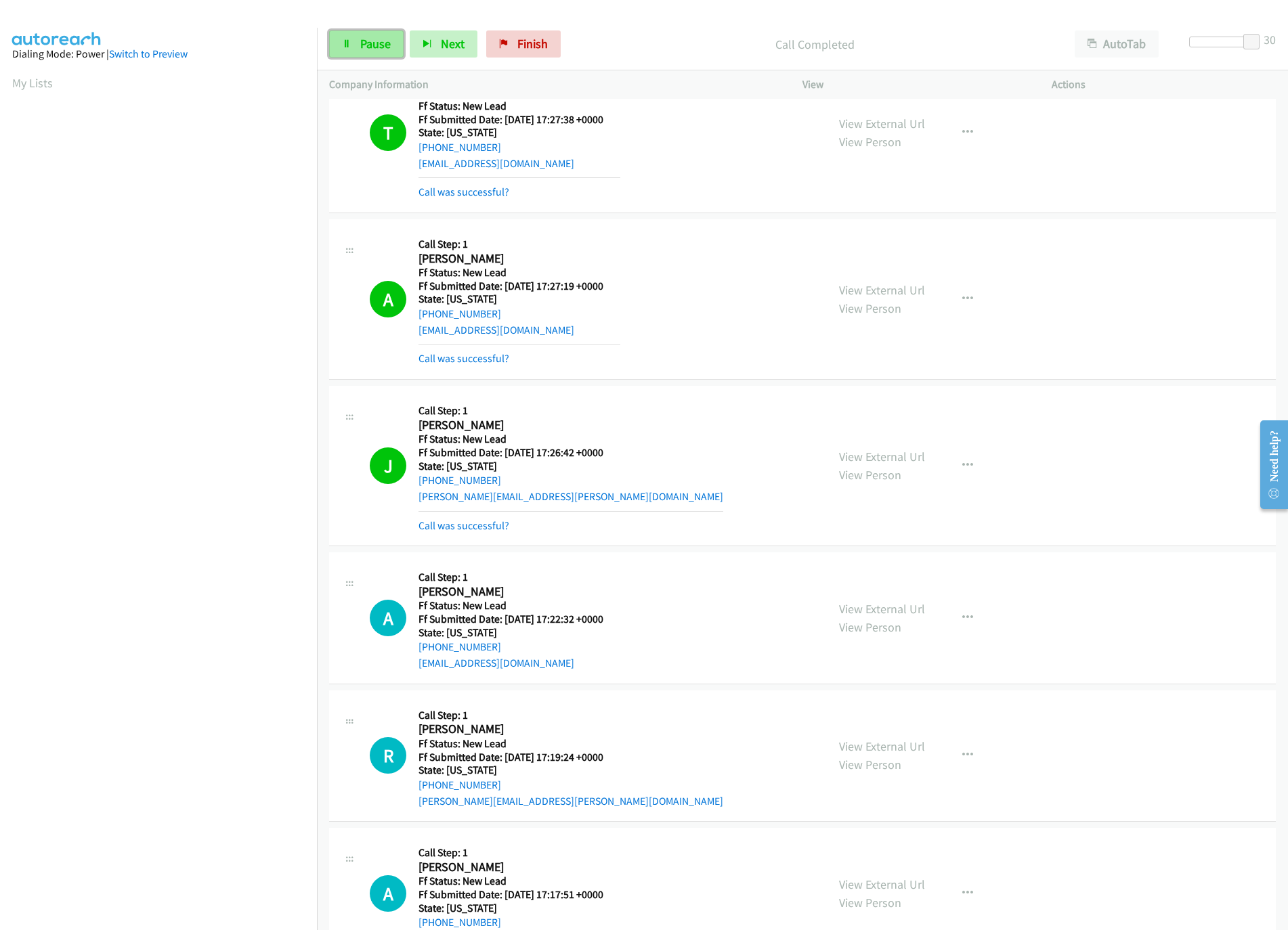
click at [345, 39] on link "Pause" at bounding box center [366, 43] width 74 height 27
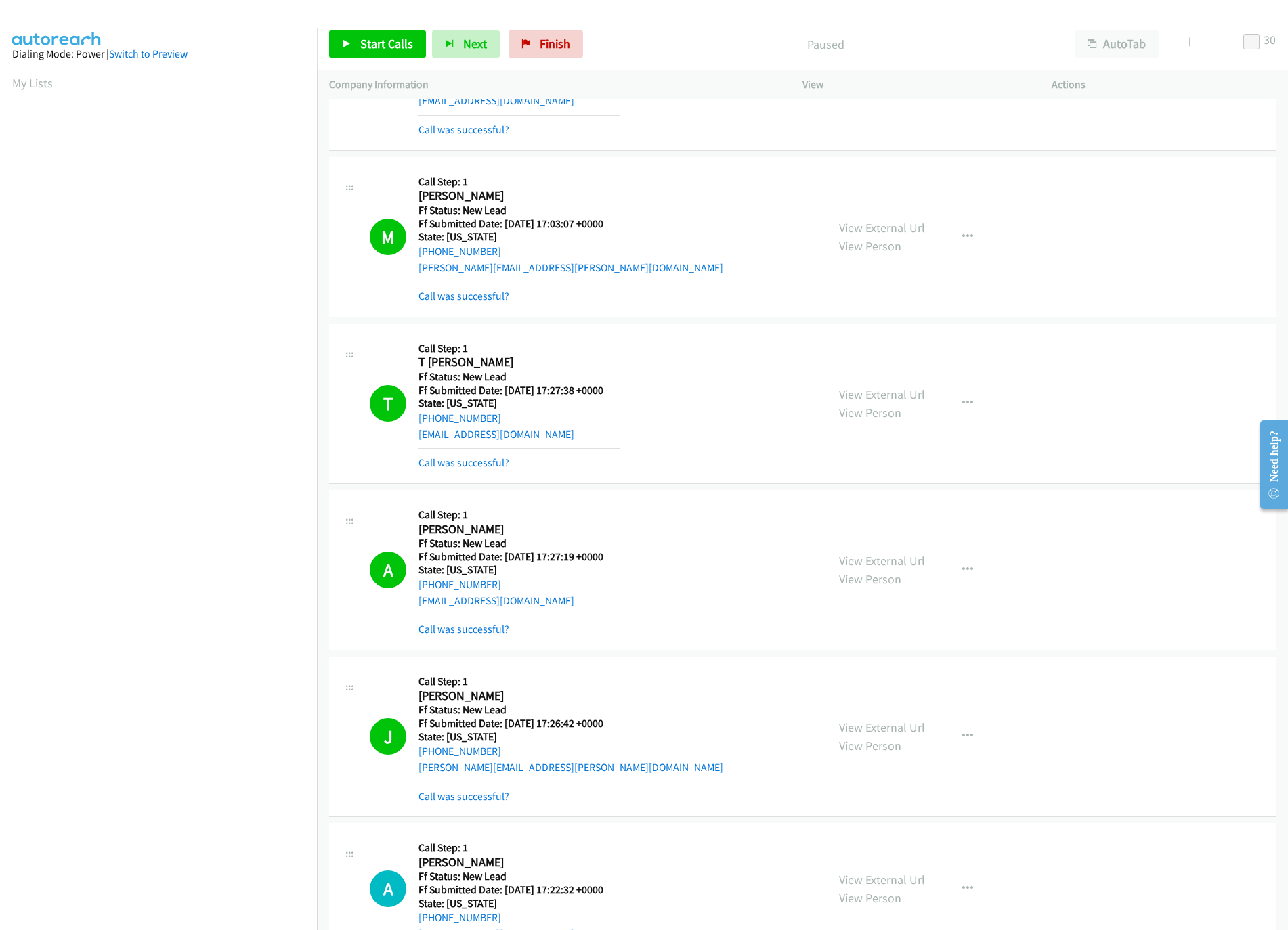
scroll to position [0, 0]
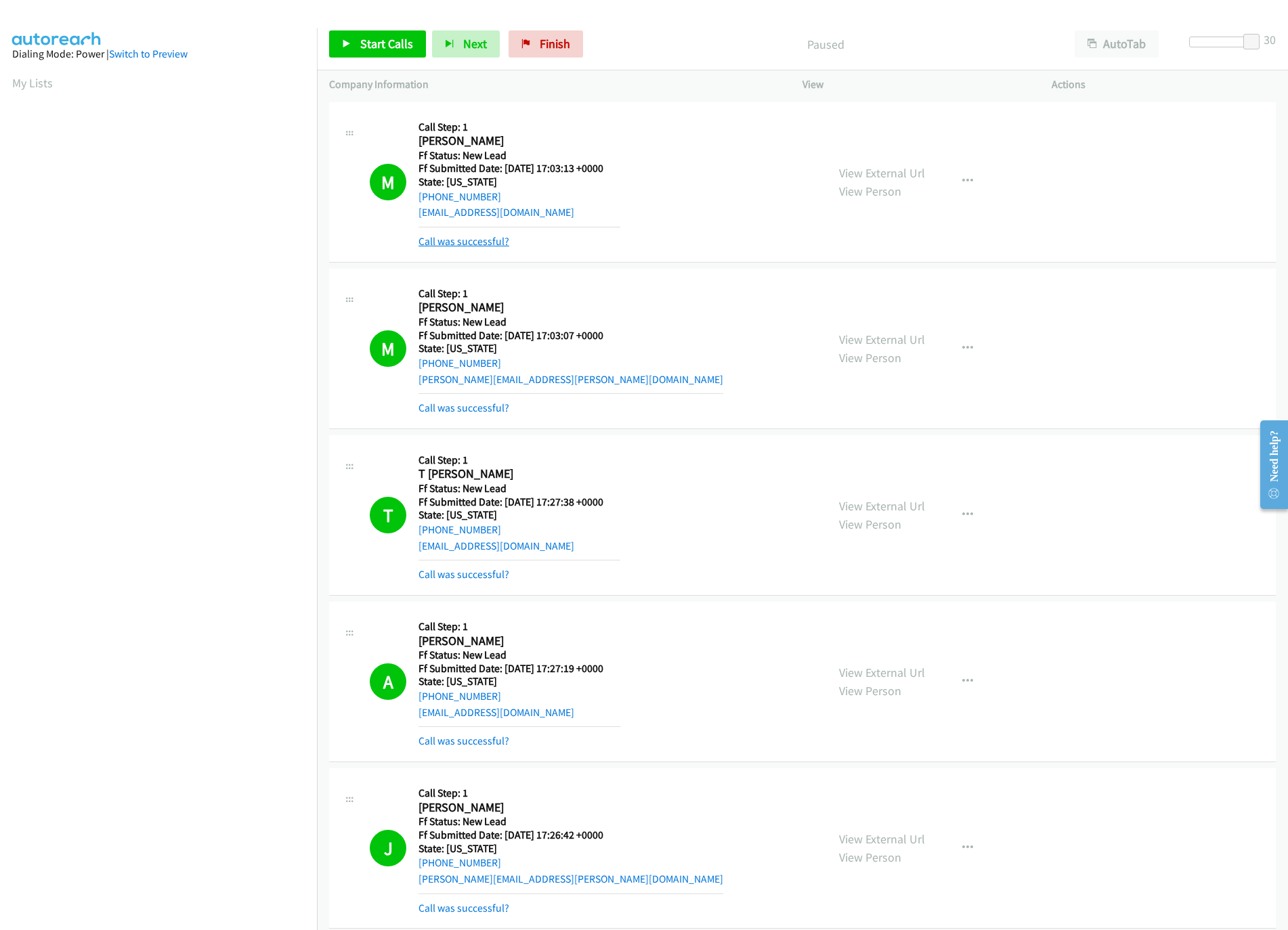
click at [476, 240] on link "Call was successful?" at bounding box center [463, 241] width 91 height 13
